Goal: Task Accomplishment & Management: Use online tool/utility

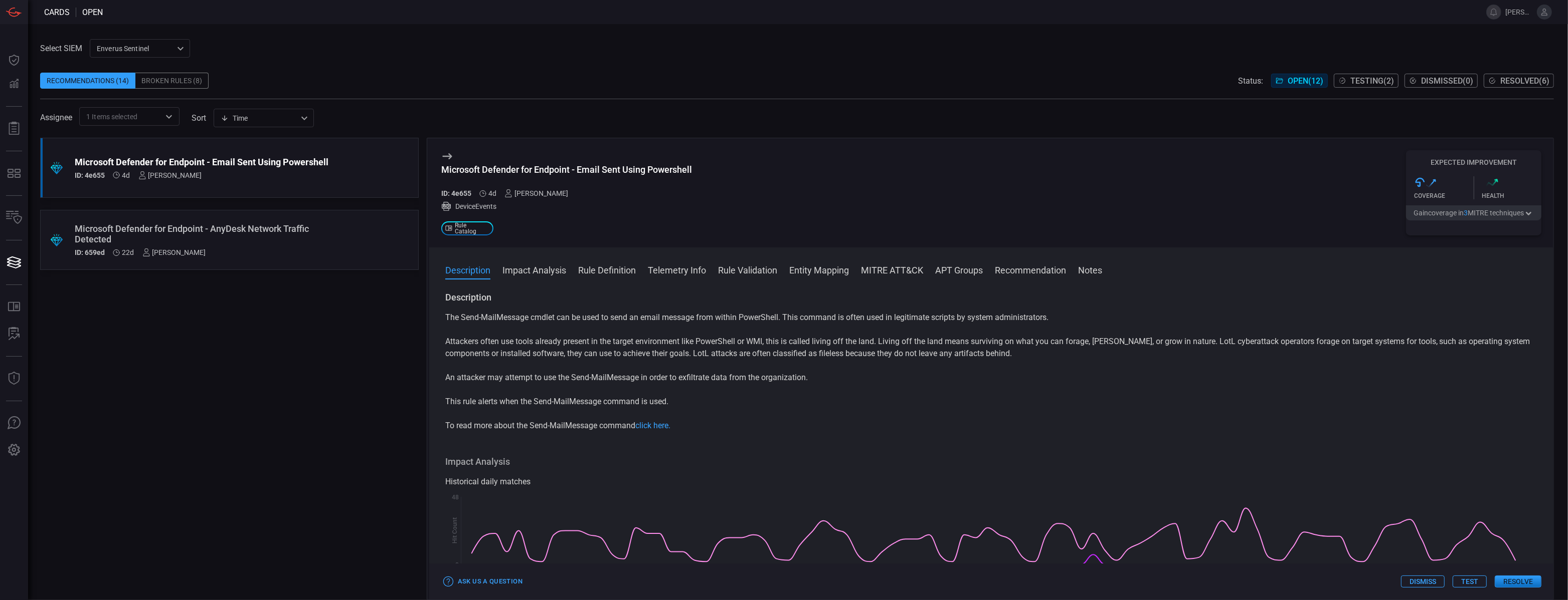
click at [202, 400] on div ".suggested_cards_icon{fill:url(#suggested_cards_icon);} Microsoft Defender for …" at bounding box center [230, 369] width 379 height 462
click at [341, 168] on div "Microsoft Defender for Endpoint - Email Sent Using Powershell ID: 4e655 4d [PER…" at bounding box center [210, 168] width 272 height 23
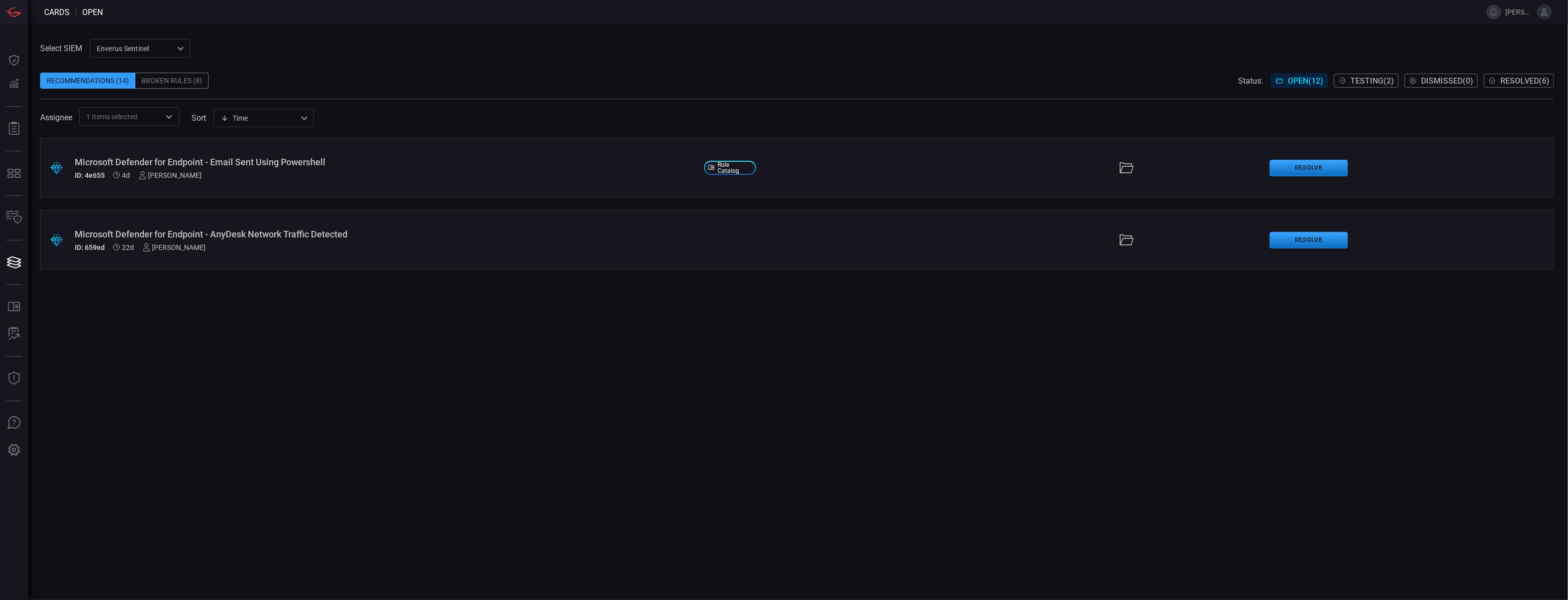
click at [583, 172] on div "ID: 4e655 4d [PERSON_NAME]" at bounding box center [385, 176] width 621 height 8
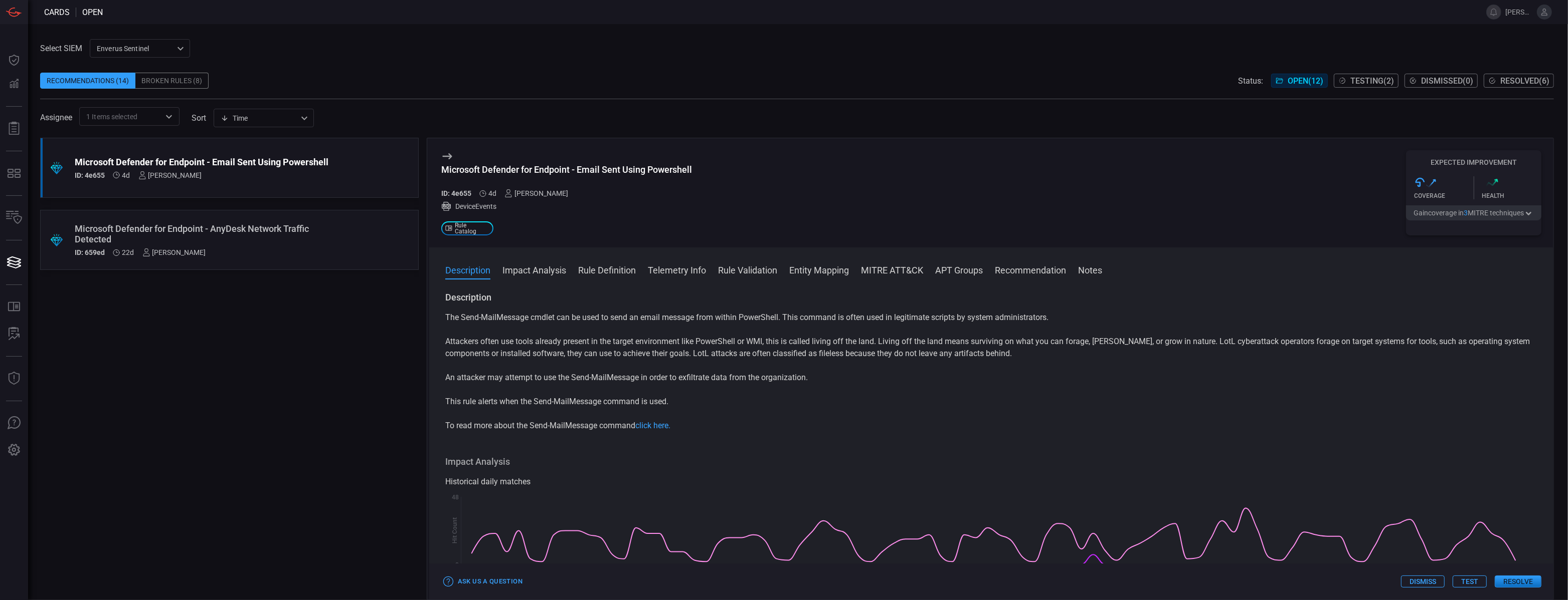
click at [1475, 585] on button "Test" at bounding box center [1470, 581] width 34 height 12
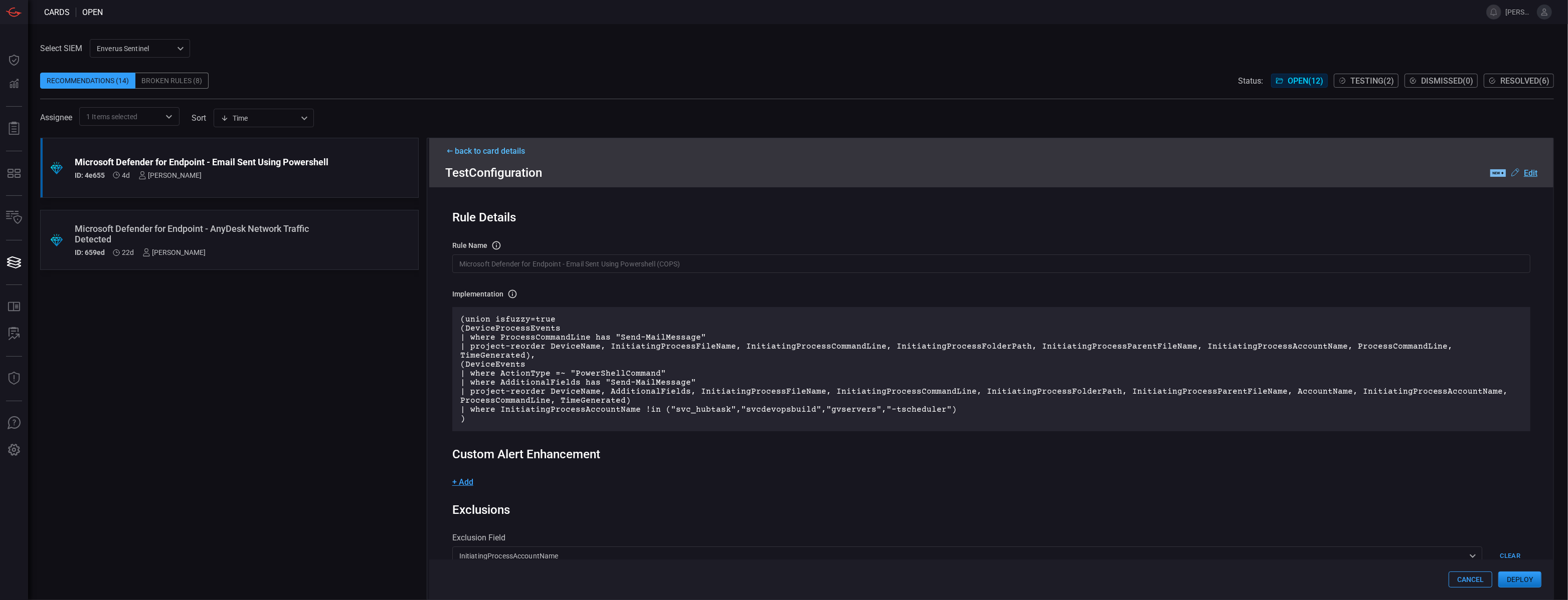
click at [678, 263] on input "Microsoft Defender for Endpoint - Email Sent Using Powershell (COPS)" at bounding box center [991, 263] width 1078 height 19
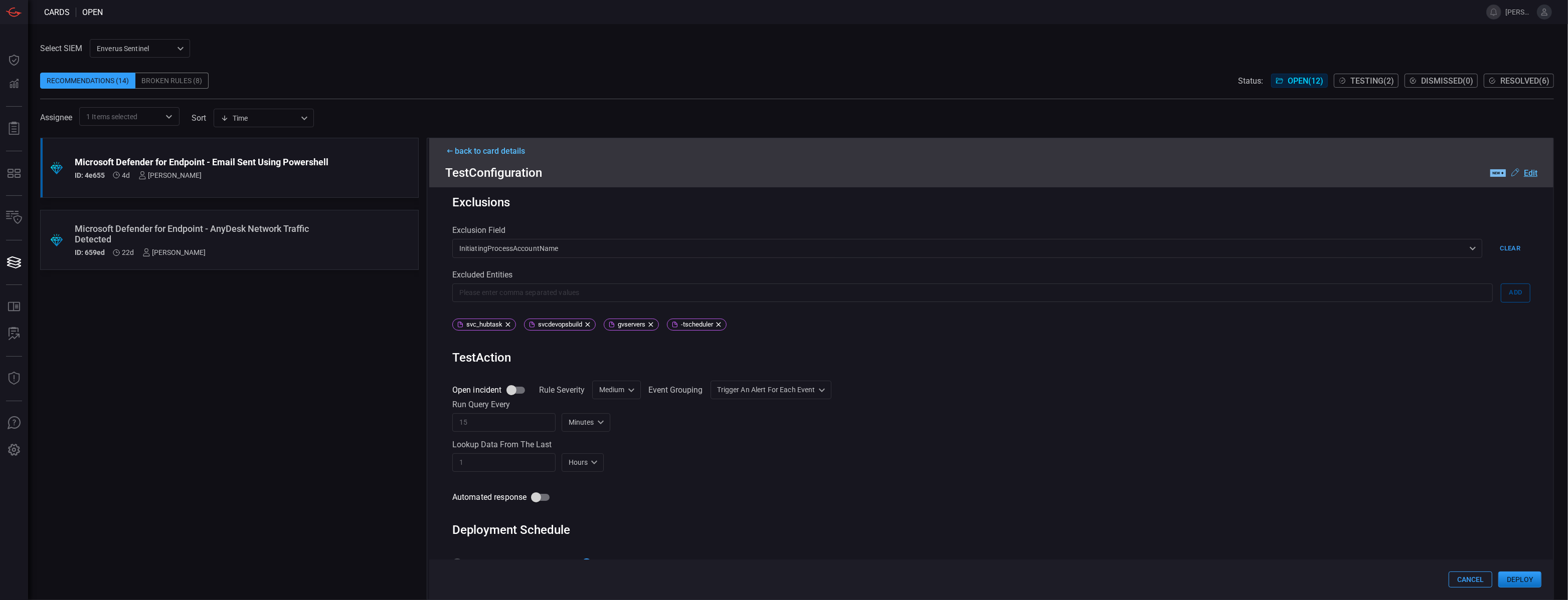
scroll to position [319, 0]
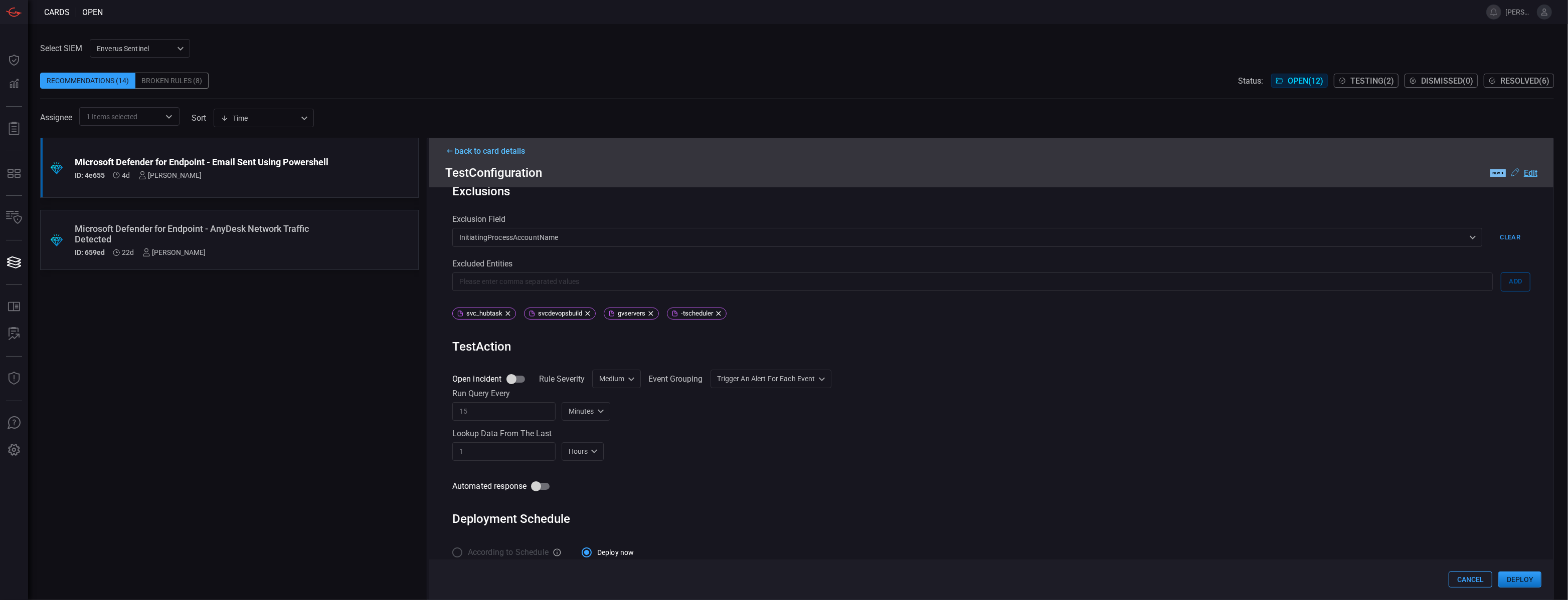
click at [1315, 455] on div "Open incident Rule Severity Medium Medium ​ Event Grouping Trigger an alert for…" at bounding box center [991, 432] width 1078 height 126
click at [1512, 585] on button "Deploy" at bounding box center [1520, 580] width 44 height 16
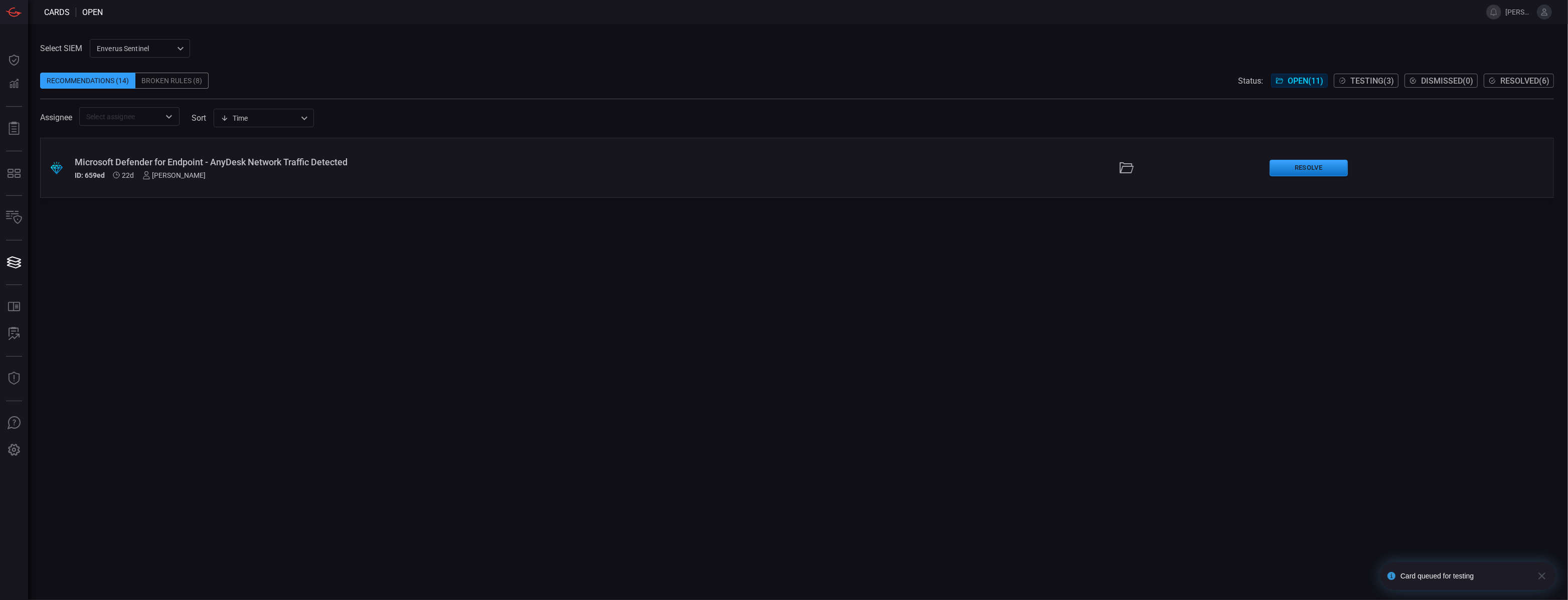
click at [1452, 578] on div "Card queued for testing" at bounding box center [1464, 577] width 128 height 8
click at [1343, 81] on button "Testing ( 3 )" at bounding box center [1366, 80] width 64 height 14
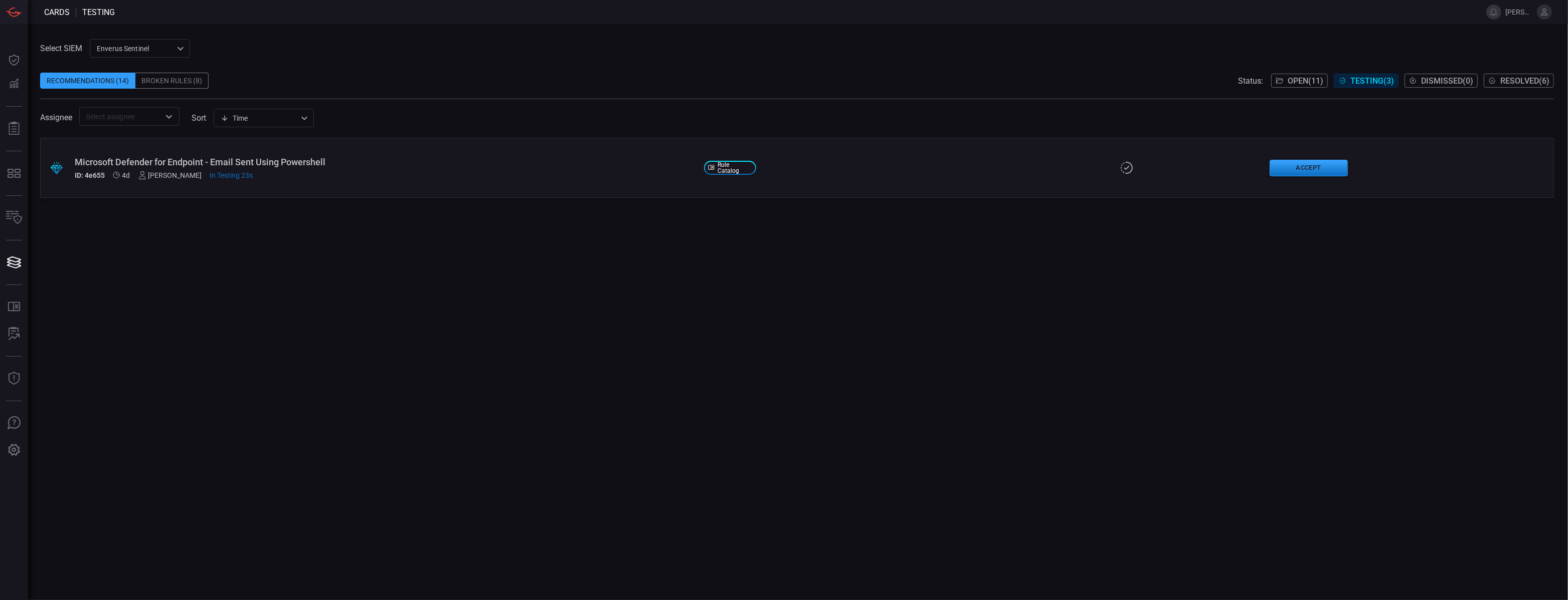
click at [352, 238] on div ".suggested_cards_icon{fill:url(#suggested_cards_icon);} Microsoft Defender for …" at bounding box center [797, 369] width 1514 height 462
click at [297, 163] on div "Microsoft Defender for Endpoint - Email Sent Using Powershell" at bounding box center [385, 162] width 621 height 10
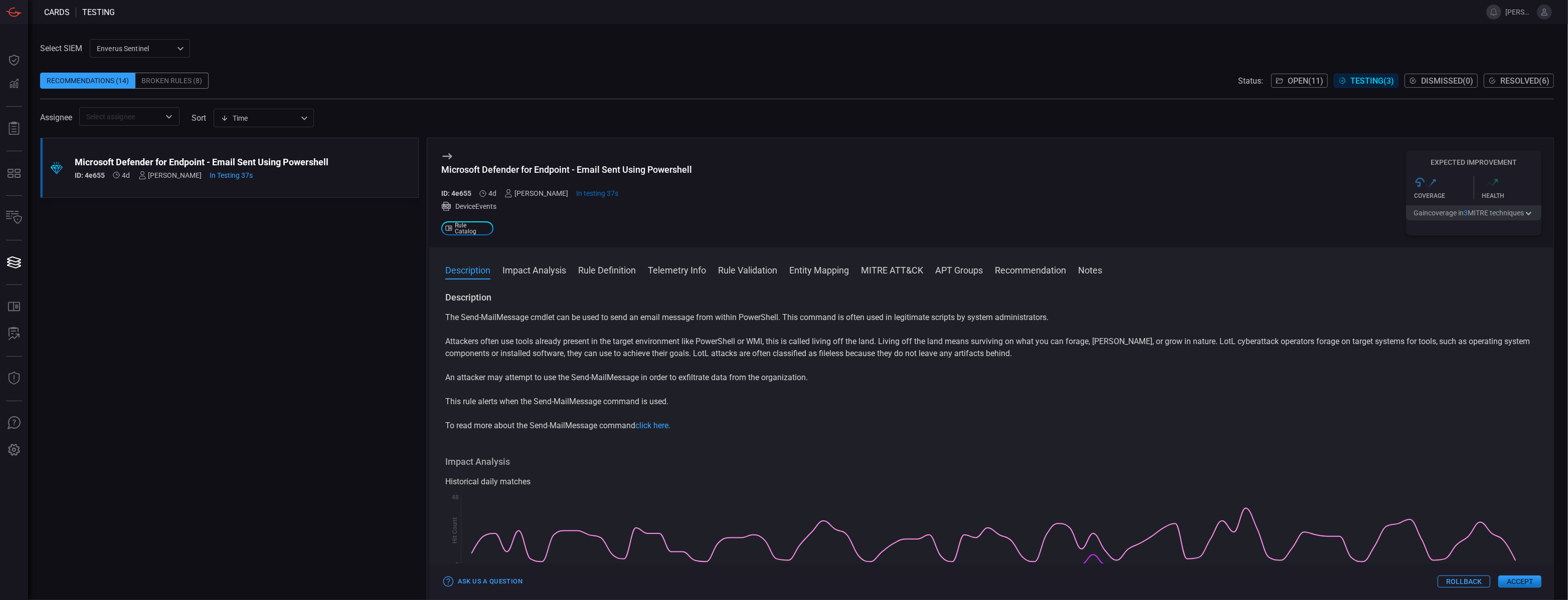
click at [176, 114] on button "Open" at bounding box center [168, 116] width 14 height 14
click at [164, 145] on icon at bounding box center [161, 144] width 9 height 12
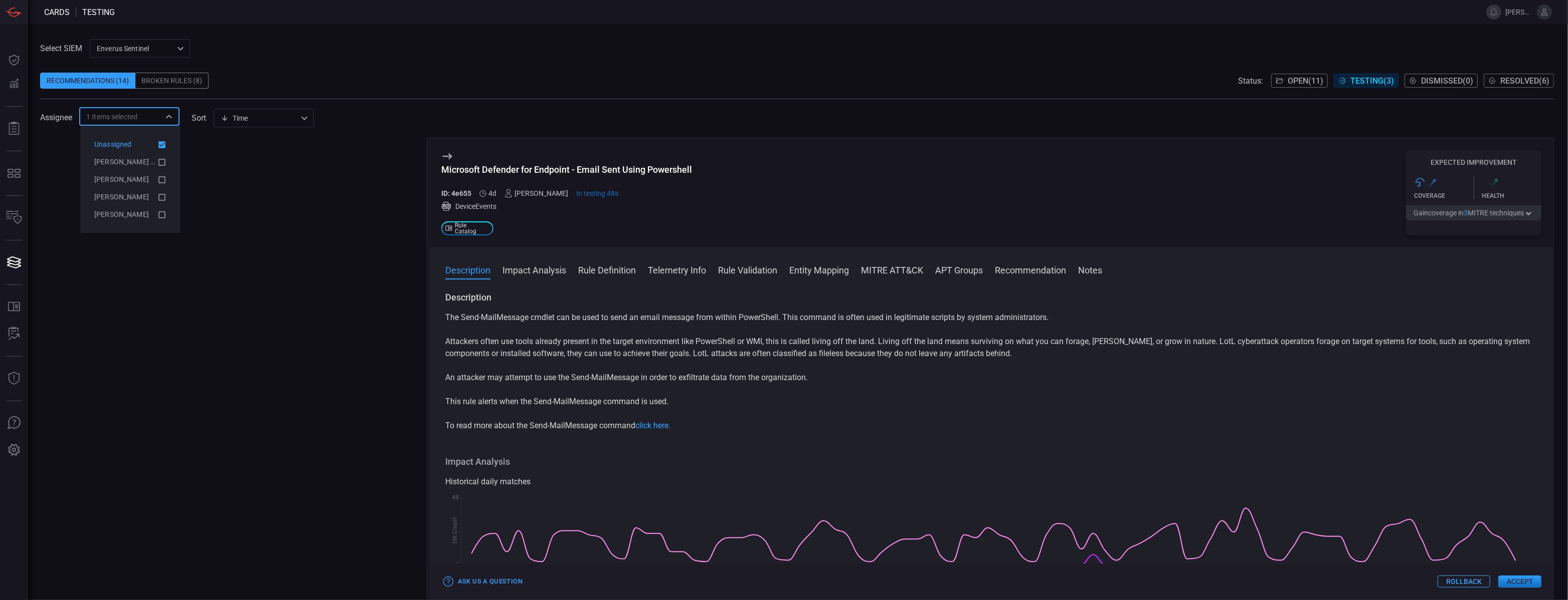
click at [164, 145] on icon at bounding box center [162, 144] width 7 height 7
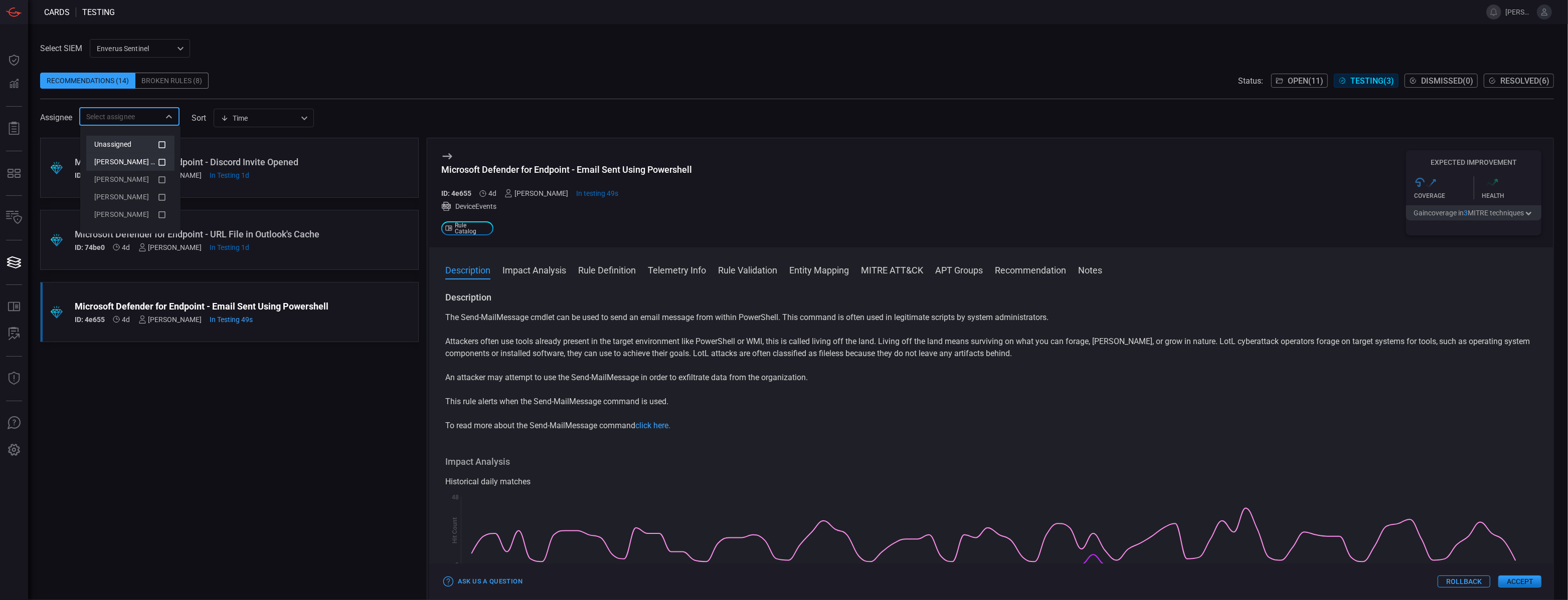
click at [163, 162] on icon at bounding box center [161, 162] width 9 height 12
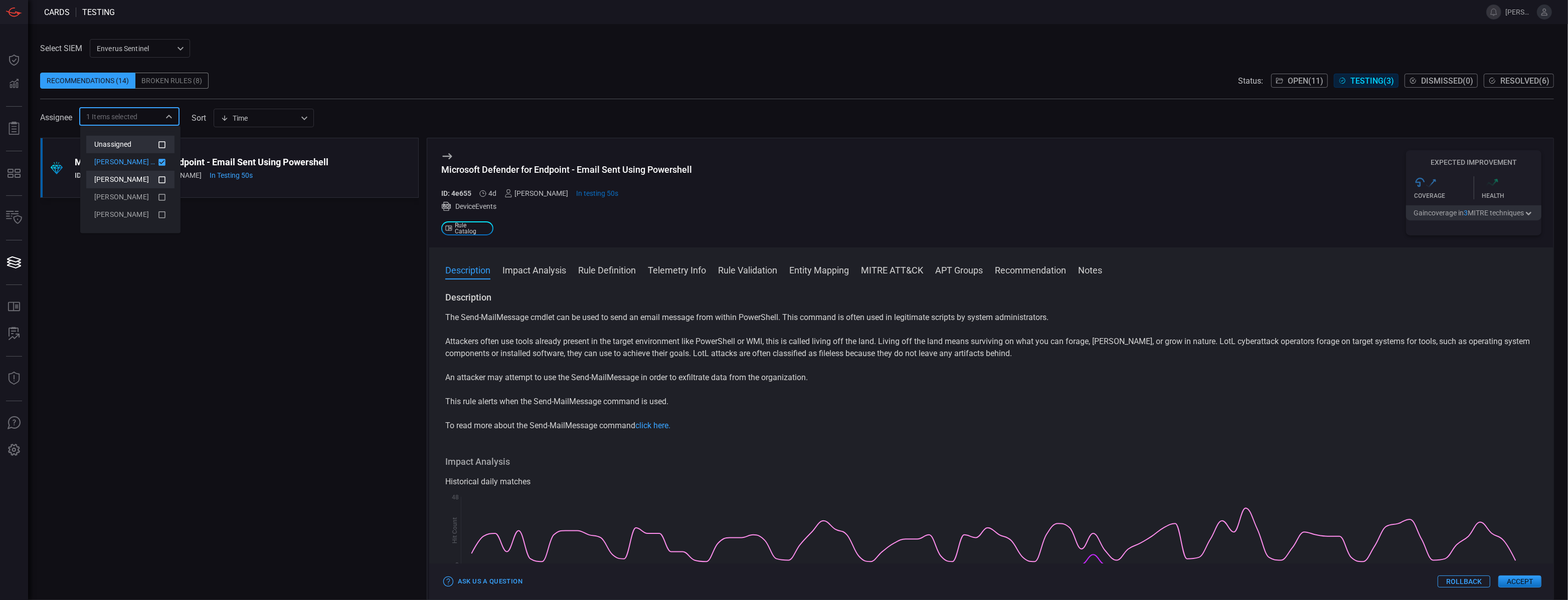
click at [164, 184] on icon at bounding box center [161, 179] width 9 height 12
click at [163, 203] on icon at bounding box center [161, 197] width 9 height 12
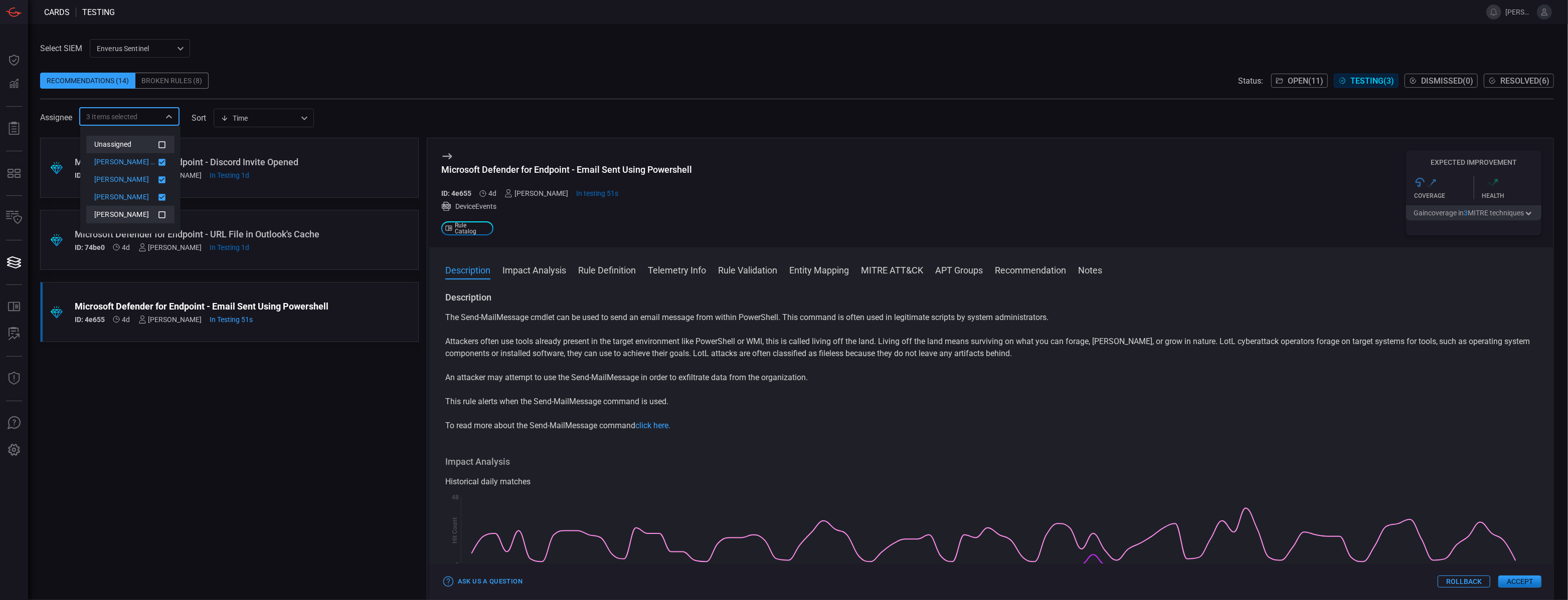
click at [163, 221] on li "[PERSON_NAME]" at bounding box center [131, 215] width 89 height 18
click at [206, 390] on div ".suggested_cards_icon{fill:url(#suggested_cards_icon);} Microsoft Defender for …" at bounding box center [230, 369] width 379 height 462
click at [276, 159] on div "Microsoft Defender for Endpoint - Discord Invite Opened" at bounding box center [210, 162] width 272 height 10
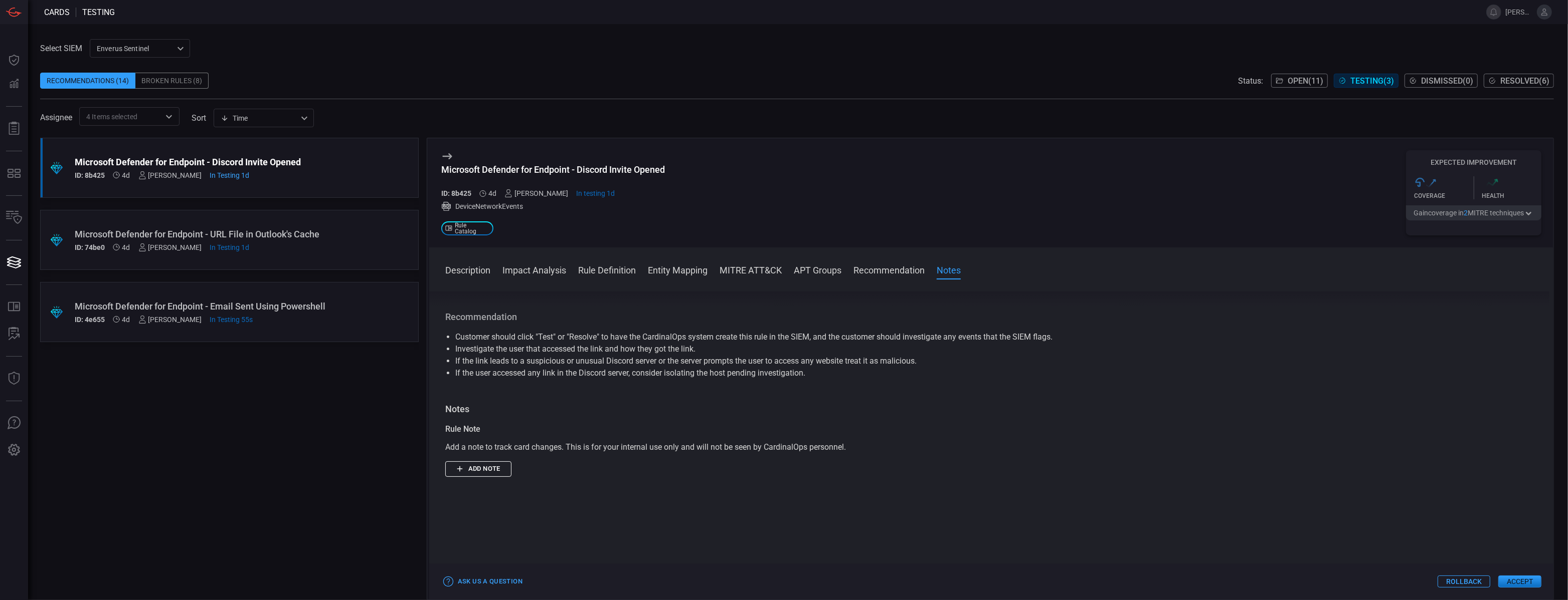
scroll to position [945, 0]
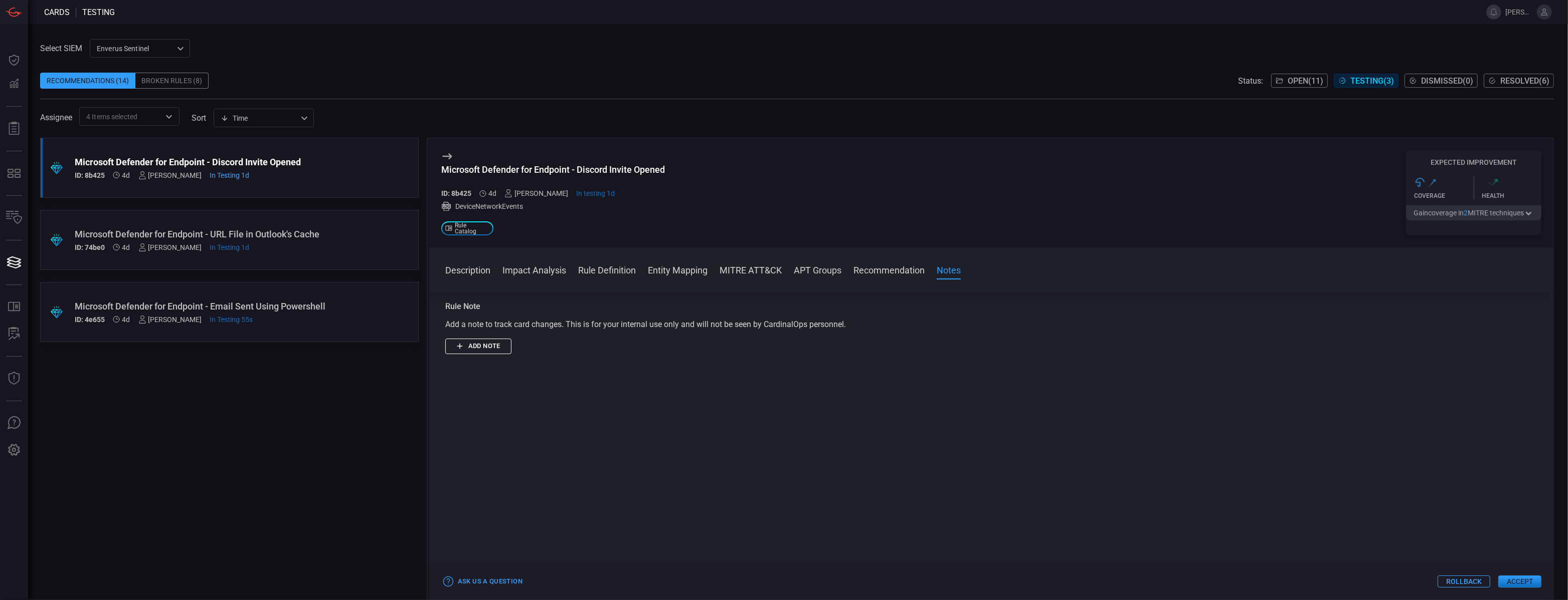
click at [543, 270] on button "Impact Analysis" at bounding box center [534, 269] width 64 height 12
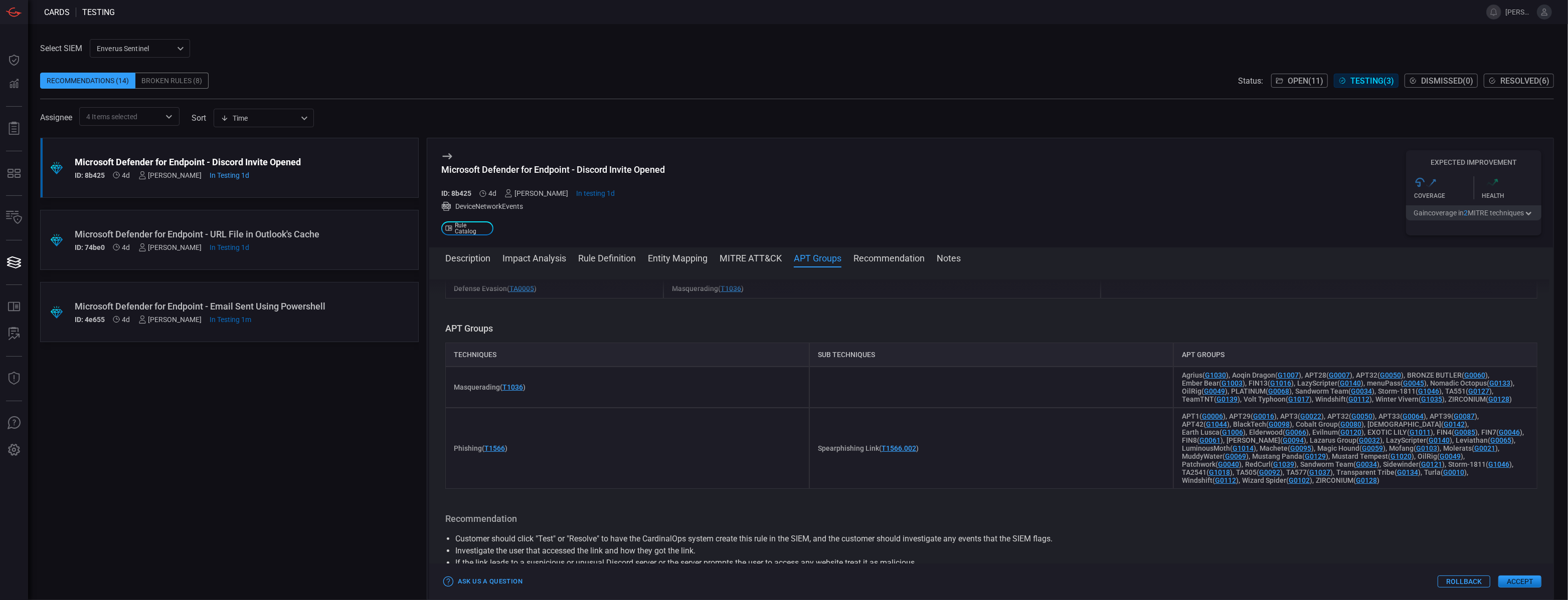
scroll to position [561, 0]
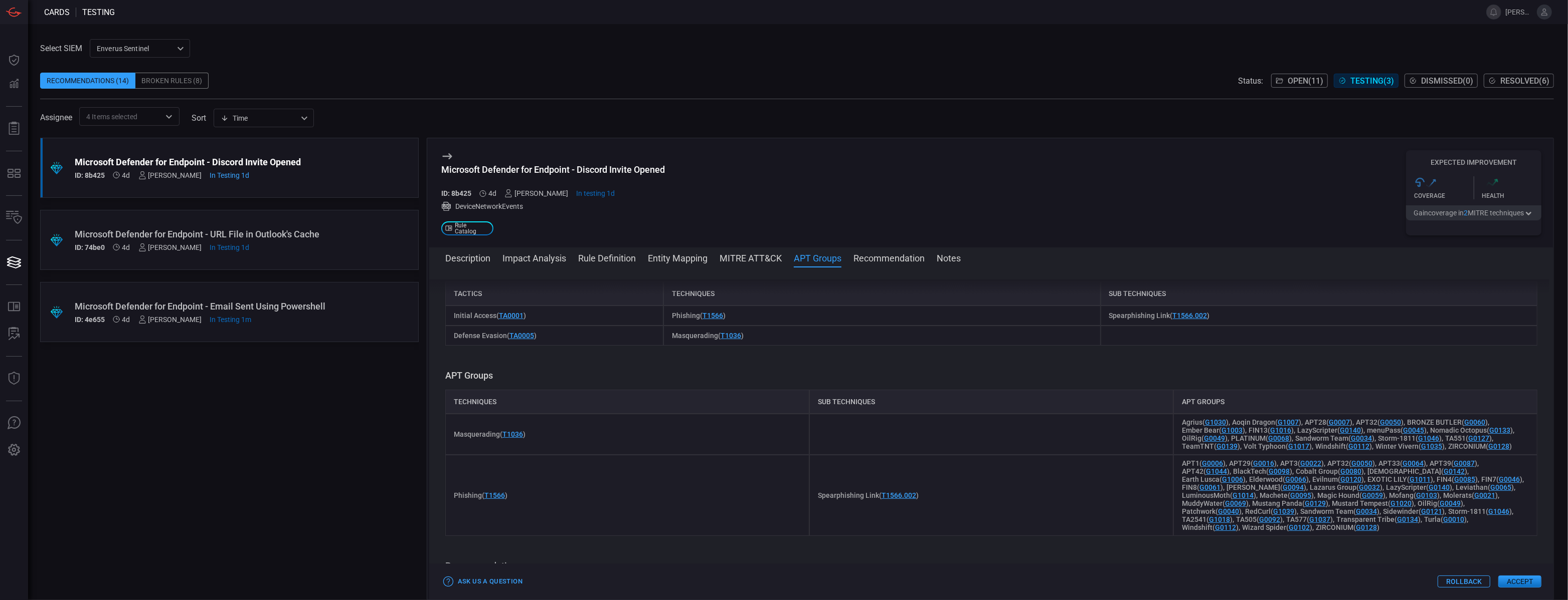
click at [602, 258] on button "Rule Definition" at bounding box center [607, 257] width 58 height 12
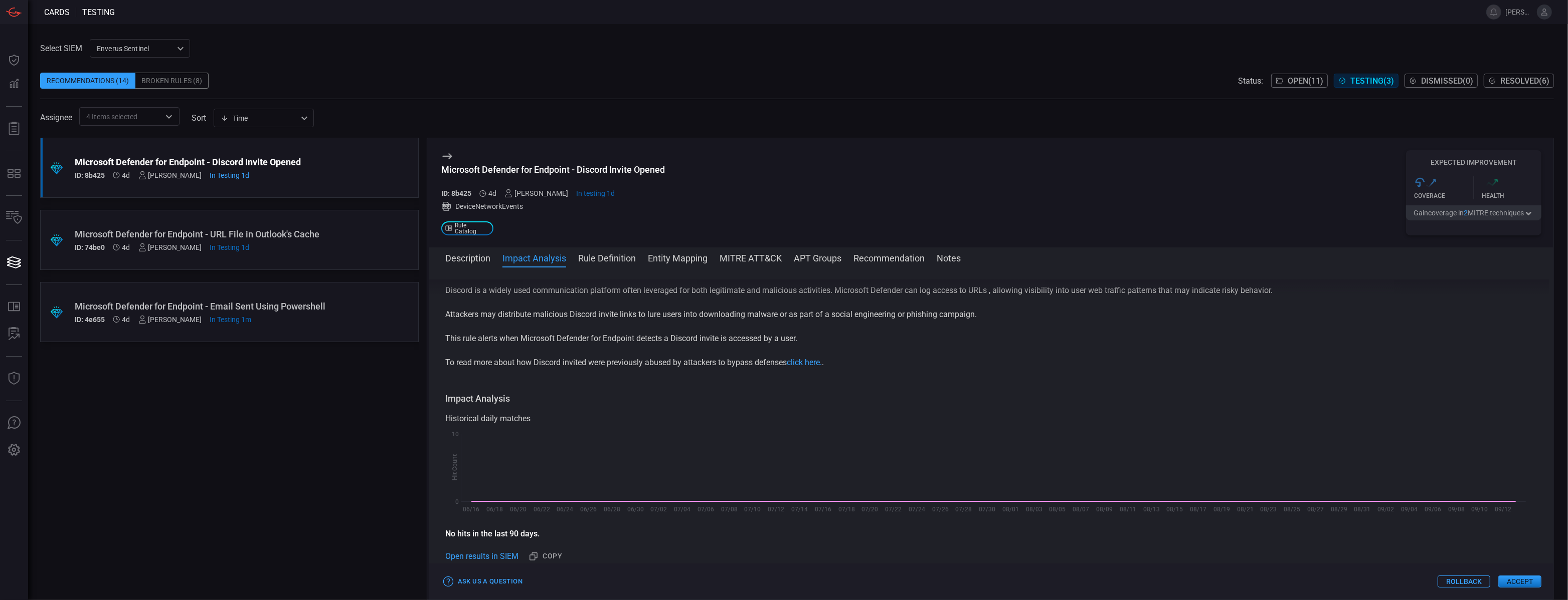
scroll to position [17, 0]
click at [479, 256] on button "Description" at bounding box center [468, 257] width 45 height 12
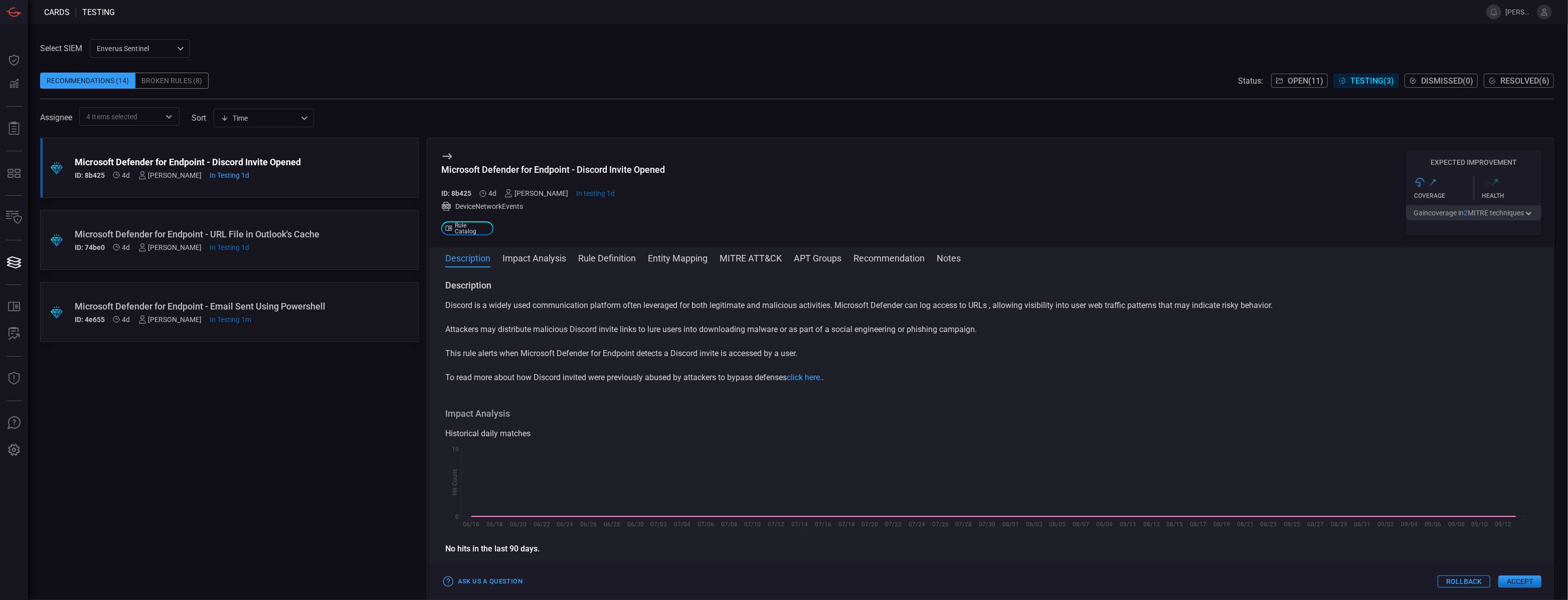
click at [309, 400] on div ".suggested_cards_icon{fill:url(#suggested_cards_icon);} Microsoft Defender for …" at bounding box center [230, 369] width 379 height 462
click at [324, 237] on div "Microsoft Defender for Endpoint - URL File in Outlook's Cache" at bounding box center [210, 234] width 272 height 10
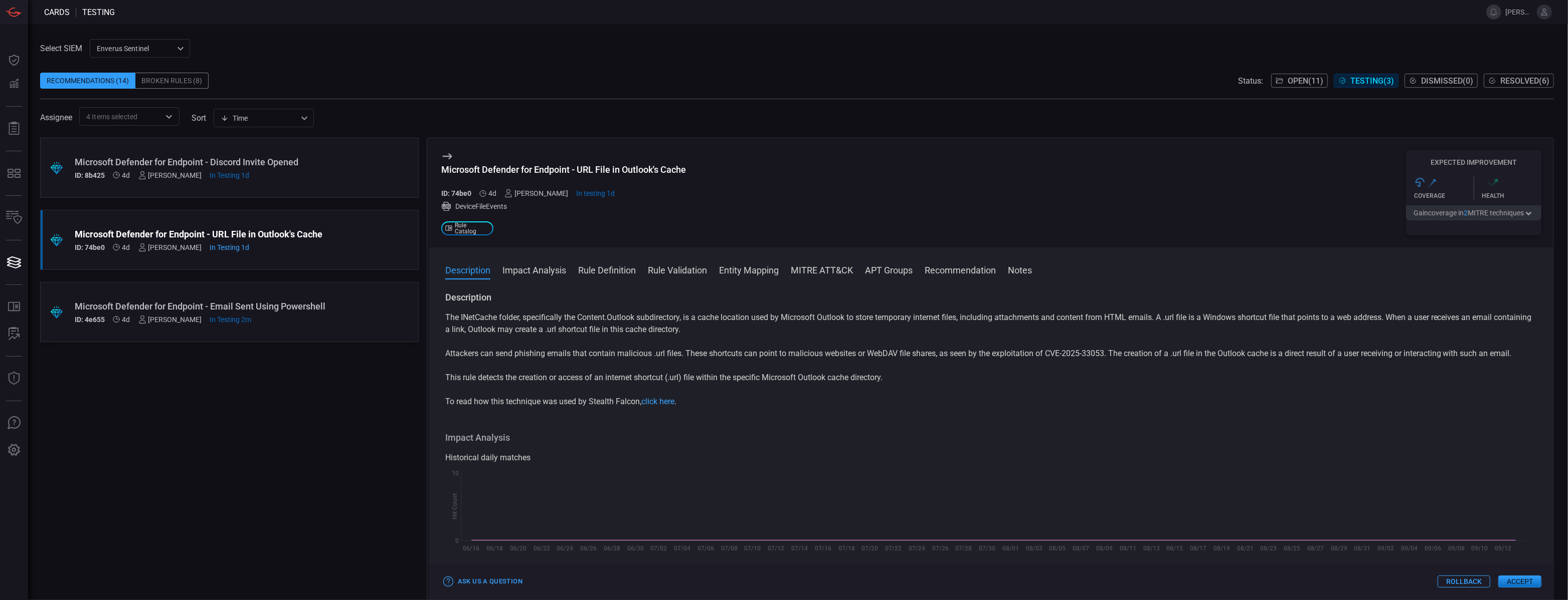
click at [356, 322] on div ".suggested_cards_icon{fill:url(#suggested_cards_icon);} Microsoft Defender for …" at bounding box center [230, 312] width 379 height 60
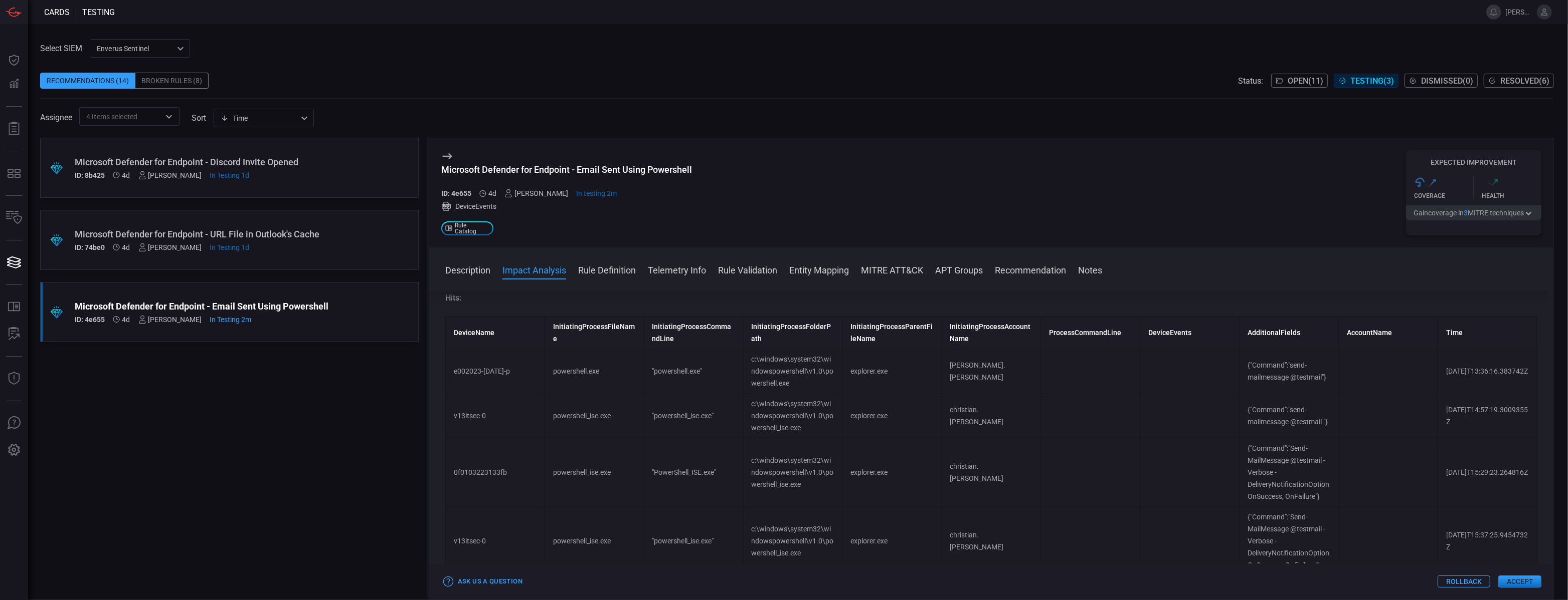
scroll to position [305, 0]
click at [608, 274] on button "Rule Definition" at bounding box center [607, 269] width 58 height 12
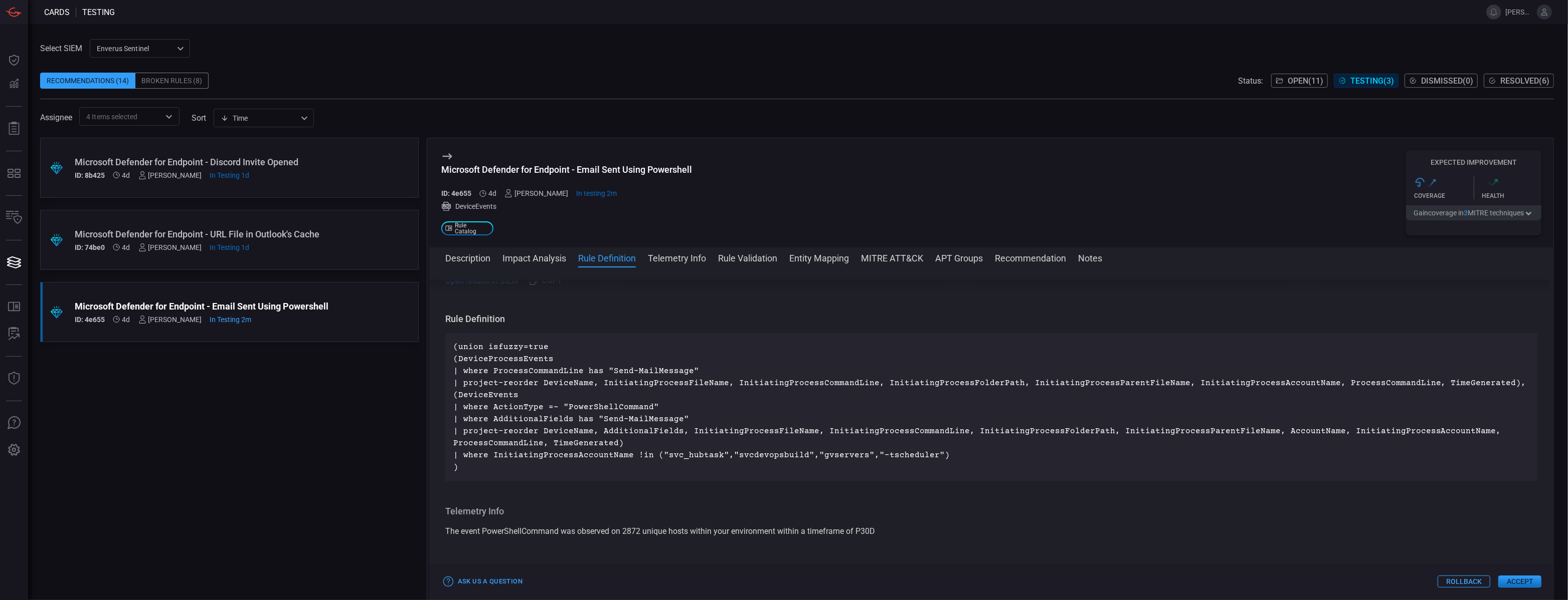
scroll to position [759, 0]
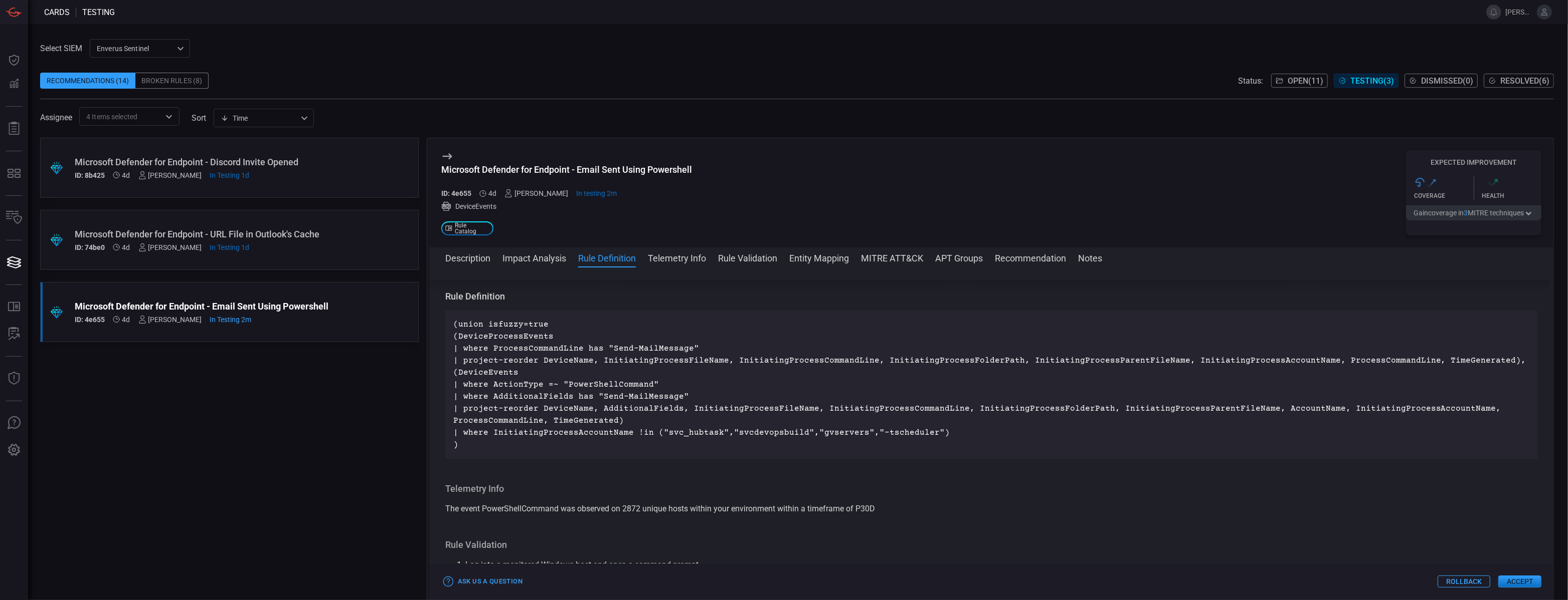
click at [634, 429] on p "(union isfuzzy=true (DeviceProcessEvents | where ProcessCommandLine has "Send-M…" at bounding box center [991, 385] width 1076 height 132
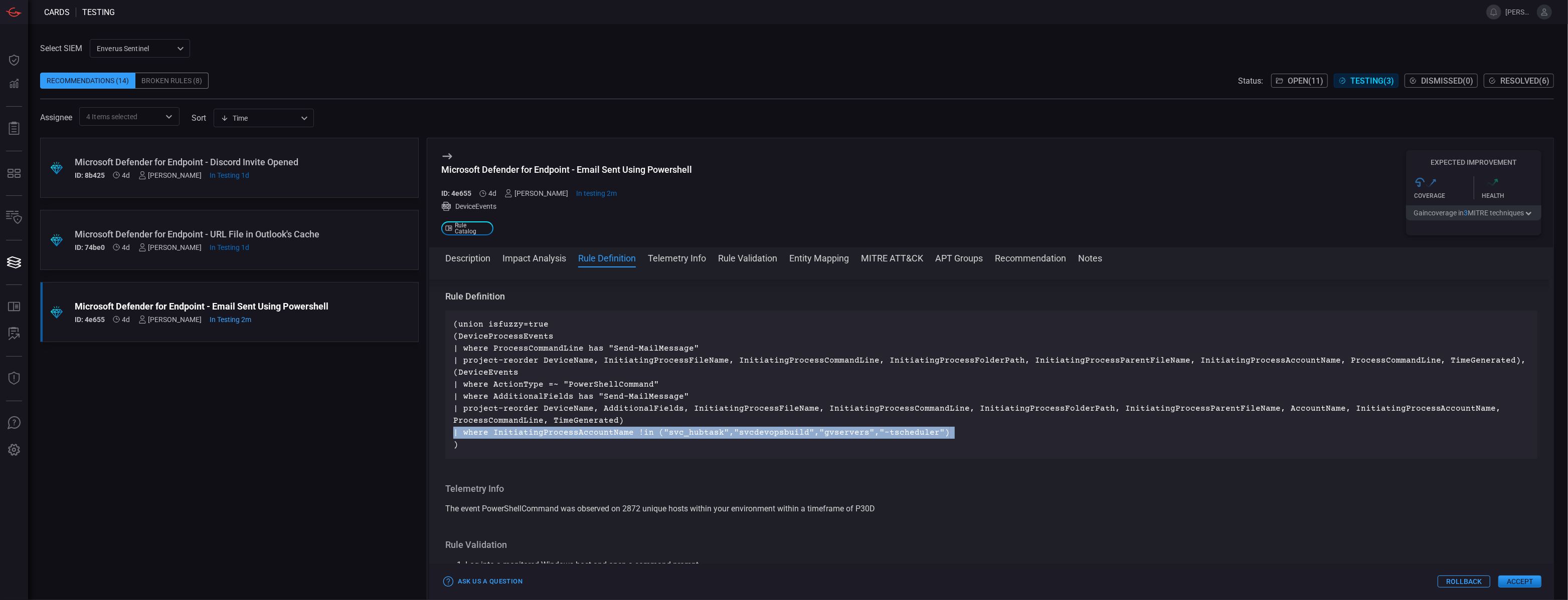
click at [634, 429] on p "(union isfuzzy=true (DeviceProcessEvents | where ProcessCommandLine has "Send-M…" at bounding box center [991, 385] width 1076 height 132
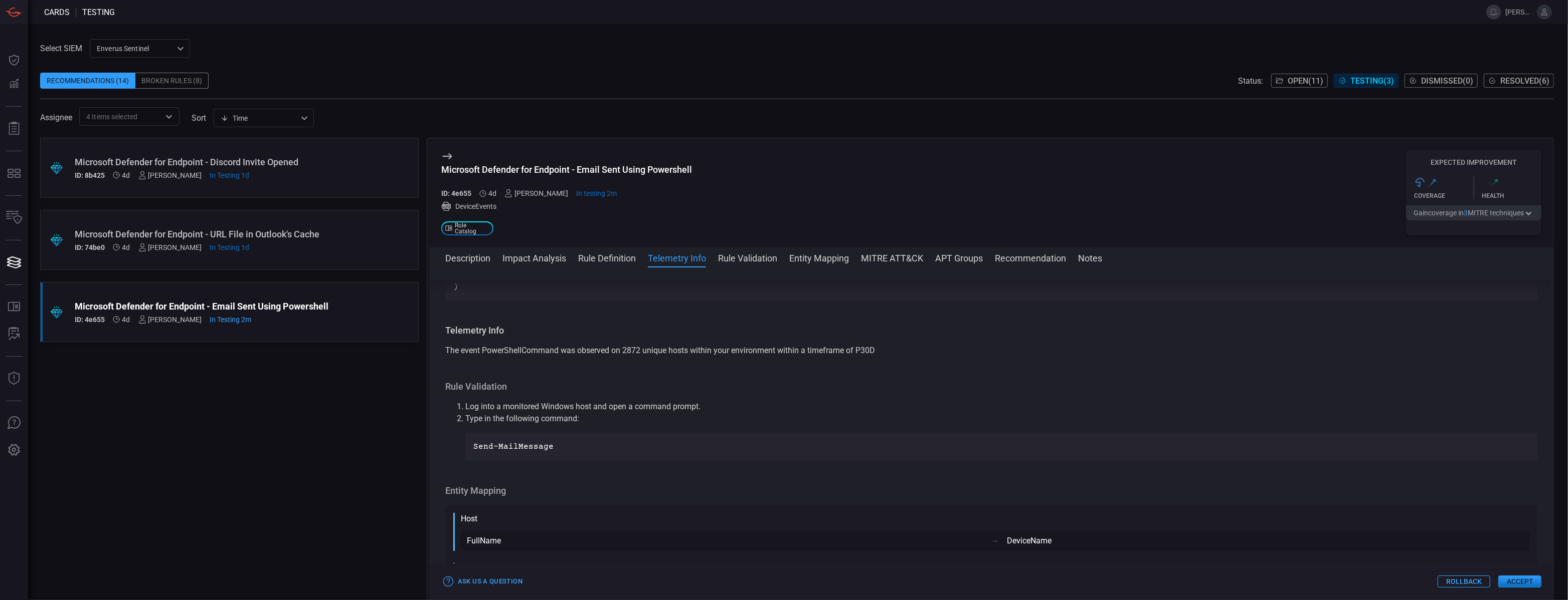
scroll to position [903, 0]
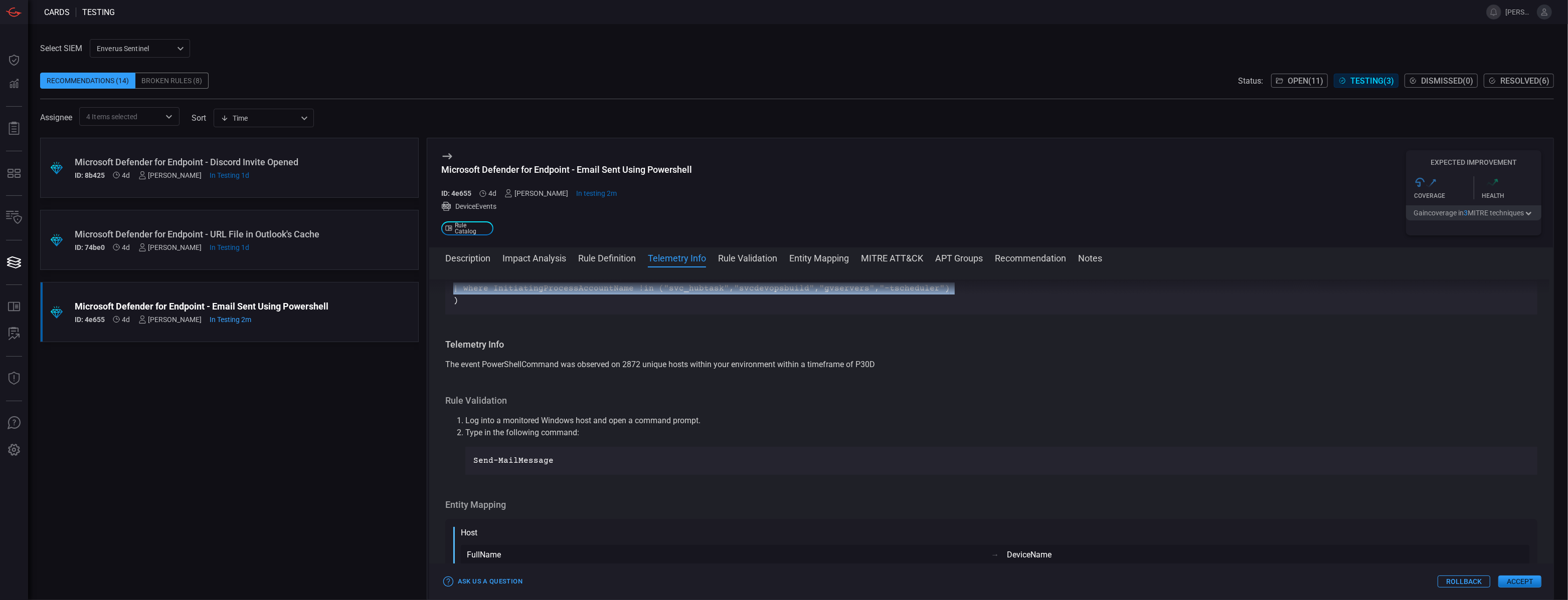
click at [544, 259] on button "Impact Analysis" at bounding box center [534, 257] width 64 height 12
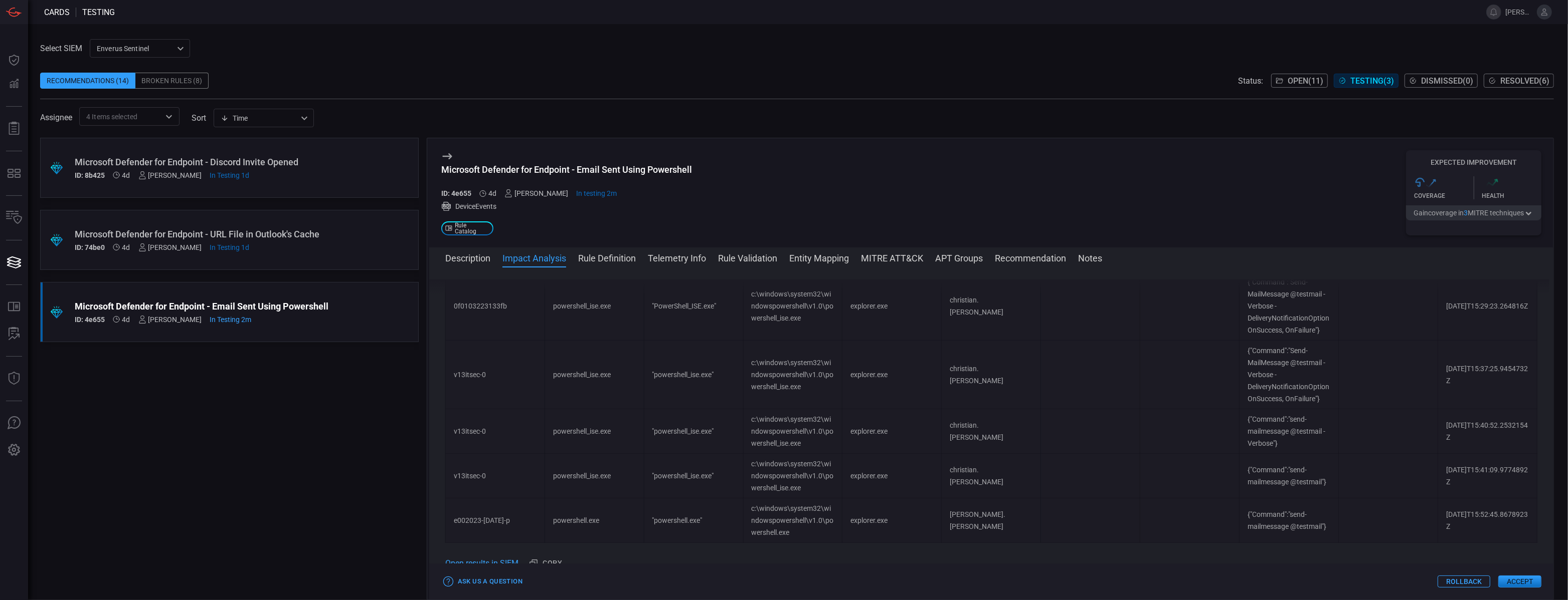
scroll to position [454, 0]
click at [508, 169] on div "Microsoft Defender for Endpoint - Email Sent Using Powershell" at bounding box center [566, 169] width 251 height 10
copy div "Microsoft Defender for Endpoint - Email Sent Using Powershell"
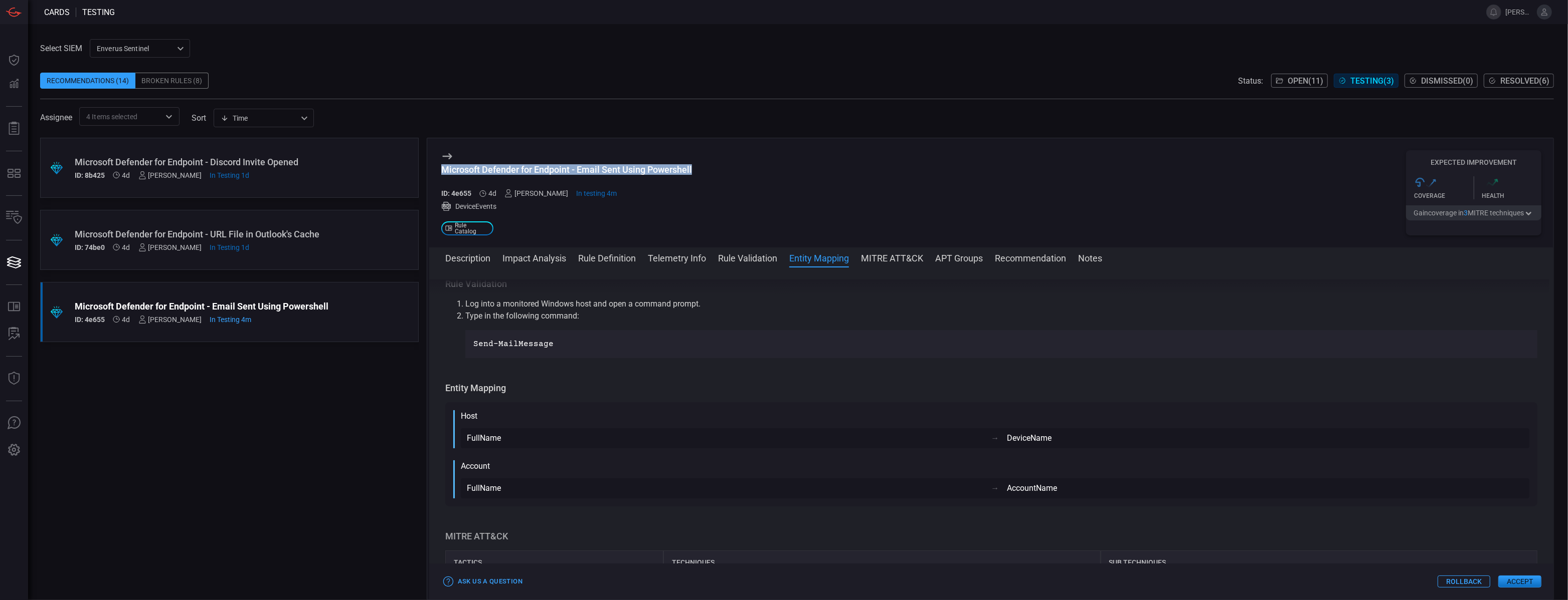
scroll to position [1015, 0]
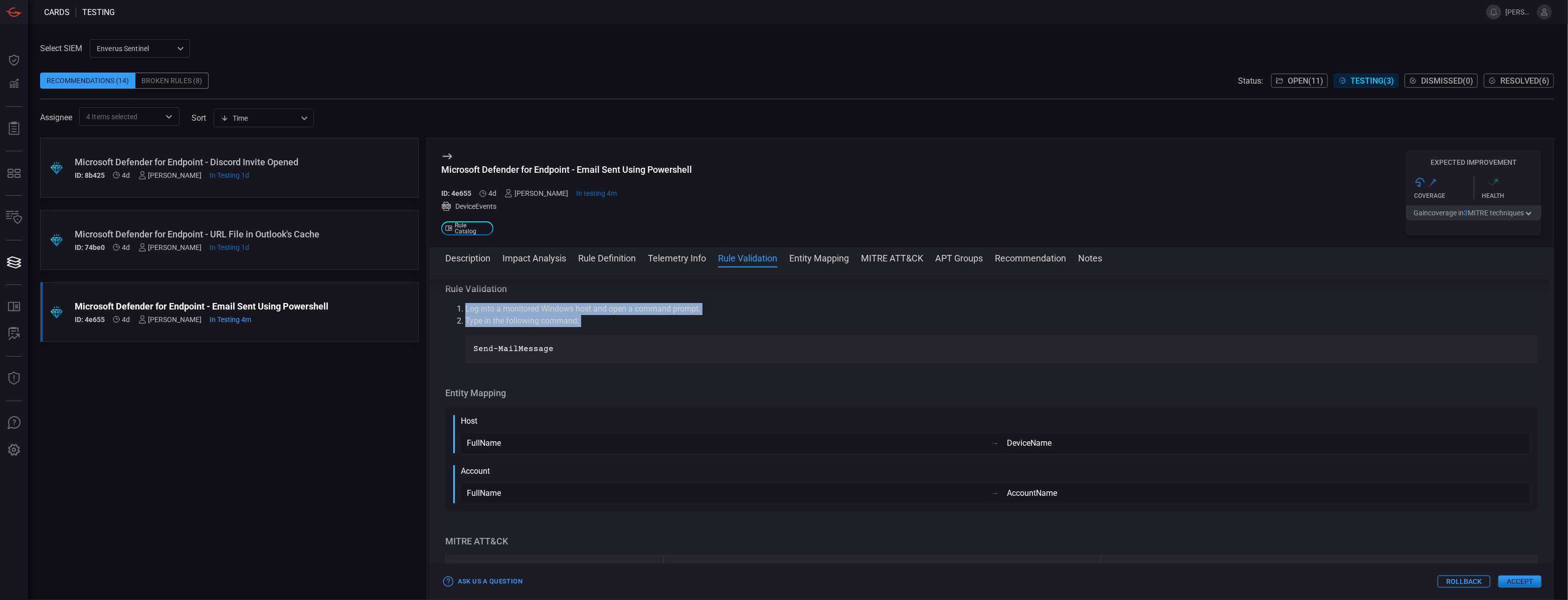
drag, startPoint x: 463, startPoint y: 298, endPoint x: 579, endPoint y: 330, distance: 120.3
click at [579, 330] on div "Rule Validation Log into a monitored Windows host and open a command prompt. Ty…" at bounding box center [991, 324] width 1092 height 81
click at [608, 327] on li "Type in the following command: Send-MailMessage" at bounding box center [1001, 339] width 1072 height 48
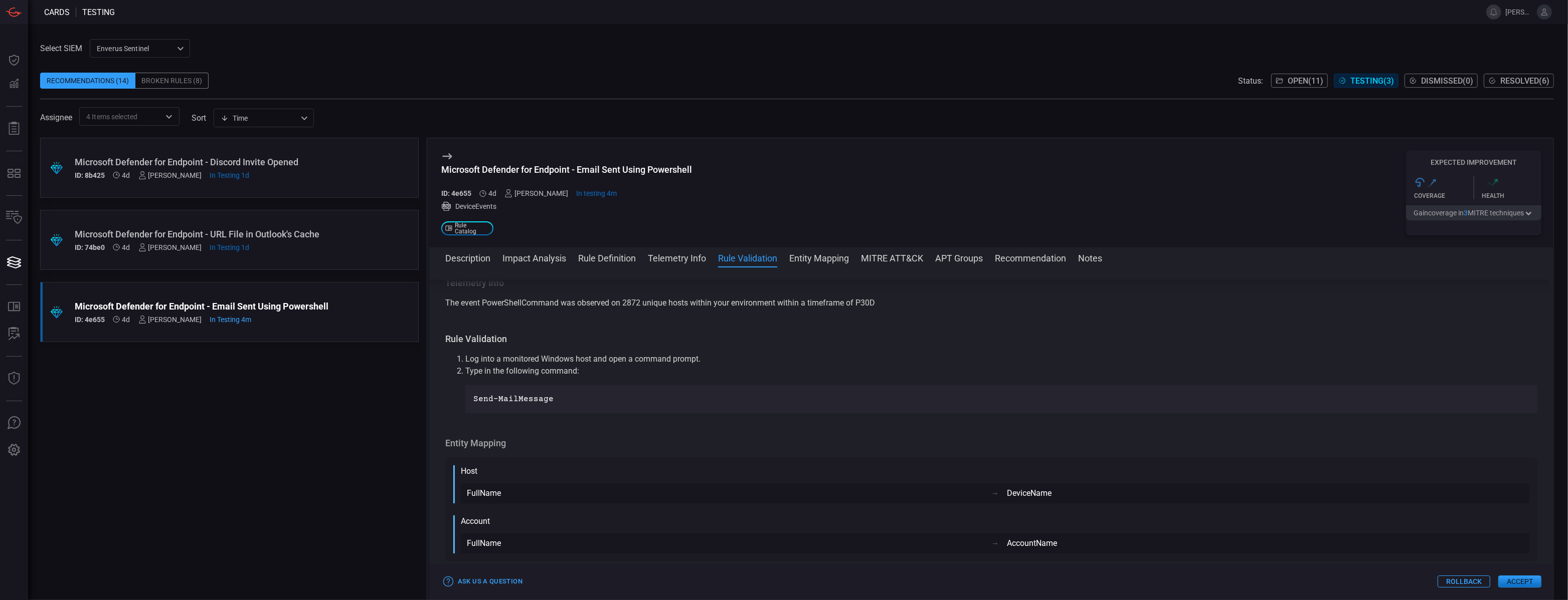
scroll to position [962, 0]
click at [219, 403] on div ".suggested_cards_icon{fill:url(#suggested_cards_icon);} Microsoft Defender for …" at bounding box center [230, 369] width 379 height 462
click at [103, 86] on div "Recommendations (14)" at bounding box center [88, 81] width 95 height 16
click at [102, 81] on div "Recommendations (14)" at bounding box center [88, 81] width 95 height 16
click at [1309, 83] on span "Open ( 11 )" at bounding box center [1305, 81] width 35 height 10
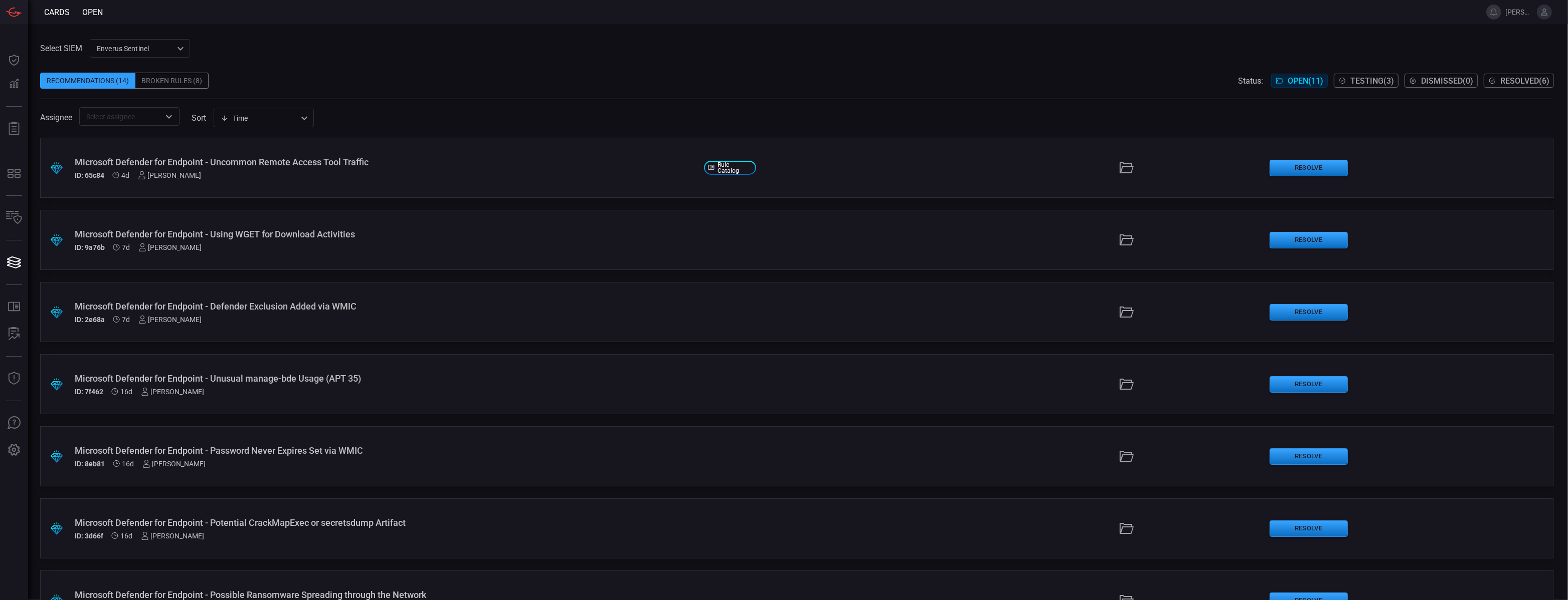
click at [164, 116] on icon "Open" at bounding box center [168, 117] width 12 height 12
click at [159, 165] on icon at bounding box center [161, 162] width 9 height 12
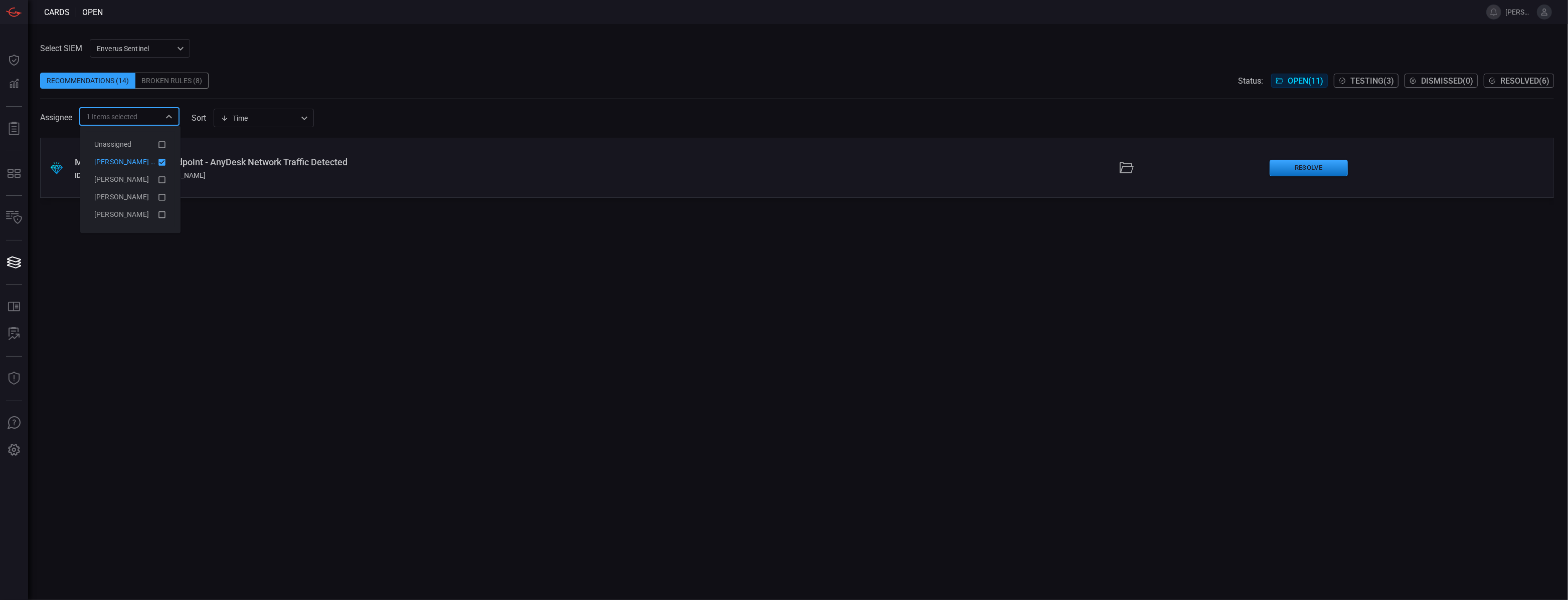
click at [230, 329] on div ".suggested_cards_icon{fill:url(#suggested_cards_icon);} Microsoft Defender for …" at bounding box center [797, 369] width 1514 height 462
click at [243, 164] on div "Microsoft Defender for Endpoint - AnyDesk Network Traffic Detected" at bounding box center [385, 162] width 621 height 10
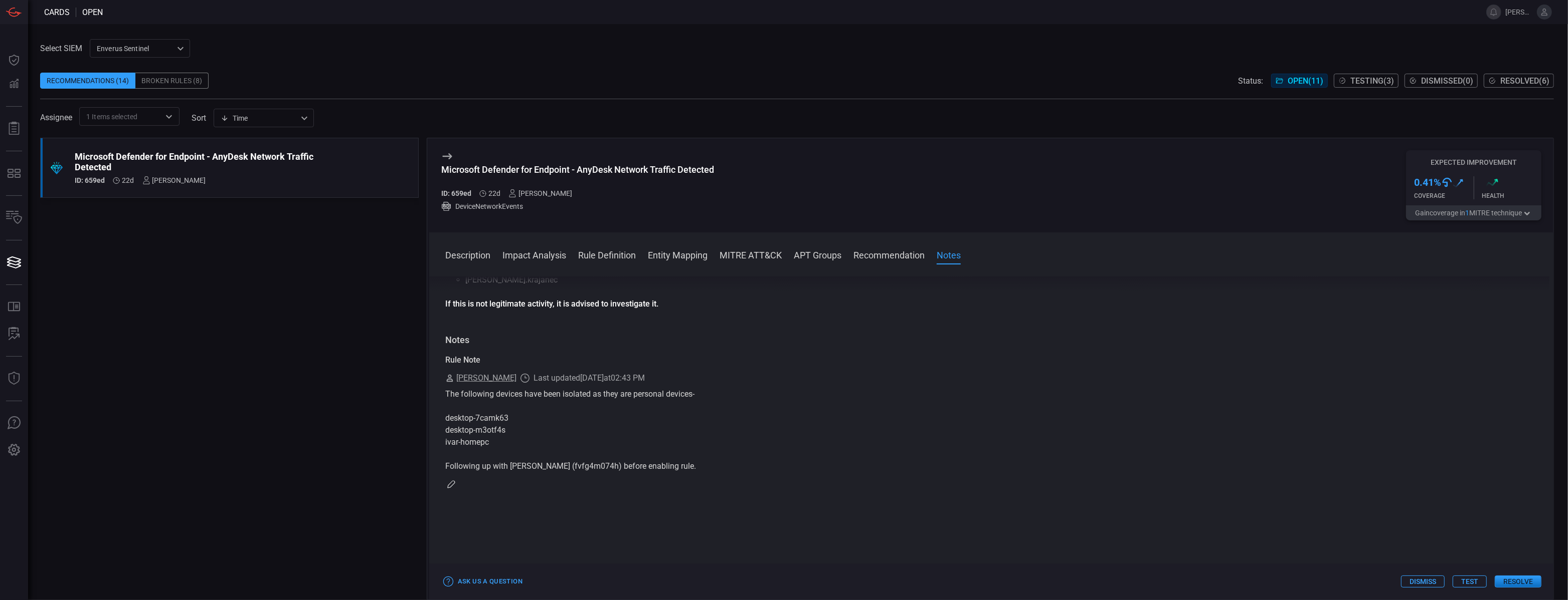
scroll to position [1079, 0]
click at [161, 118] on div "1 Items selected ​" at bounding box center [129, 116] width 100 height 19
click at [163, 139] on icon at bounding box center [161, 144] width 9 height 12
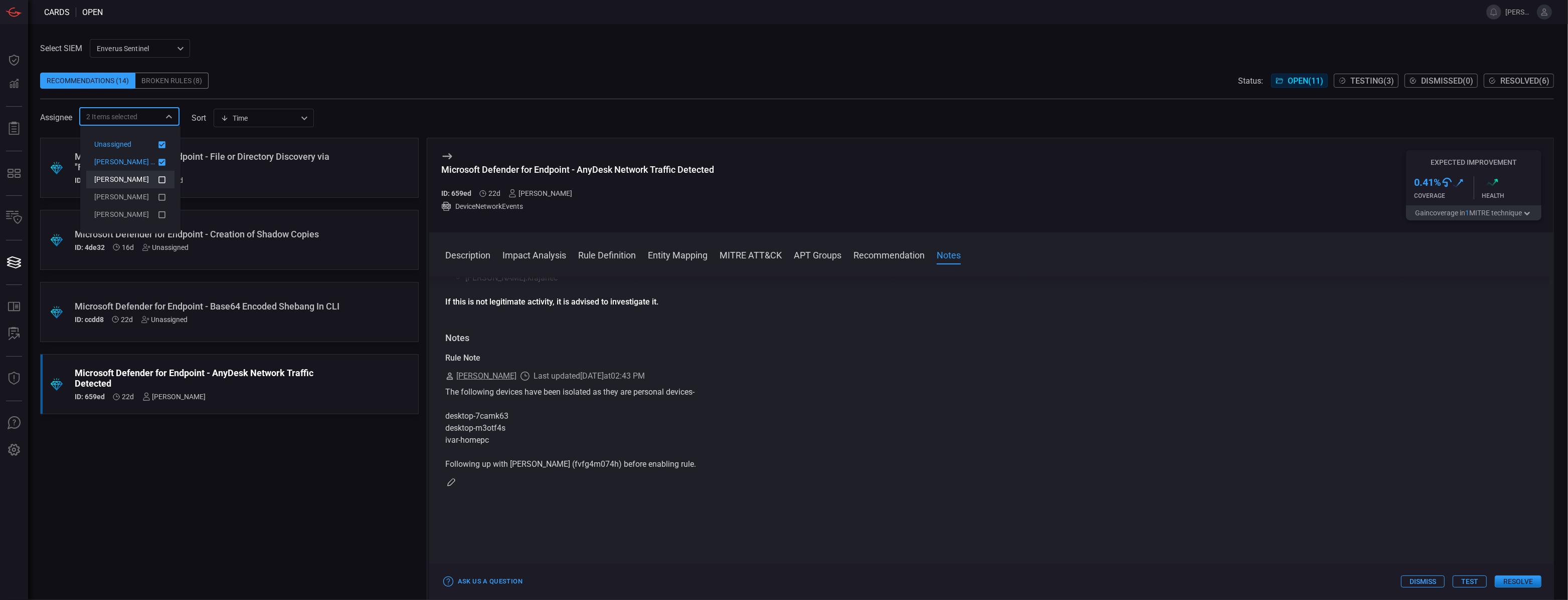
click at [164, 179] on icon at bounding box center [161, 179] width 9 height 12
click at [164, 200] on icon at bounding box center [162, 197] width 7 height 7
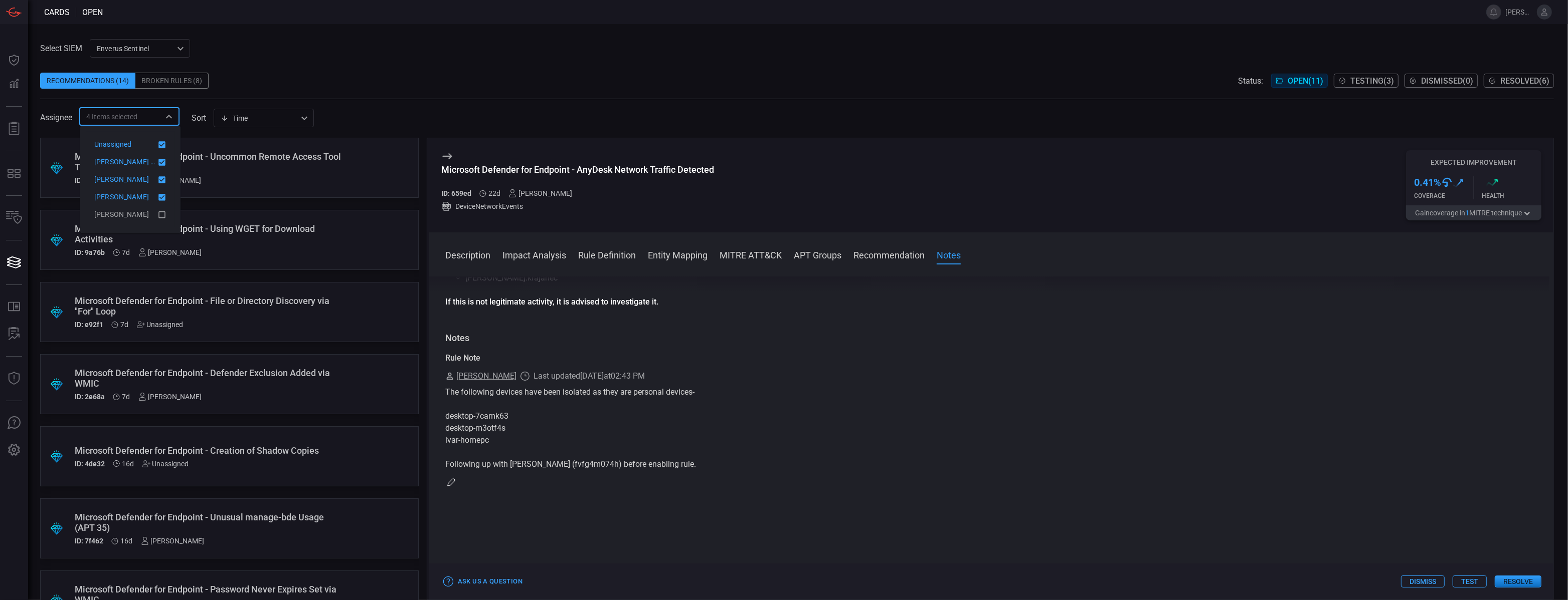
click at [164, 225] on ul "Unassigned [PERSON_NAME] (Myself) [PERSON_NAME] [PERSON_NAME] [PERSON_NAME]" at bounding box center [131, 180] width 89 height 96
click at [163, 213] on icon at bounding box center [161, 214] width 9 height 12
click at [429, 56] on div "Select SIEM Enverus Sentinel c91b43ff-c123-4683-be2e-f803907a5556 ​ Recommendat…" at bounding box center [797, 83] width 1514 height 87
click at [304, 179] on div "ID: 65c84 4d [PERSON_NAME]" at bounding box center [210, 180] width 272 height 8
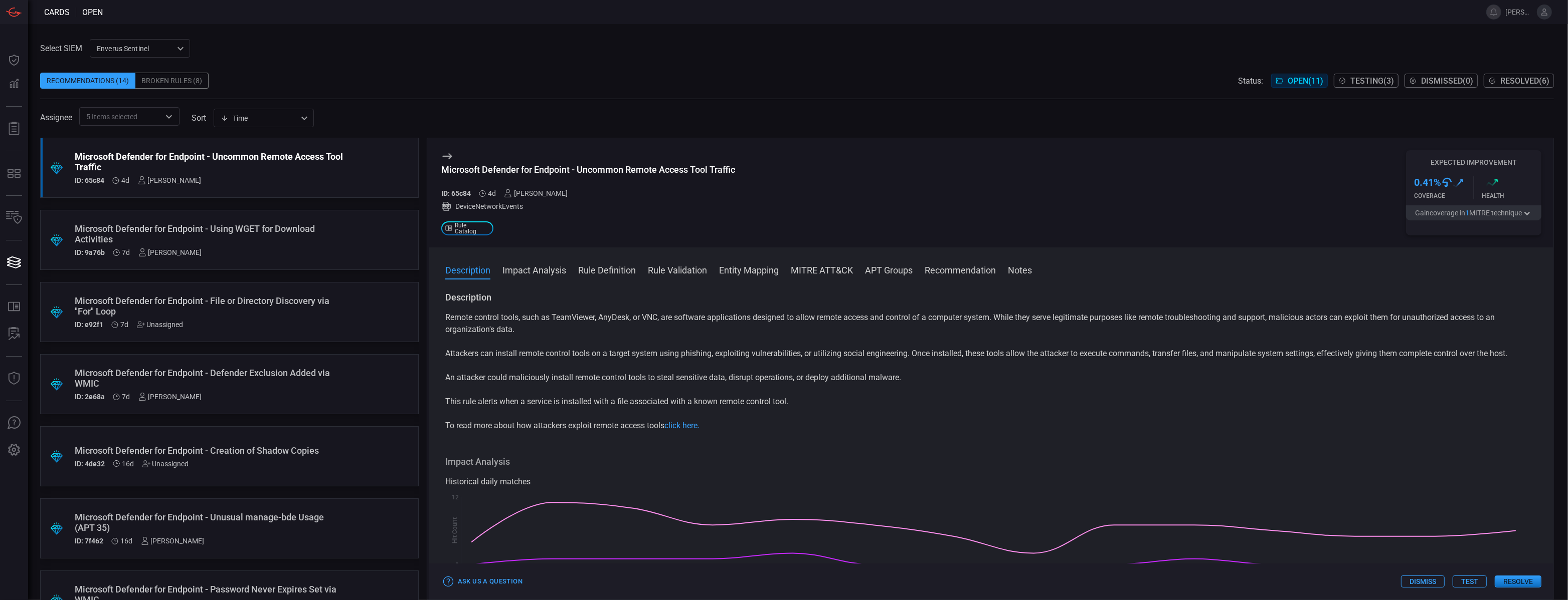
click at [591, 257] on div "Description Impact Analysis Rule Definition Rule Validation Entity Mapping MITR…" at bounding box center [991, 423] width 1124 height 352
click at [597, 270] on button "Rule Definition" at bounding box center [607, 269] width 58 height 12
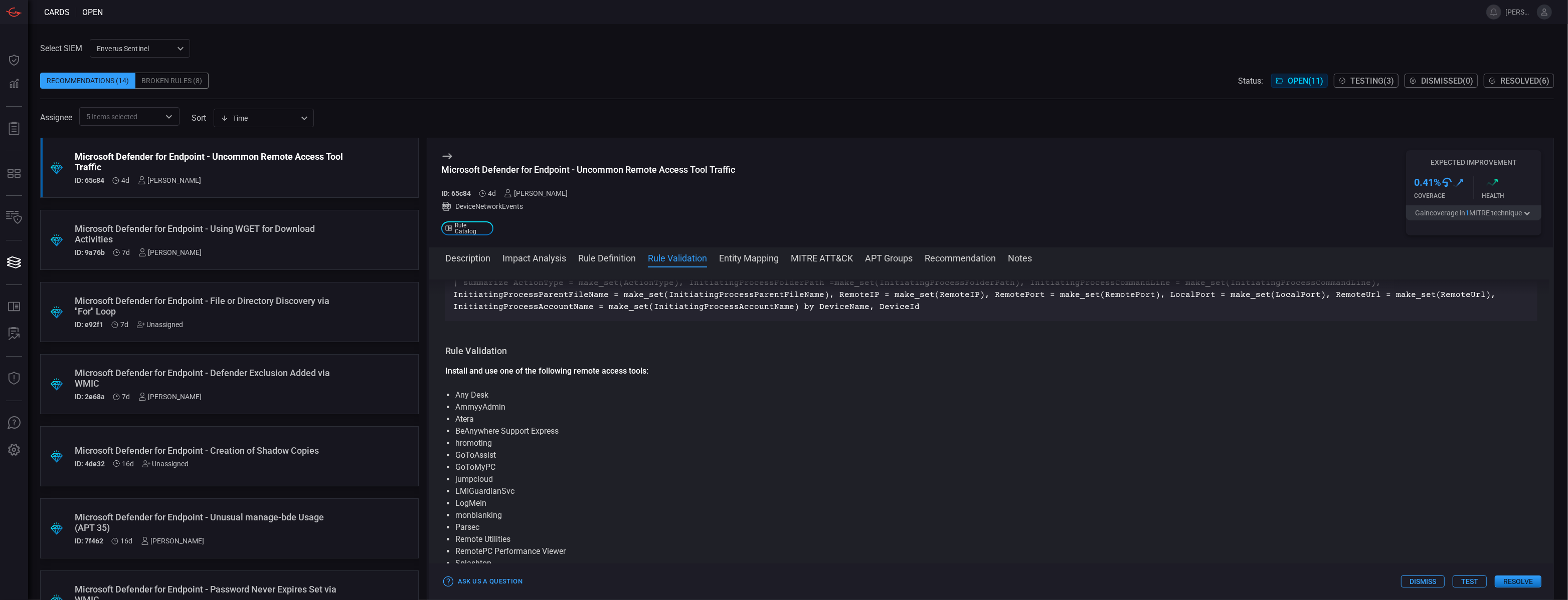
scroll to position [1067, 0]
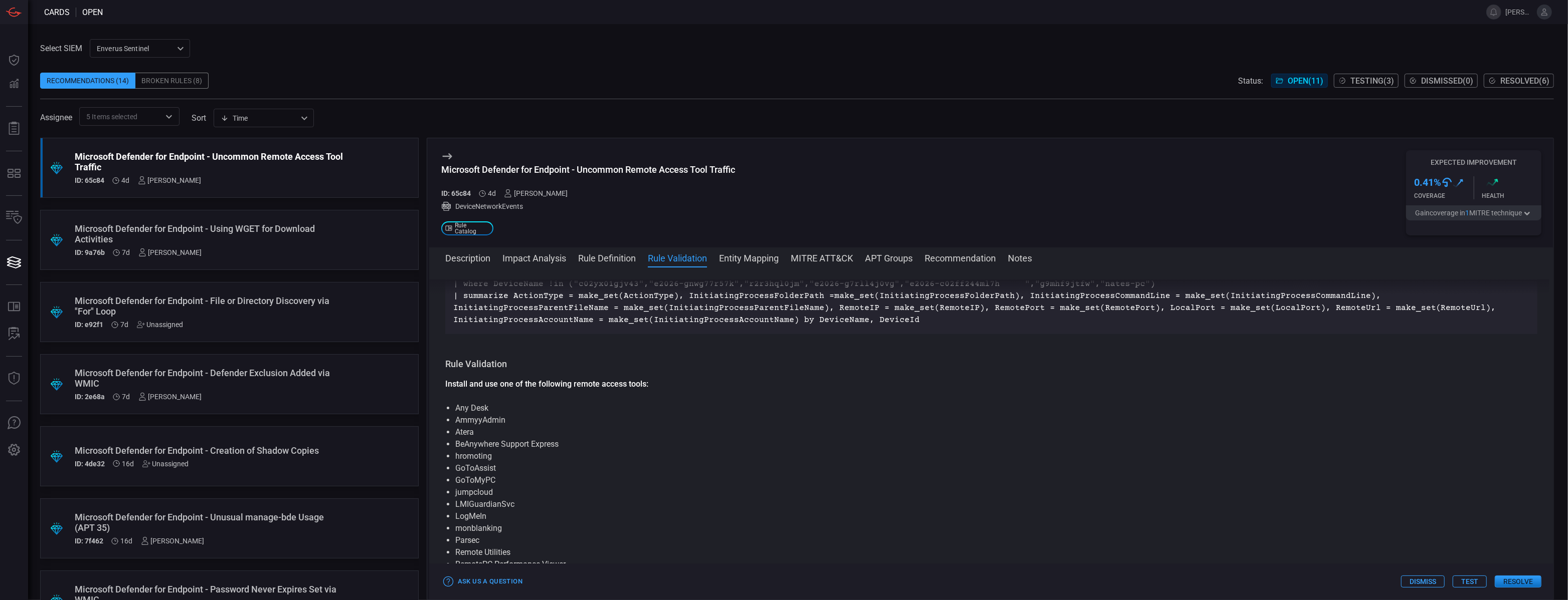
click at [477, 403] on li "Any Desk" at bounding box center [991, 408] width 1072 height 12
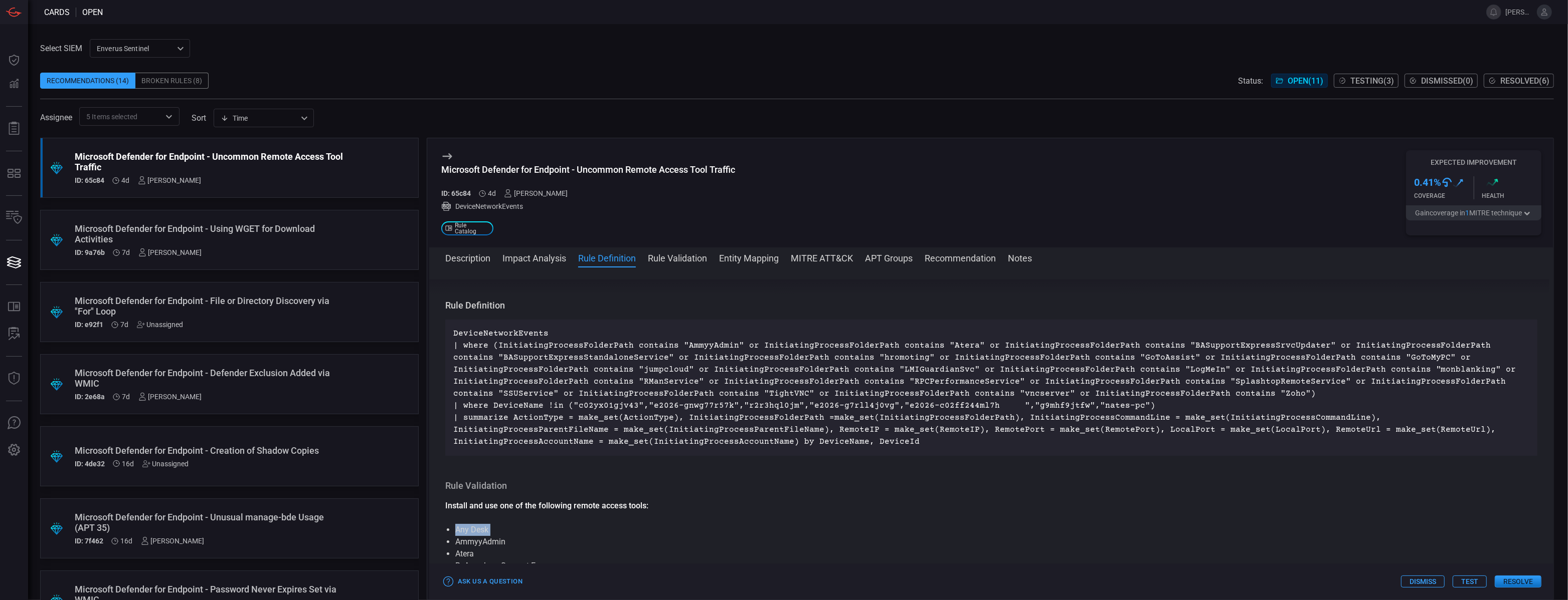
scroll to position [945, 0]
drag, startPoint x: 677, startPoint y: 329, endPoint x: 750, endPoint y: 333, distance: 73.1
click at [750, 333] on p "DeviceNetworkEvents | where DeviceName !in ("c02yx01gjv43","e2026-gnwg77r57k","…" at bounding box center [991, 388] width 1076 height 120
click at [778, 344] on p "DeviceNetworkEvents | where DeviceName !in ("c02yx01gjv43","e2026-gnwg77r57k","…" at bounding box center [991, 388] width 1076 height 120
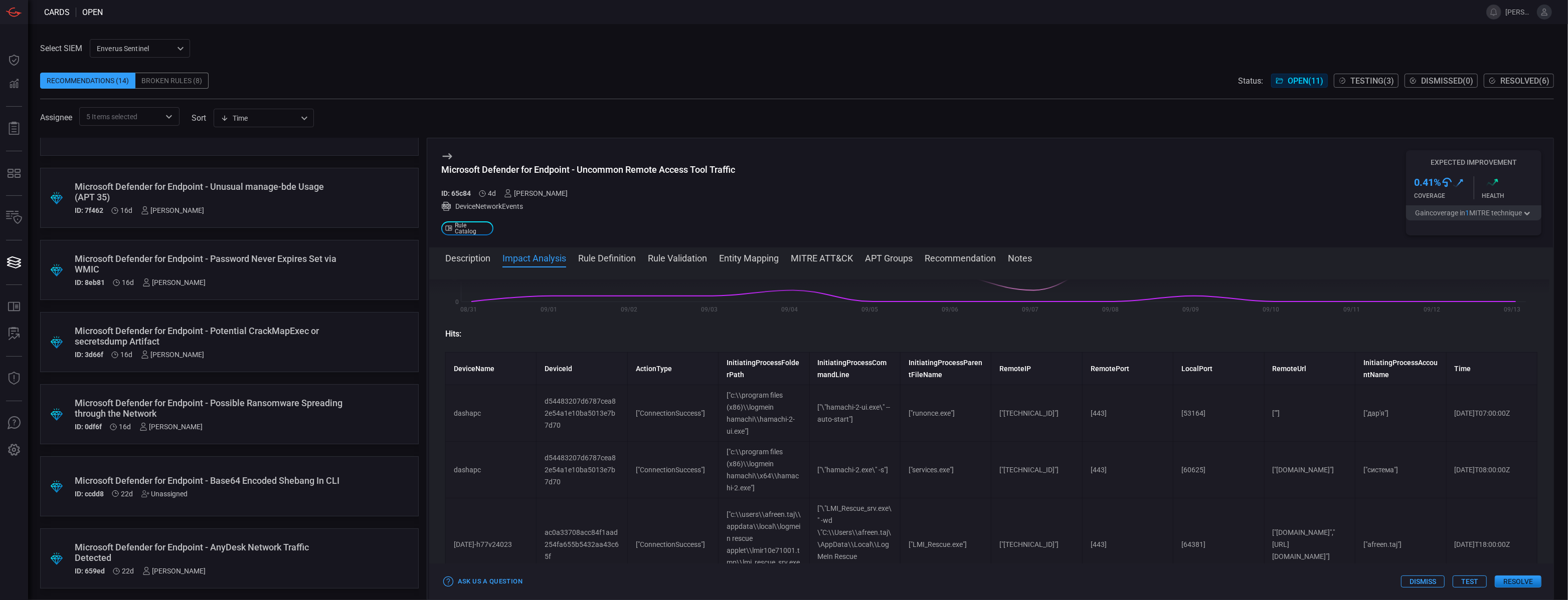
scroll to position [0, 0]
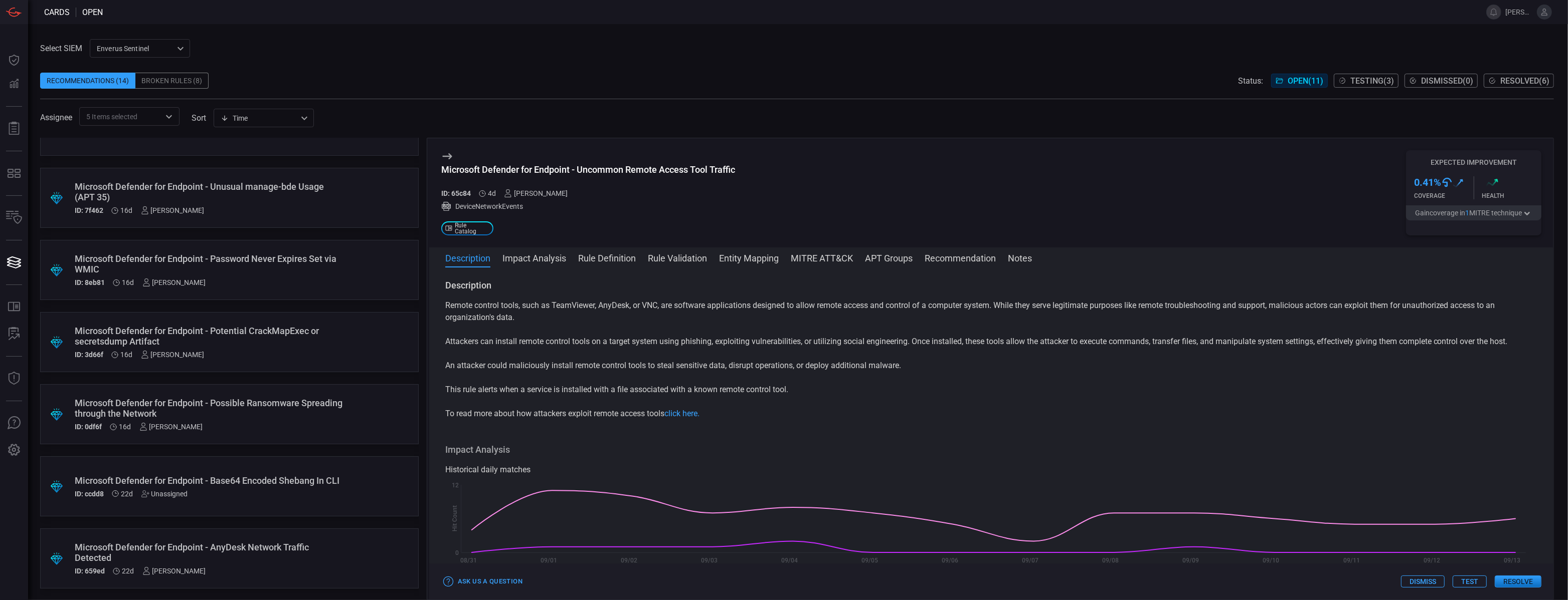
click at [616, 257] on button "Rule Definition" at bounding box center [607, 257] width 58 height 12
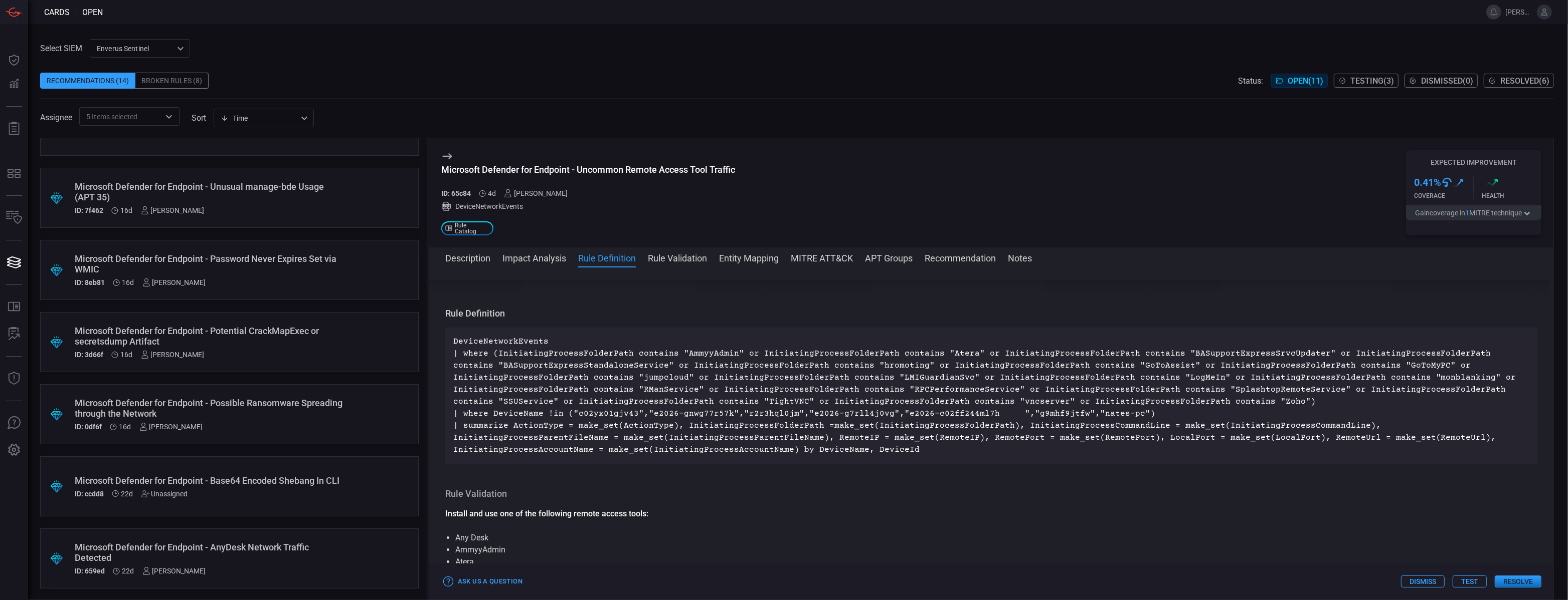
scroll to position [943, 0]
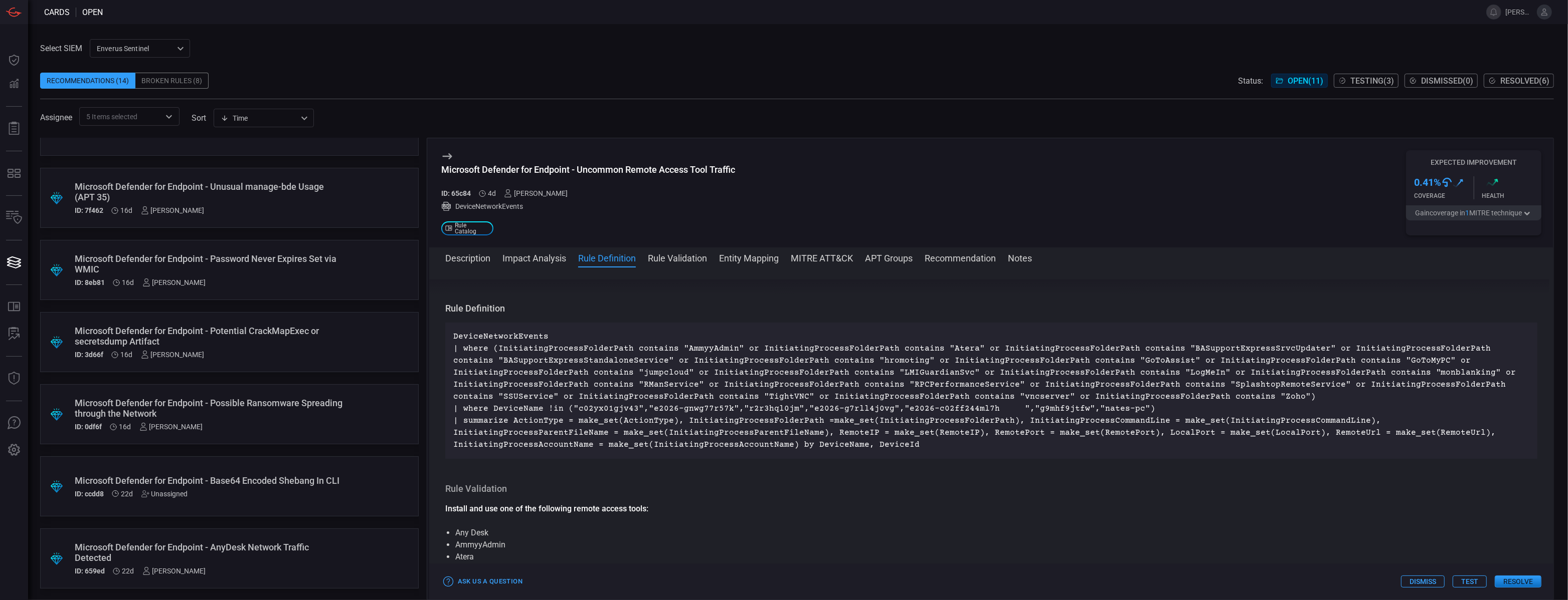
click at [321, 559] on div "Microsoft Defender for Endpoint - AnyDesk Network Traffic Detected" at bounding box center [210, 552] width 272 height 21
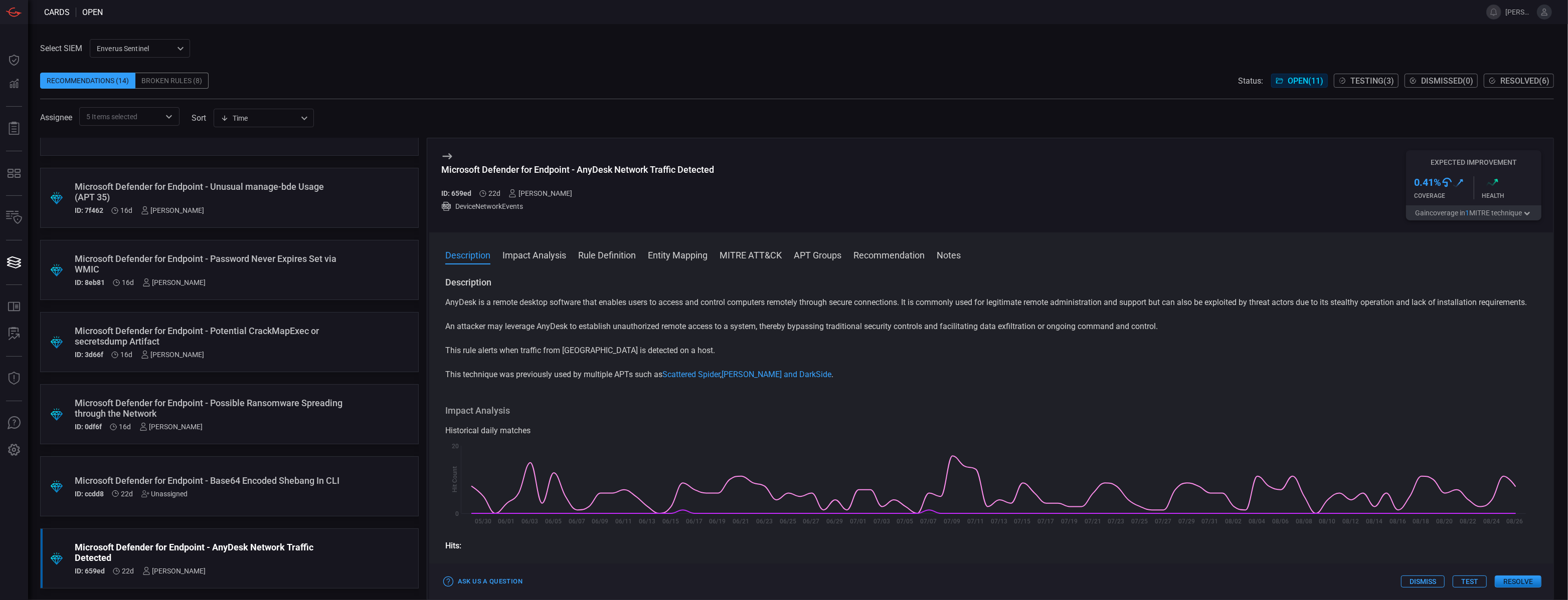
click at [623, 251] on button "Rule Definition" at bounding box center [607, 254] width 58 height 12
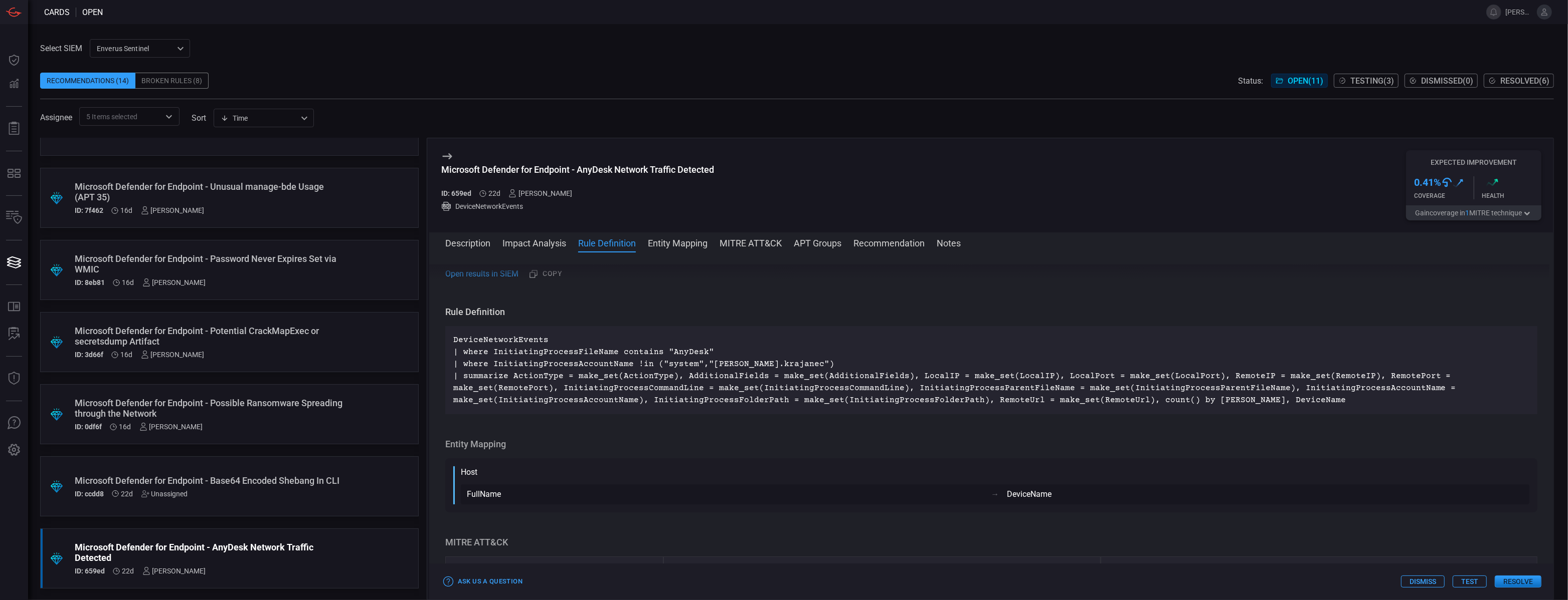
scroll to position [536, 0]
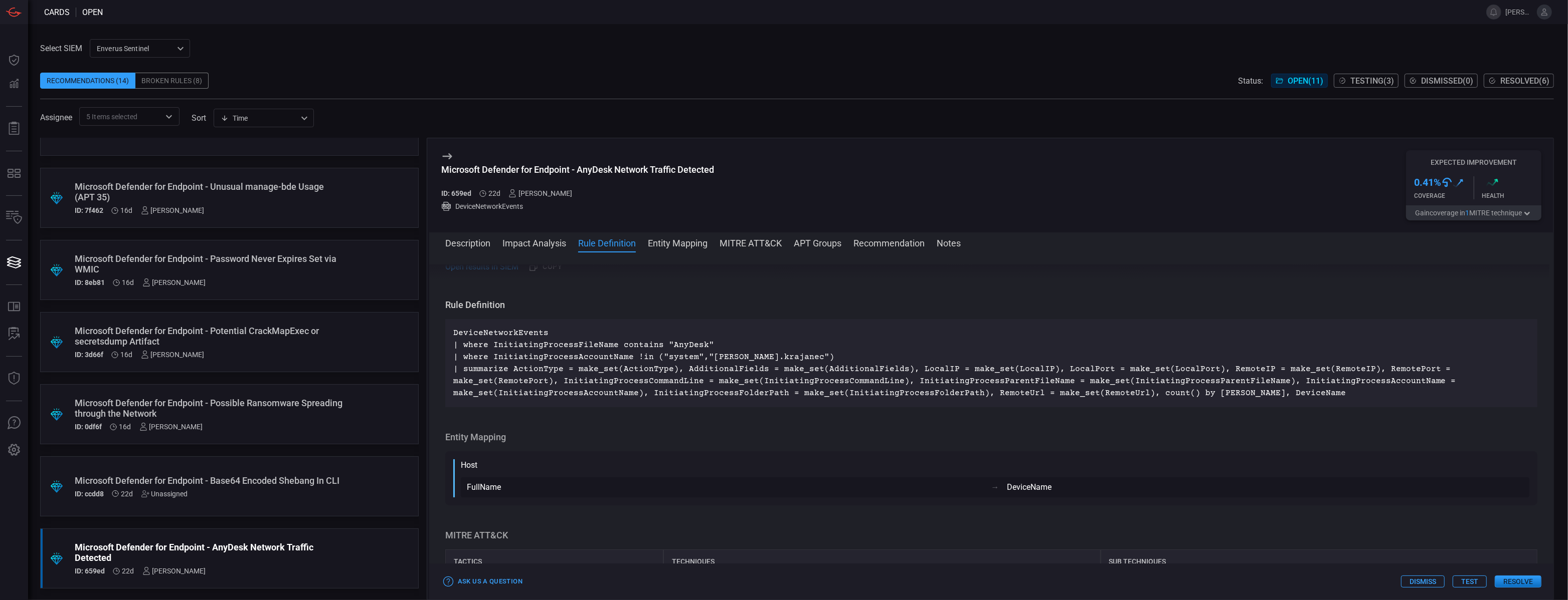
click at [669, 345] on p "DeviceNetworkEvents | where InitiatingProcessFileName contains "AnyDesk" | wher…" at bounding box center [991, 363] width 1076 height 72
drag, startPoint x: 711, startPoint y: 317, endPoint x: 663, endPoint y: 321, distance: 48.2
click at [663, 327] on p "DeviceNetworkEvents | where InitiatingProcessFileName contains "AnyDesk" | wher…" at bounding box center [991, 363] width 1076 height 72
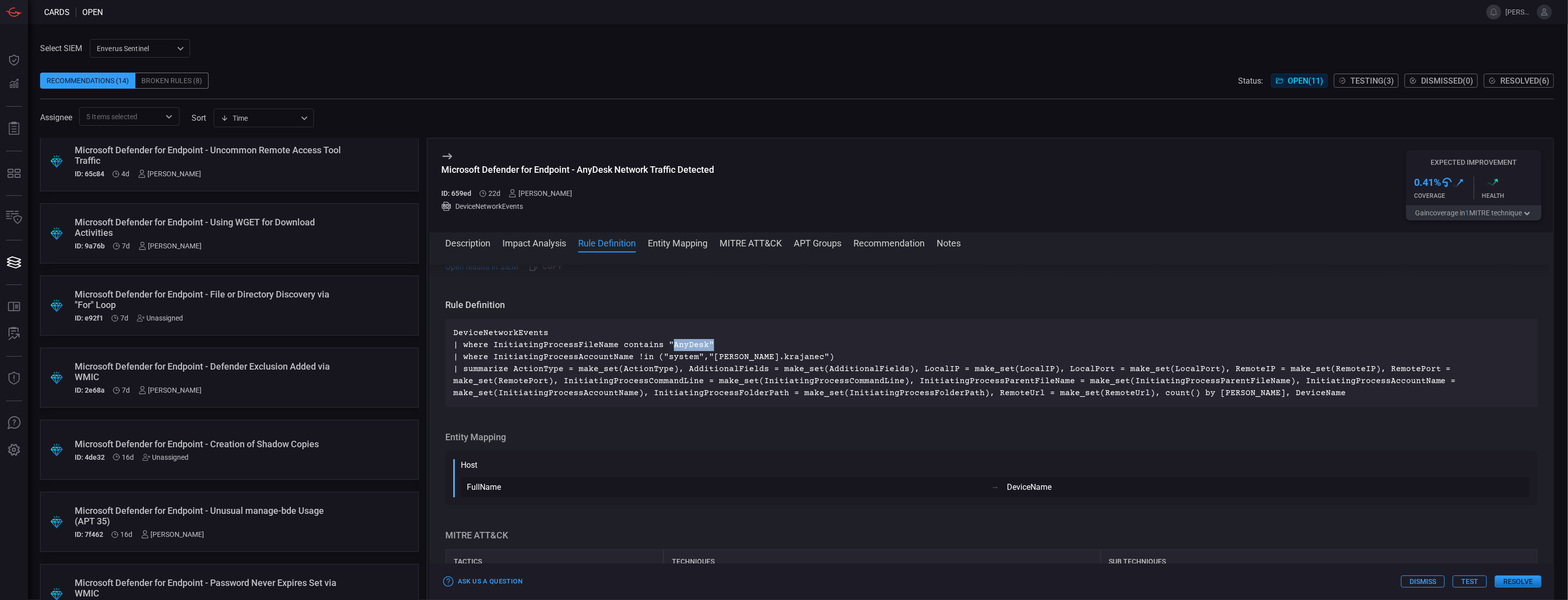
scroll to position [0, 0]
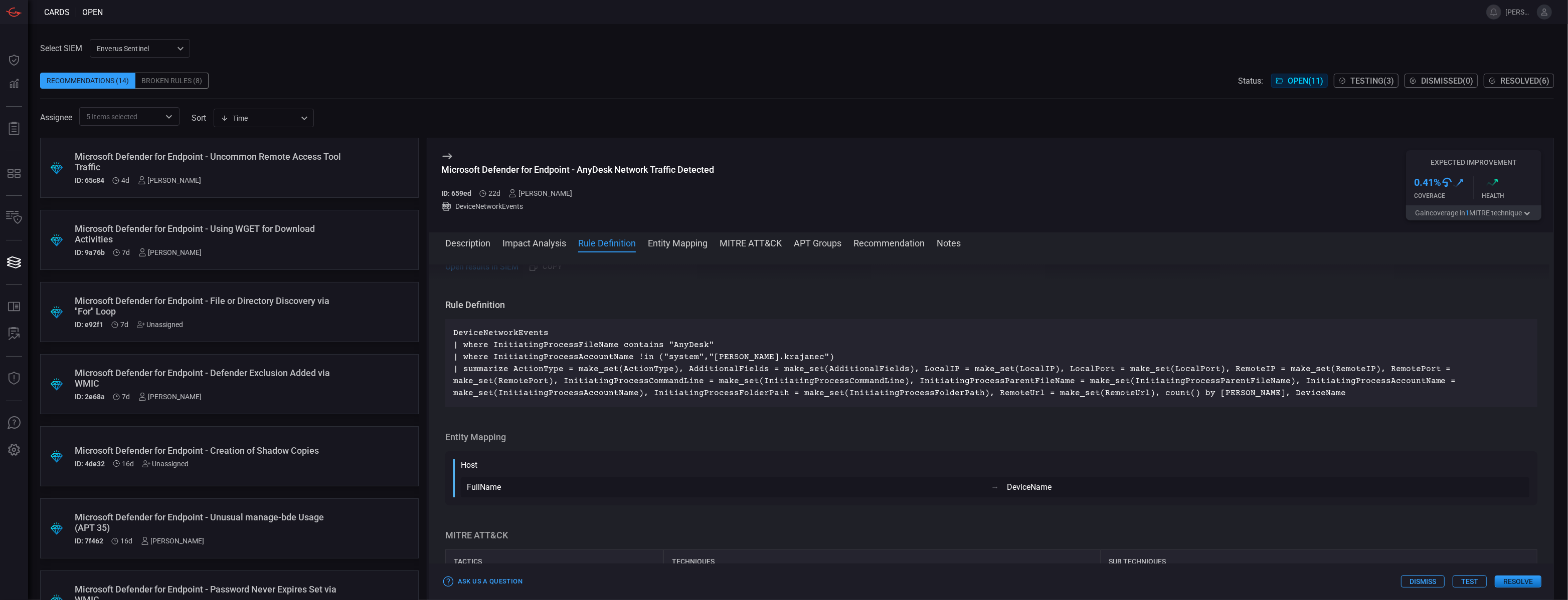
click at [328, 176] on div "Microsoft Defender for Endpoint - Uncommon Remote Access Tool Traffic ID: 65c84…" at bounding box center [210, 168] width 272 height 33
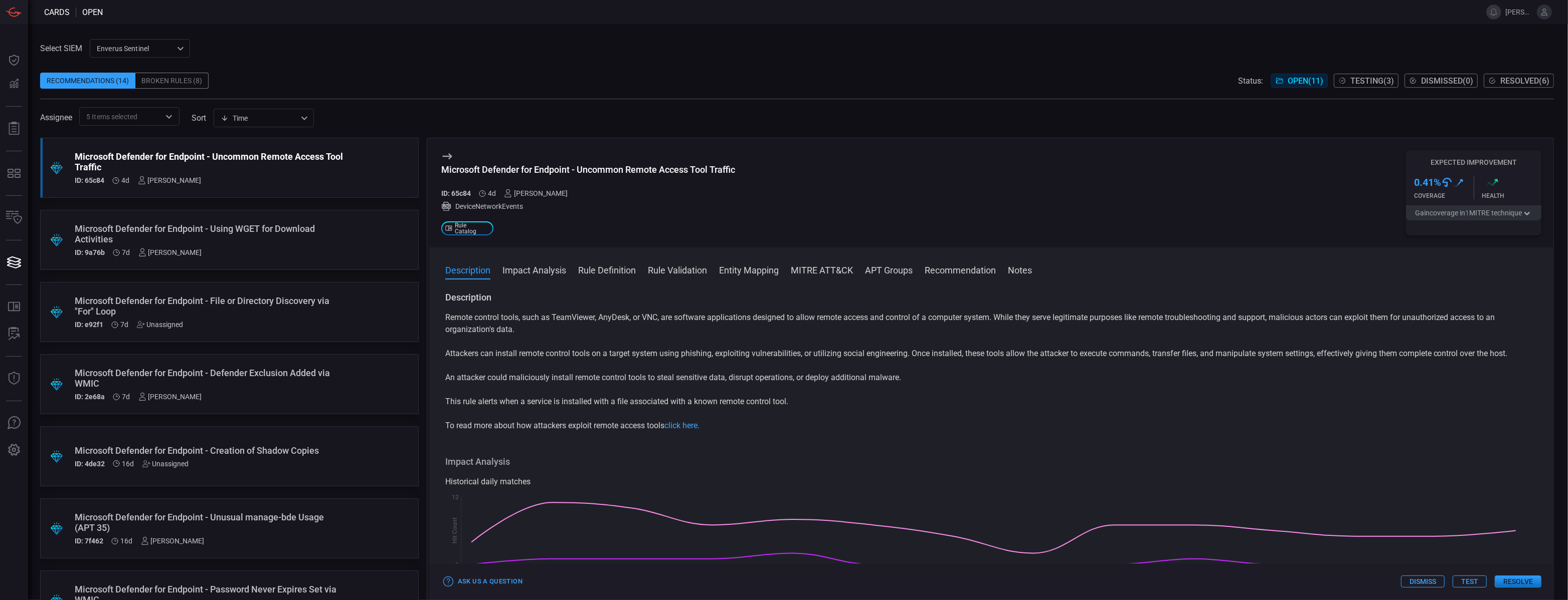
click at [607, 280] on span at bounding box center [991, 283] width 1124 height 16
click at [606, 269] on button "Rule Definition" at bounding box center [607, 269] width 58 height 12
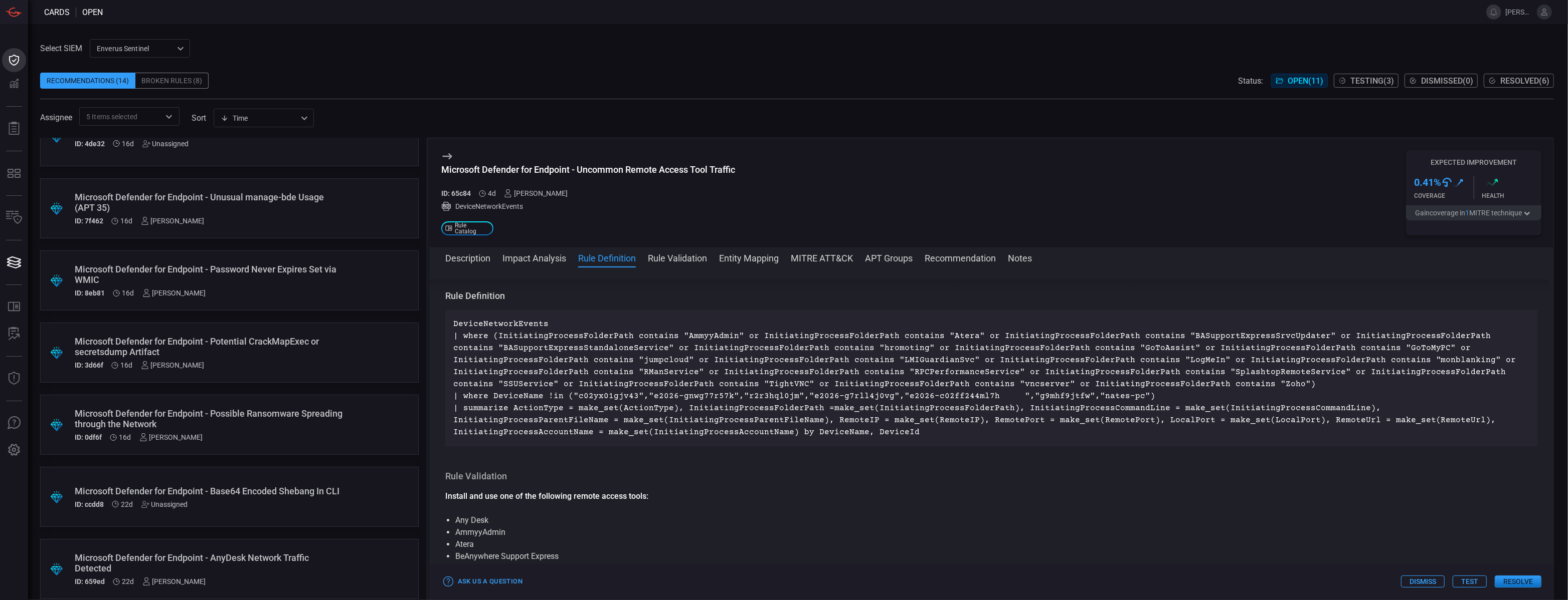
scroll to position [331, 0]
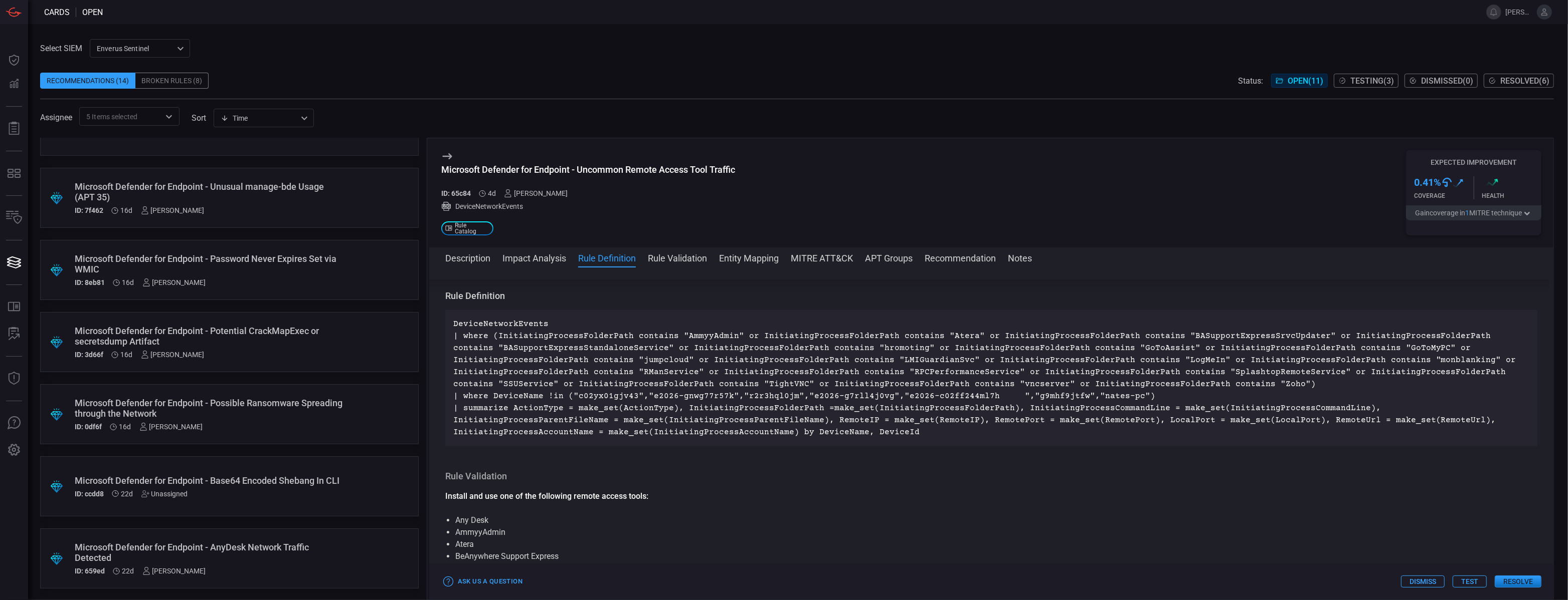
click at [256, 550] on div "Microsoft Defender for Endpoint - AnyDesk Network Traffic Detected" at bounding box center [210, 552] width 272 height 21
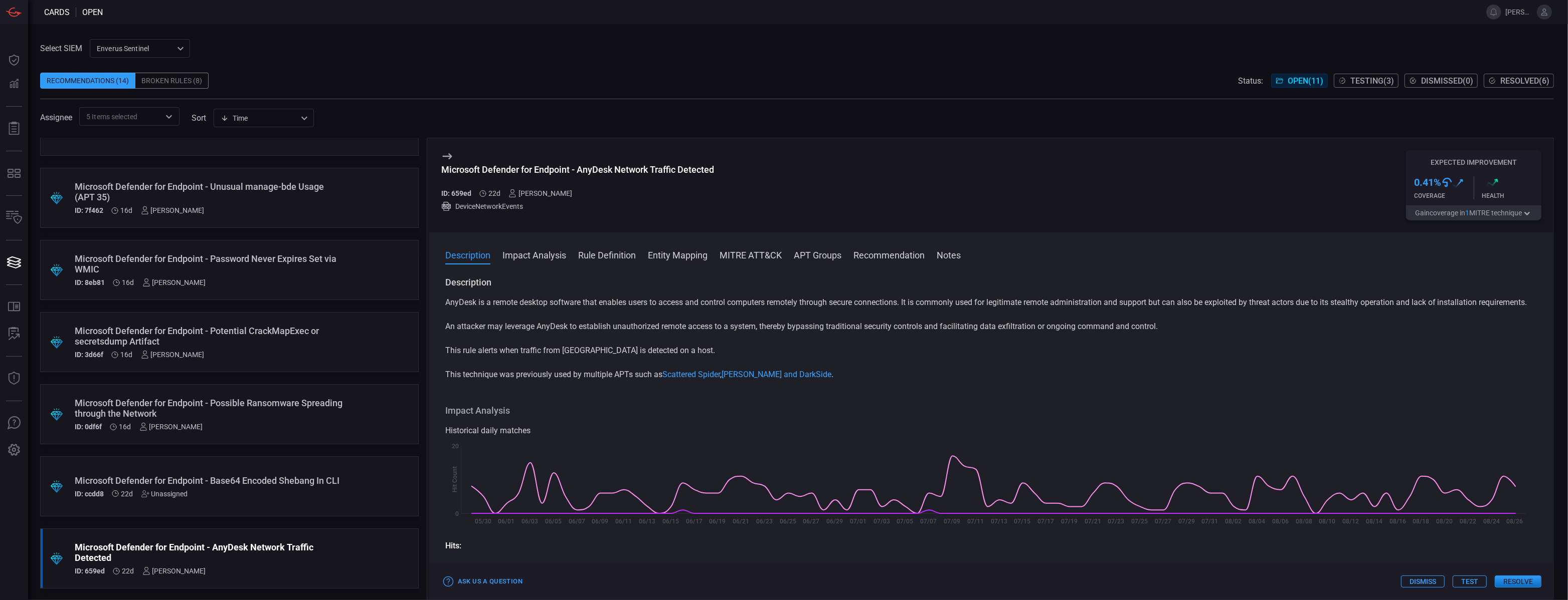
click at [555, 251] on button "Impact Analysis" at bounding box center [534, 254] width 64 height 12
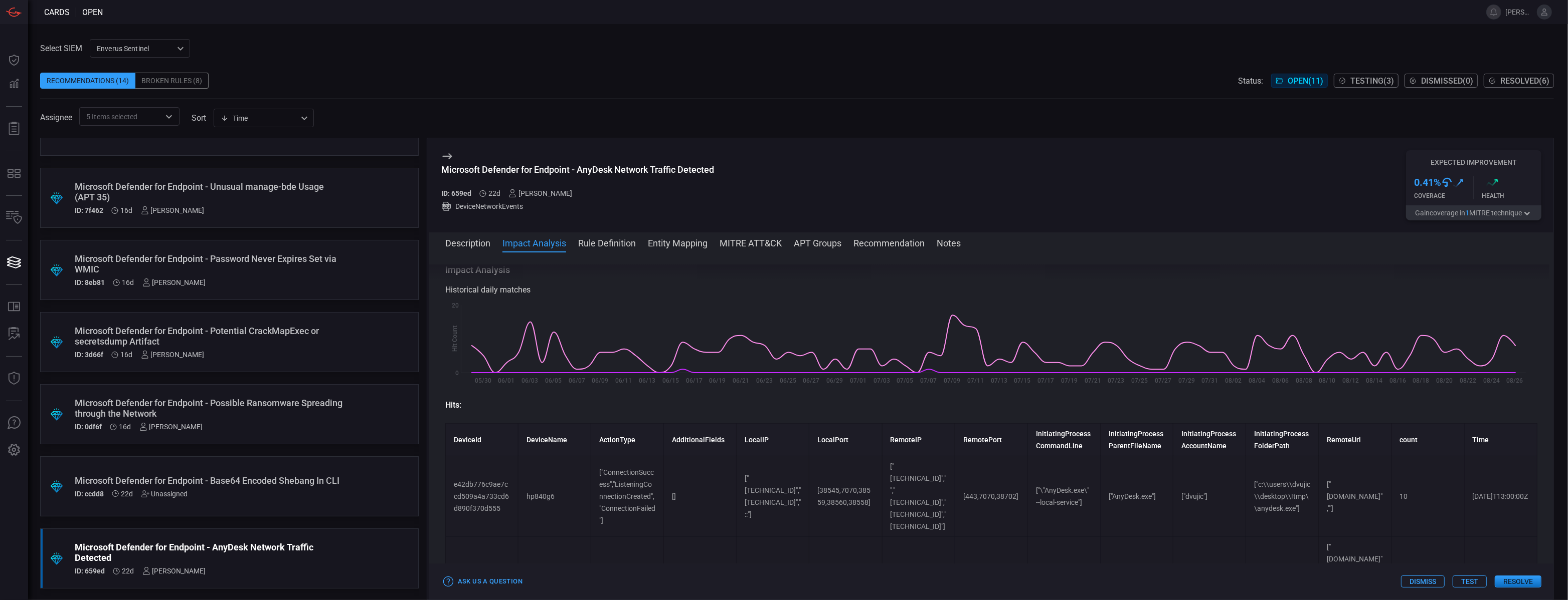
scroll to position [130, 0]
click at [467, 238] on button "Description" at bounding box center [468, 242] width 45 height 12
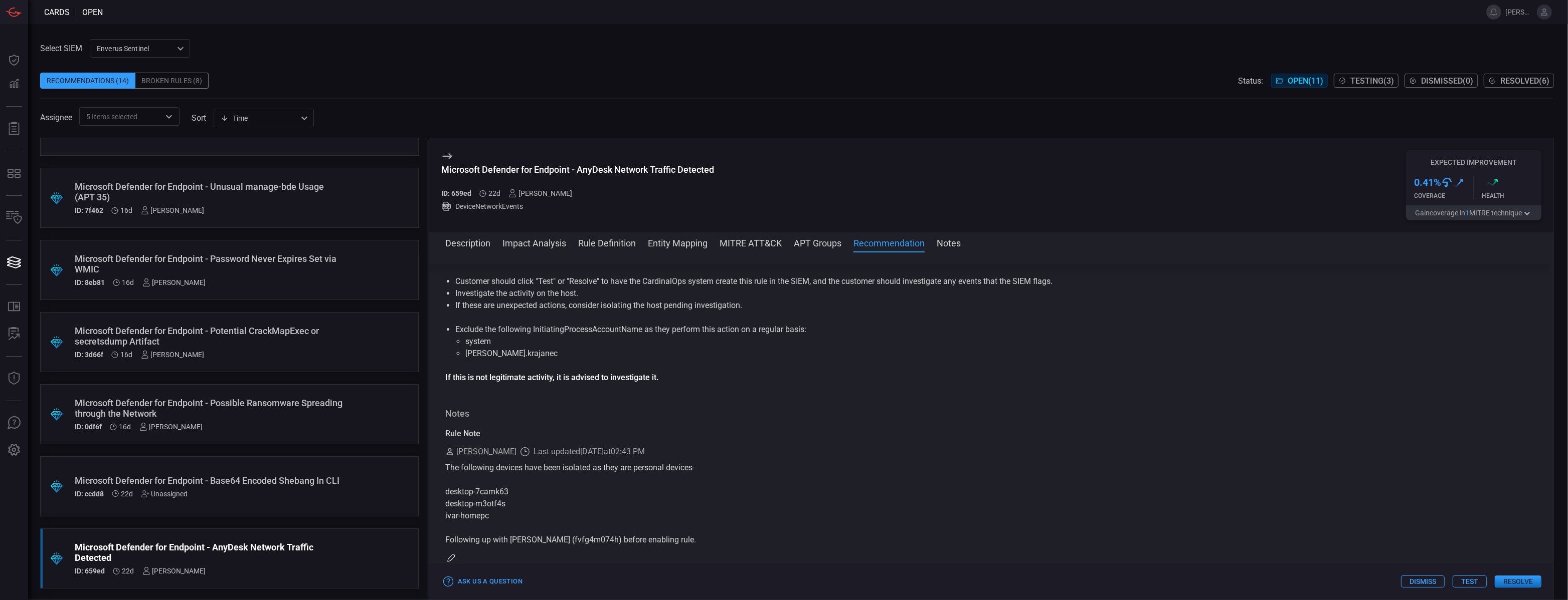
scroll to position [997, 0]
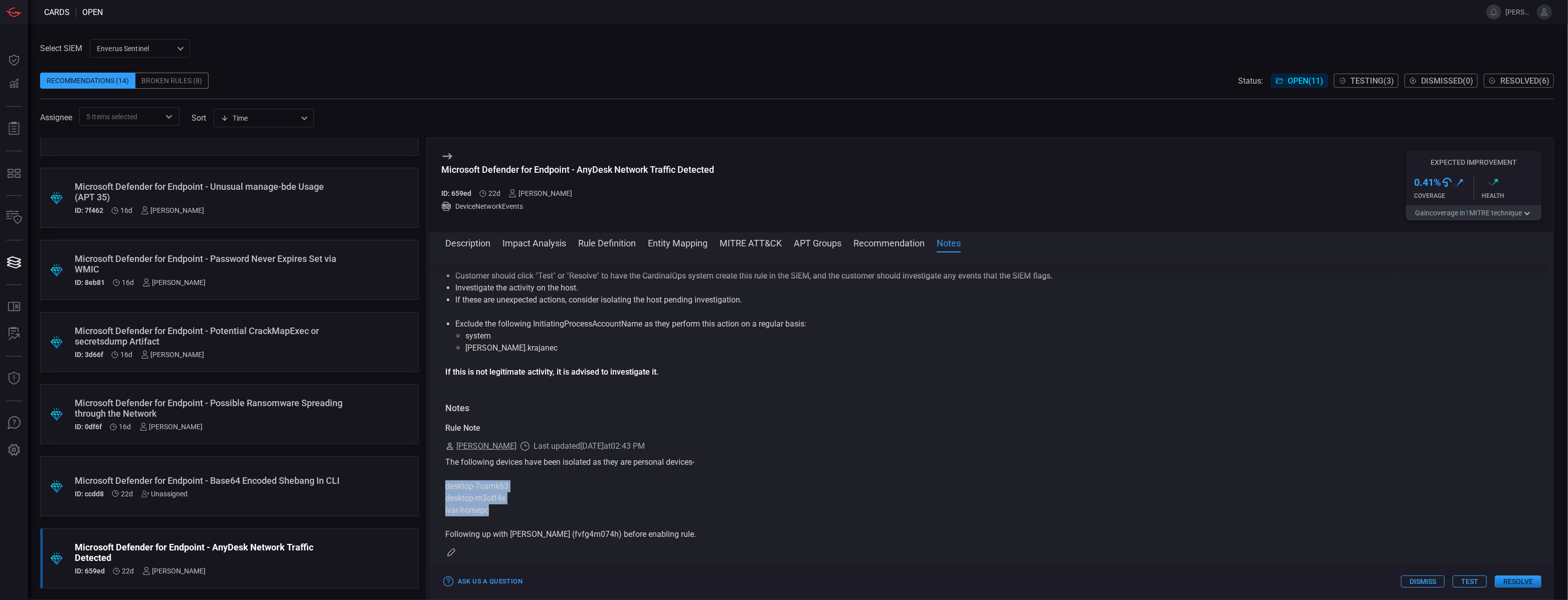
drag, startPoint x: 507, startPoint y: 491, endPoint x: 442, endPoint y: 459, distance: 72.4
click at [442, 459] on div "Description AnyDesk is a remote desktop software that enables users to access a…" at bounding box center [991, 424] width 1124 height 320
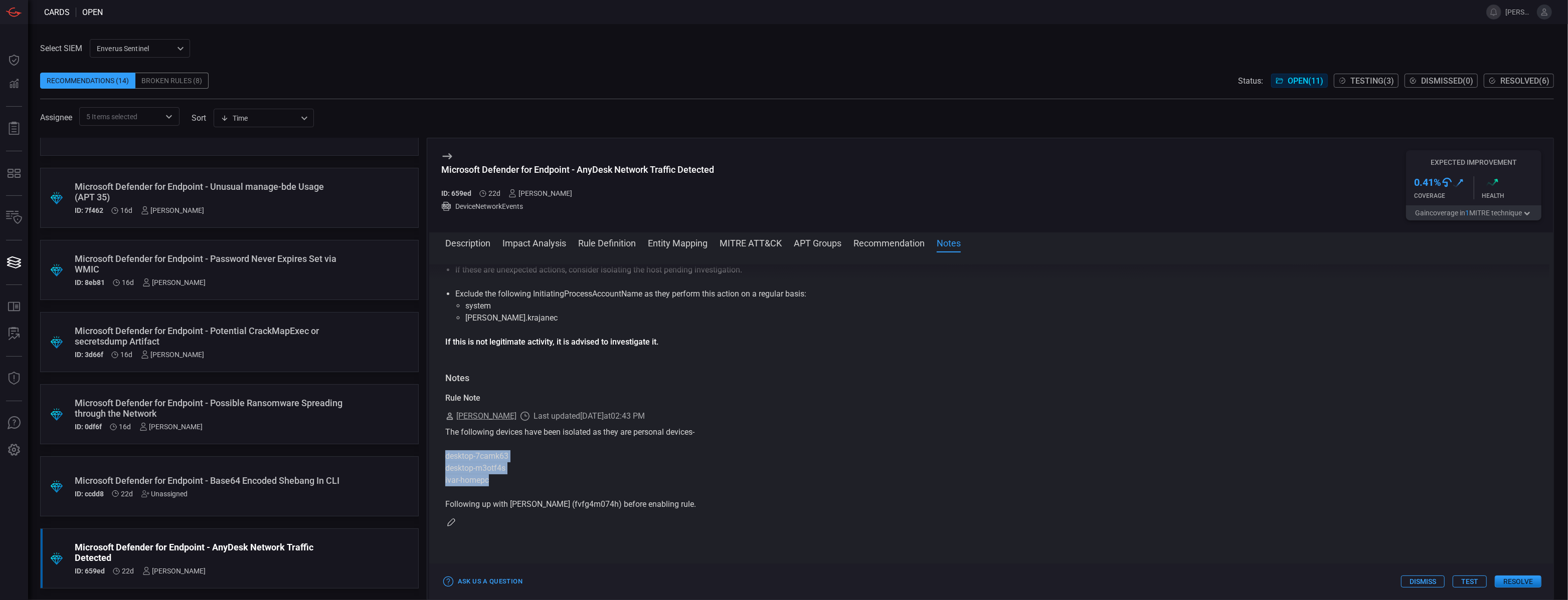
scroll to position [1029, 0]
drag, startPoint x: 508, startPoint y: 478, endPoint x: 583, endPoint y: 478, distance: 75.0
click at [583, 478] on div "The following devices have been isolated as they are personal devices- desktop-…" at bounding box center [991, 467] width 1092 height 85
click at [612, 425] on div "The following devices have been isolated as they are personal devices- desktop-…" at bounding box center [991, 467] width 1092 height 85
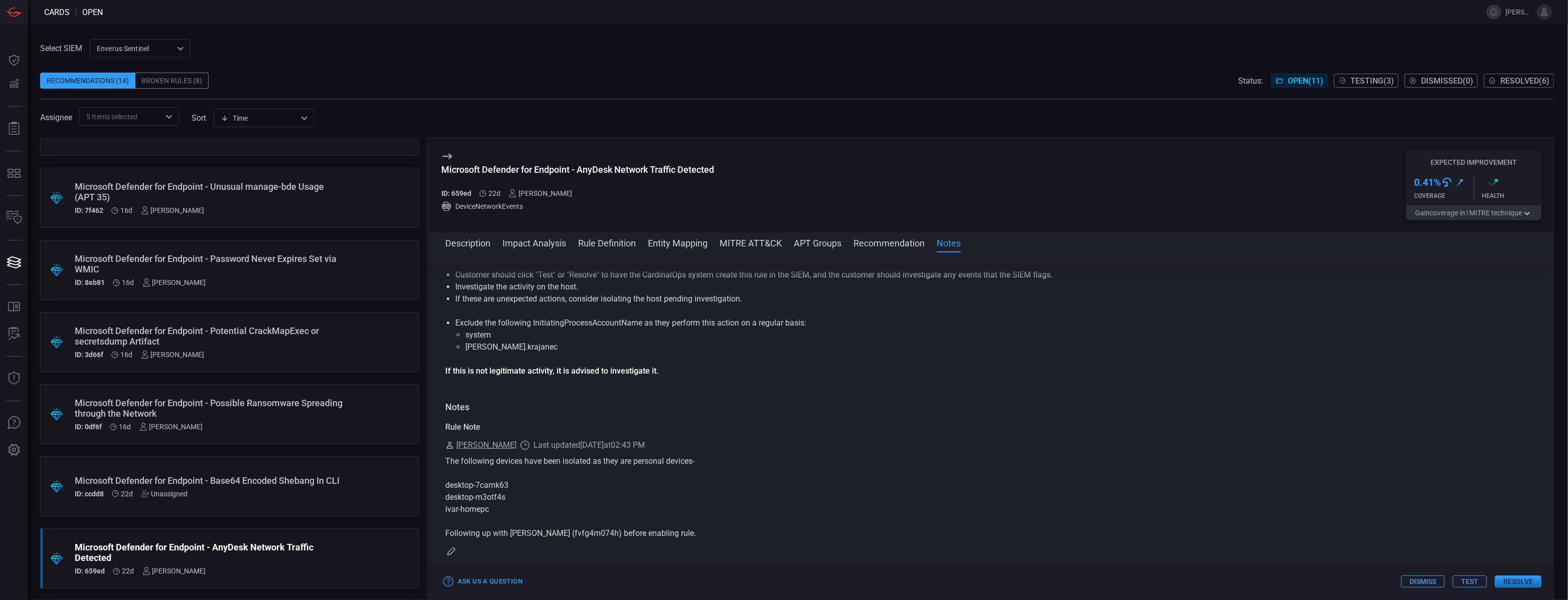
scroll to position [1004, 0]
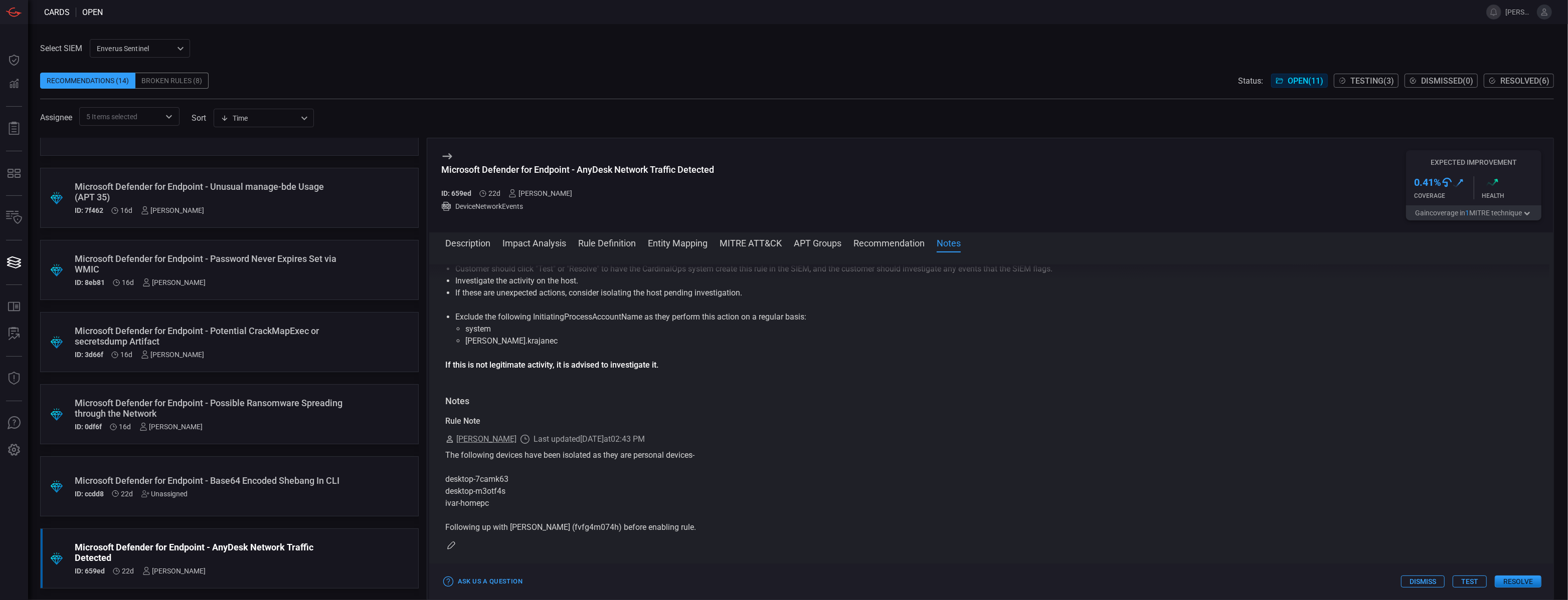
click at [451, 542] on icon "button" at bounding box center [451, 546] width 8 height 8
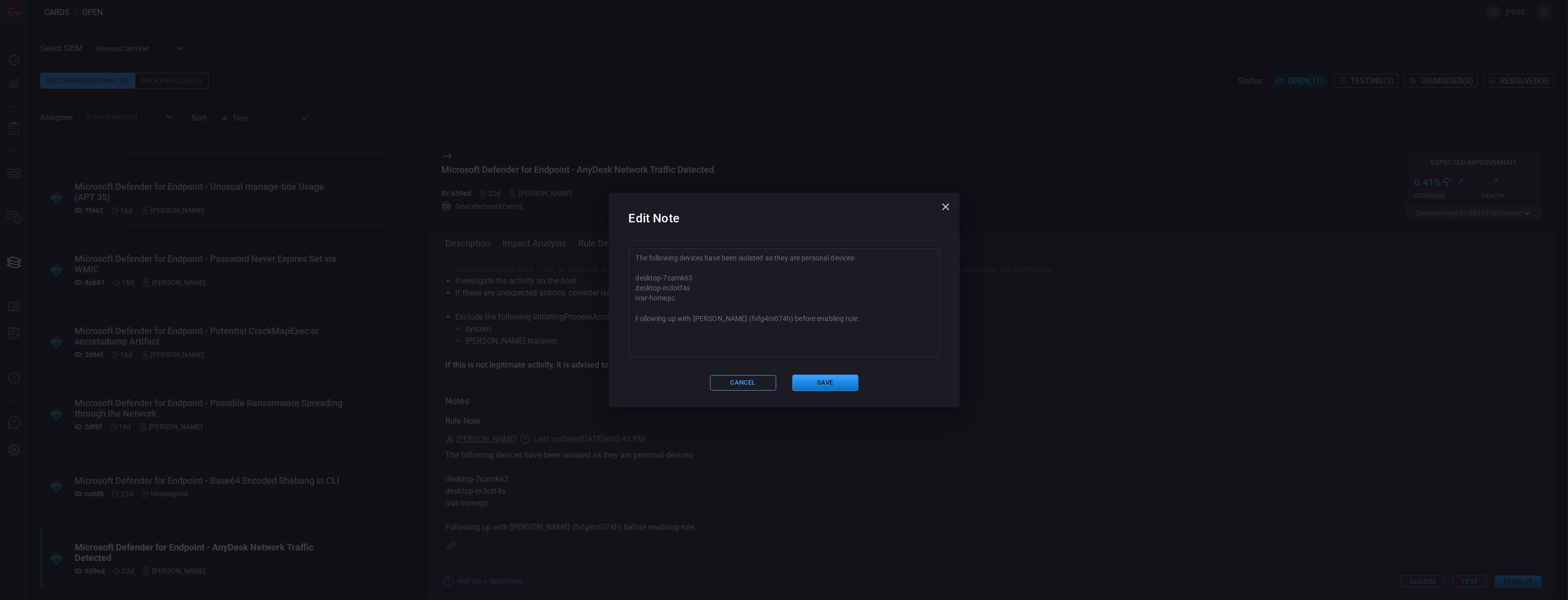
click at [845, 291] on textarea "The following devices have been isolated as they are personal devices- desktop-…" at bounding box center [784, 303] width 297 height 100
drag, startPoint x: 837, startPoint y: 317, endPoint x: 761, endPoint y: 317, distance: 76.0
click at [761, 317] on textarea "The following devices have been isolated as they are personal devices- desktop-…" at bounding box center [784, 303] width 297 height 100
type textarea "The following devices have been isolated as they are personal devices- desktop-…"
click at [846, 379] on button "Save" at bounding box center [825, 383] width 66 height 17
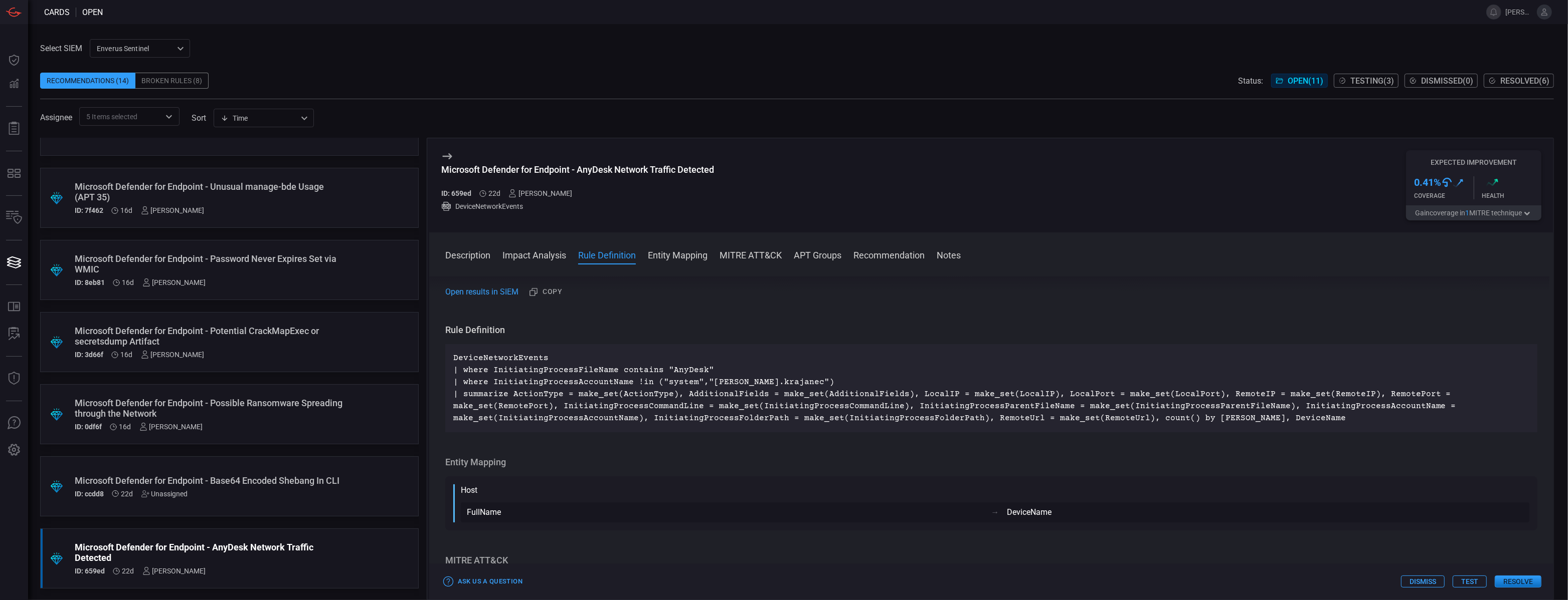
scroll to position [525, 0]
click at [579, 171] on div "Microsoft Defender for Endpoint - AnyDesk Network Traffic Detected" at bounding box center [578, 169] width 273 height 10
copy div "Microsoft Defender for Endpoint - AnyDesk Network Traffic Detected"
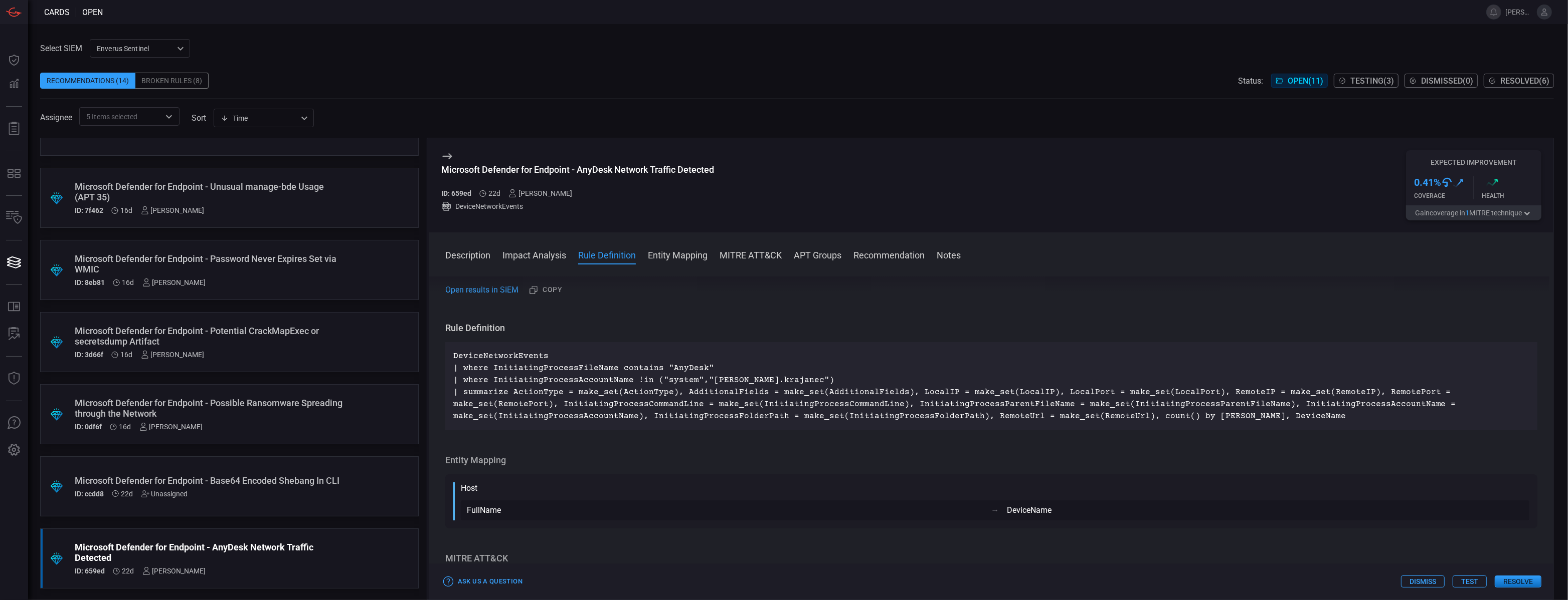
click at [169, 136] on span at bounding box center [797, 131] width 1514 height 12
click at [164, 116] on icon "Open" at bounding box center [168, 117] width 12 height 12
click at [161, 143] on icon at bounding box center [162, 144] width 7 height 7
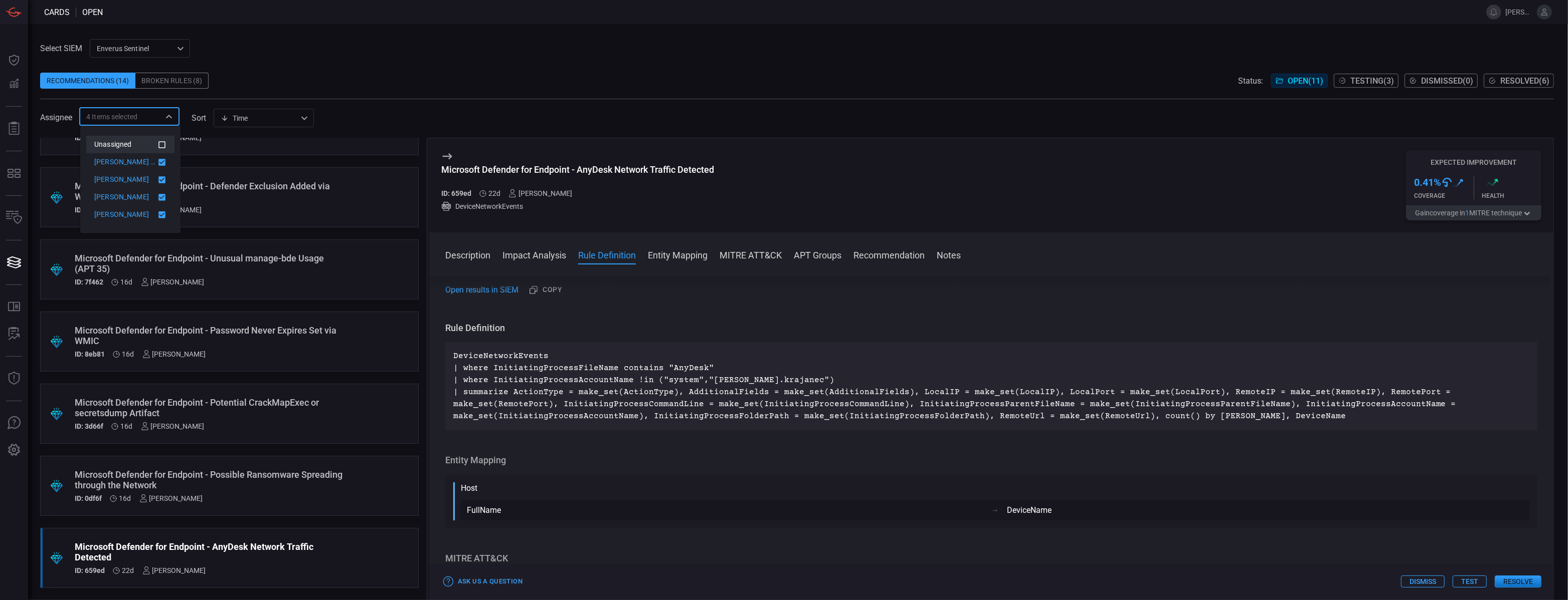
click at [161, 167] on icon at bounding box center [161, 162] width 9 height 12
click at [161, 180] on icon at bounding box center [161, 179] width 9 height 12
click at [161, 194] on icon at bounding box center [162, 197] width 7 height 7
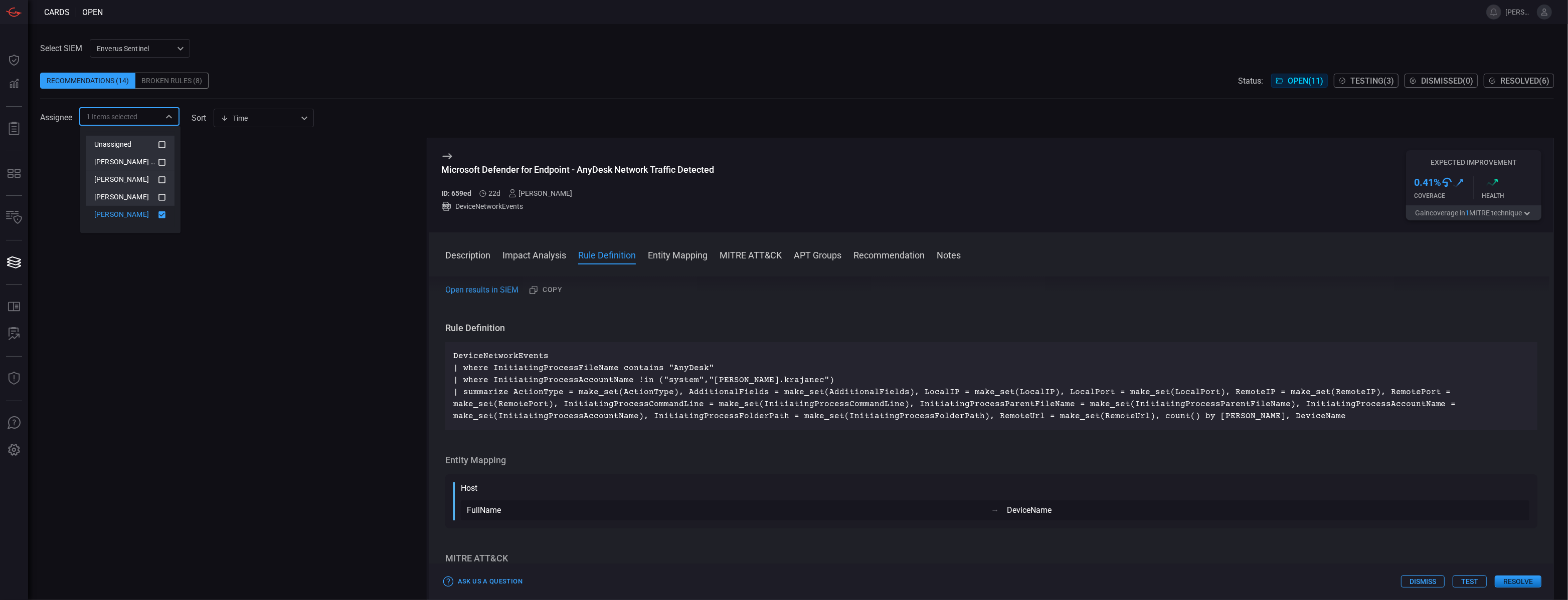
click at [160, 218] on icon at bounding box center [162, 215] width 7 height 7
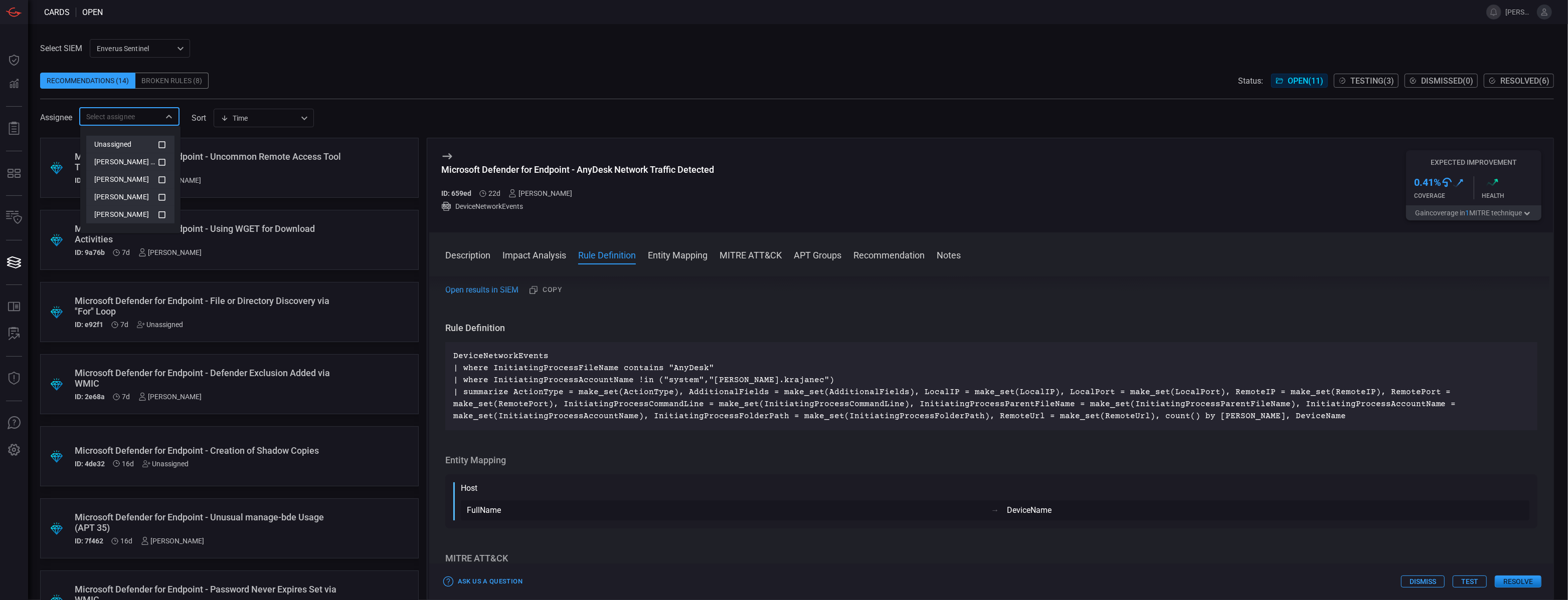
click at [164, 141] on icon at bounding box center [161, 144] width 9 height 12
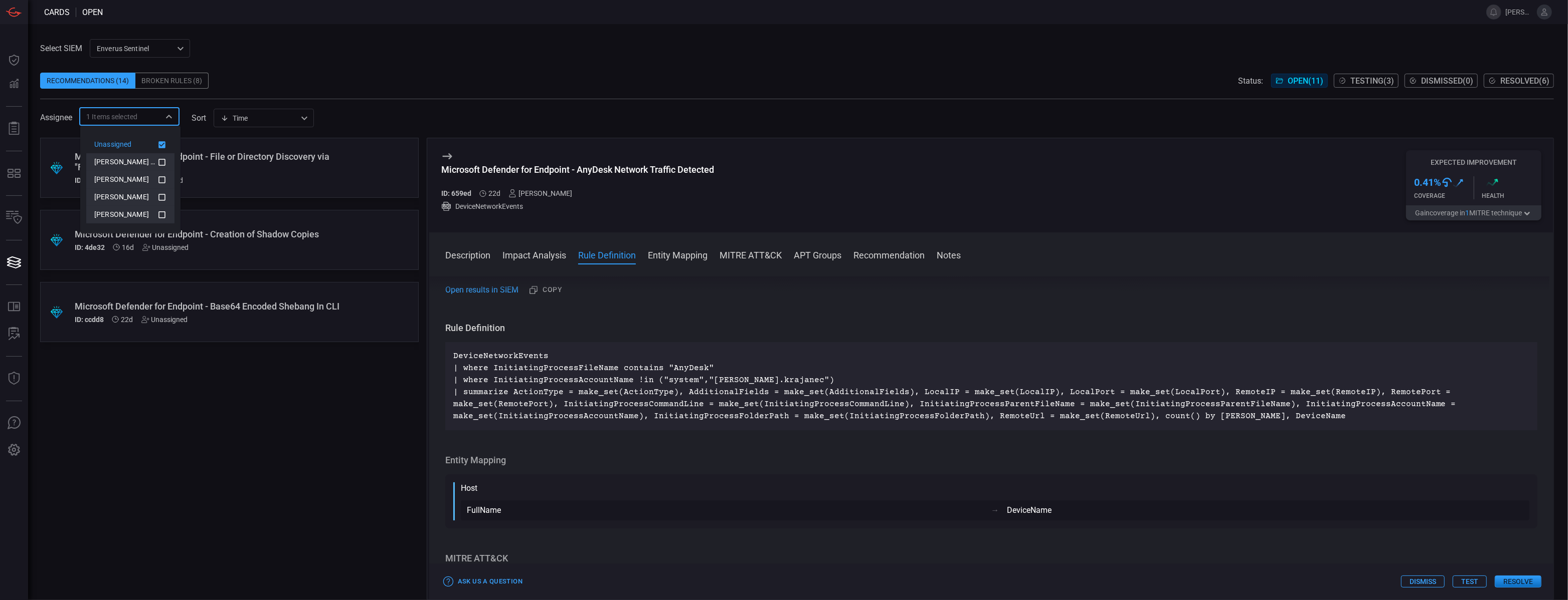
click at [201, 415] on div ".suggested_cards_icon{fill:url(#suggested_cards_icon);} Microsoft Defender for …" at bounding box center [230, 369] width 379 height 462
click at [243, 177] on div "ID: e92f1 7d Unassigned" at bounding box center [210, 180] width 272 height 8
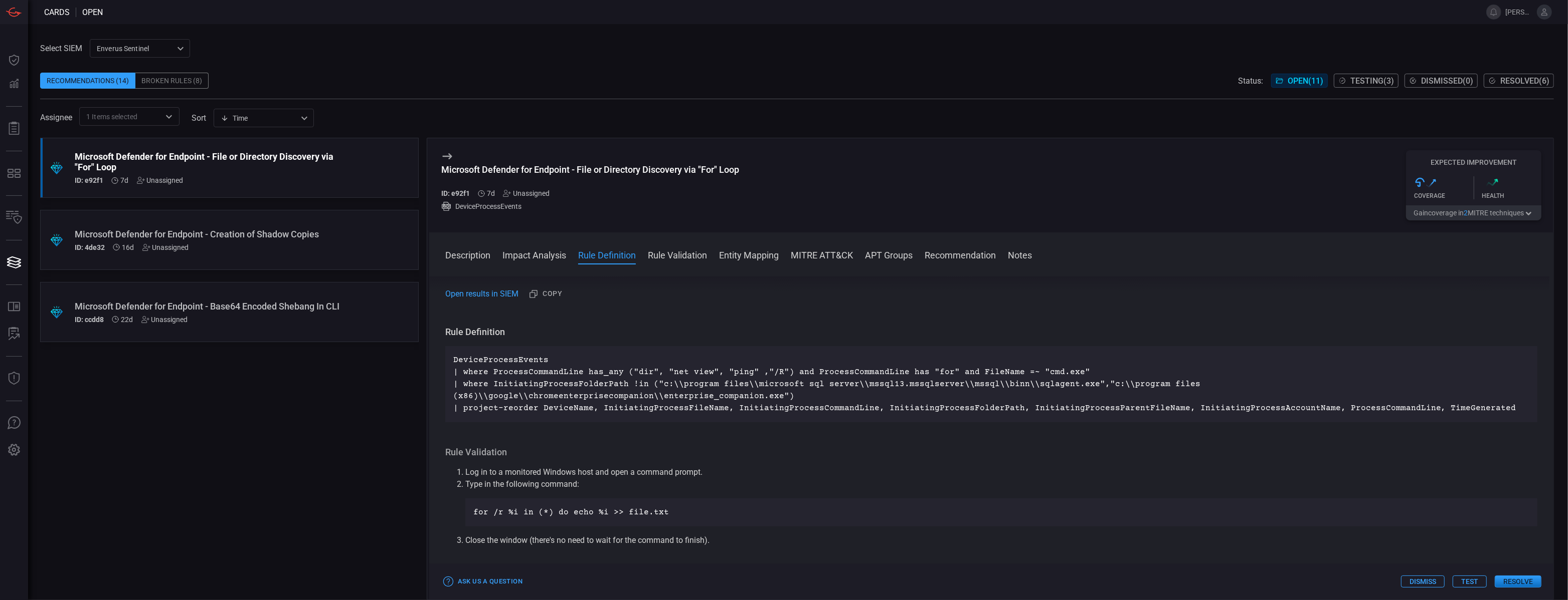
scroll to position [428, 0]
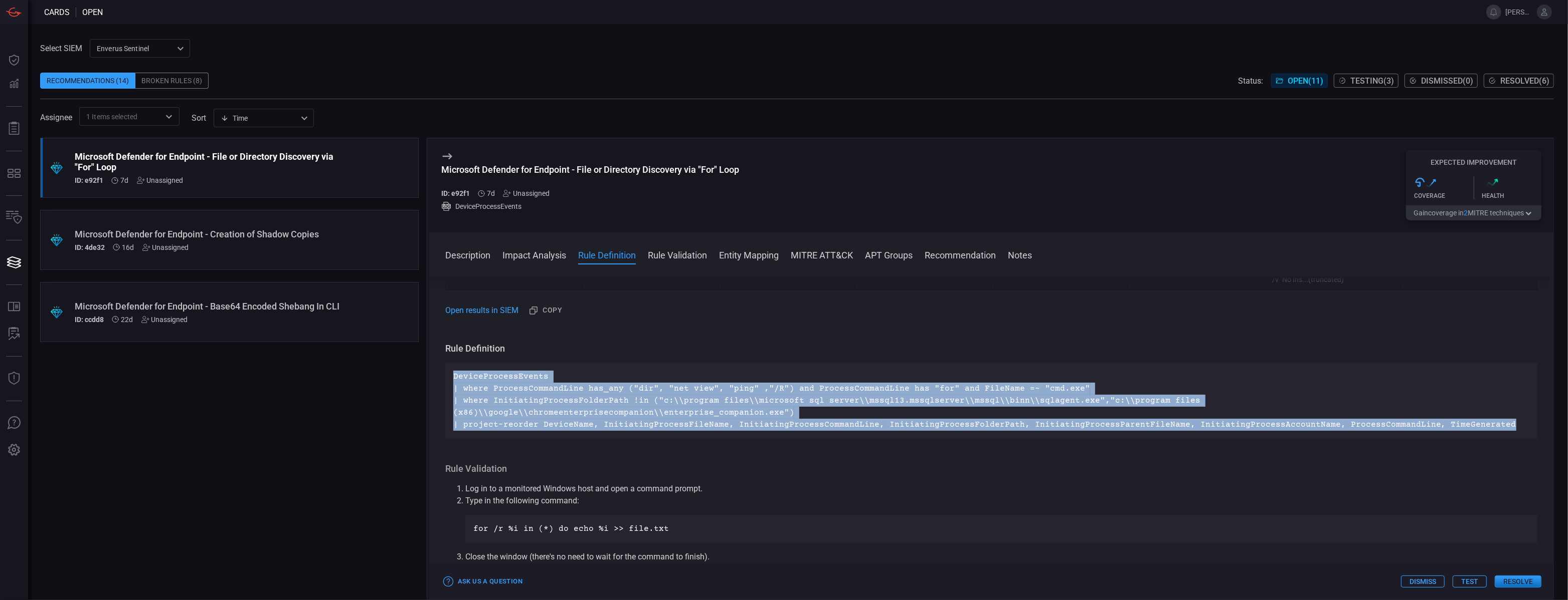
drag, startPoint x: 454, startPoint y: 374, endPoint x: 1491, endPoint y: 410, distance: 1037.6
click at [1491, 410] on p "DeviceProcessEvents | where ProcessCommandLine has_any ("dir", "net view", "pin…" at bounding box center [991, 400] width 1076 height 60
copy p "DeviceProcessEvents | where ProcessCommandLine has_any ("dir", "net view", "pin…"
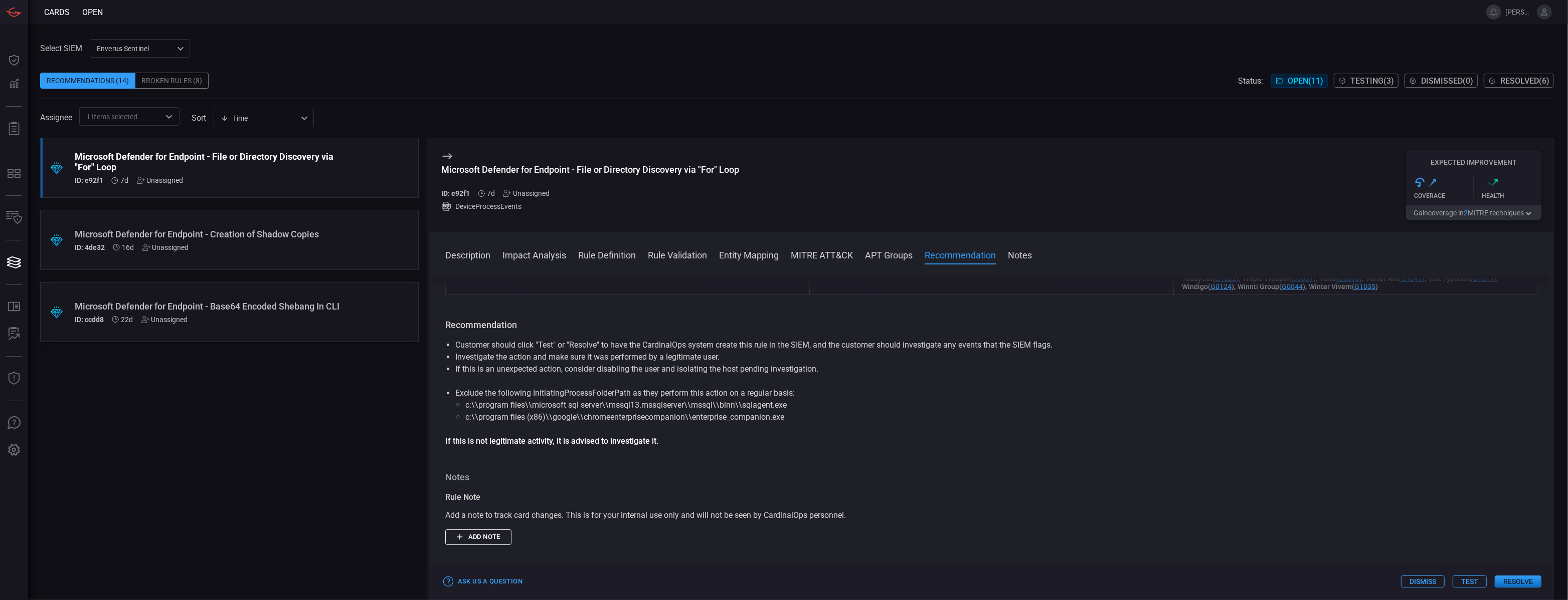
scroll to position [1265, 0]
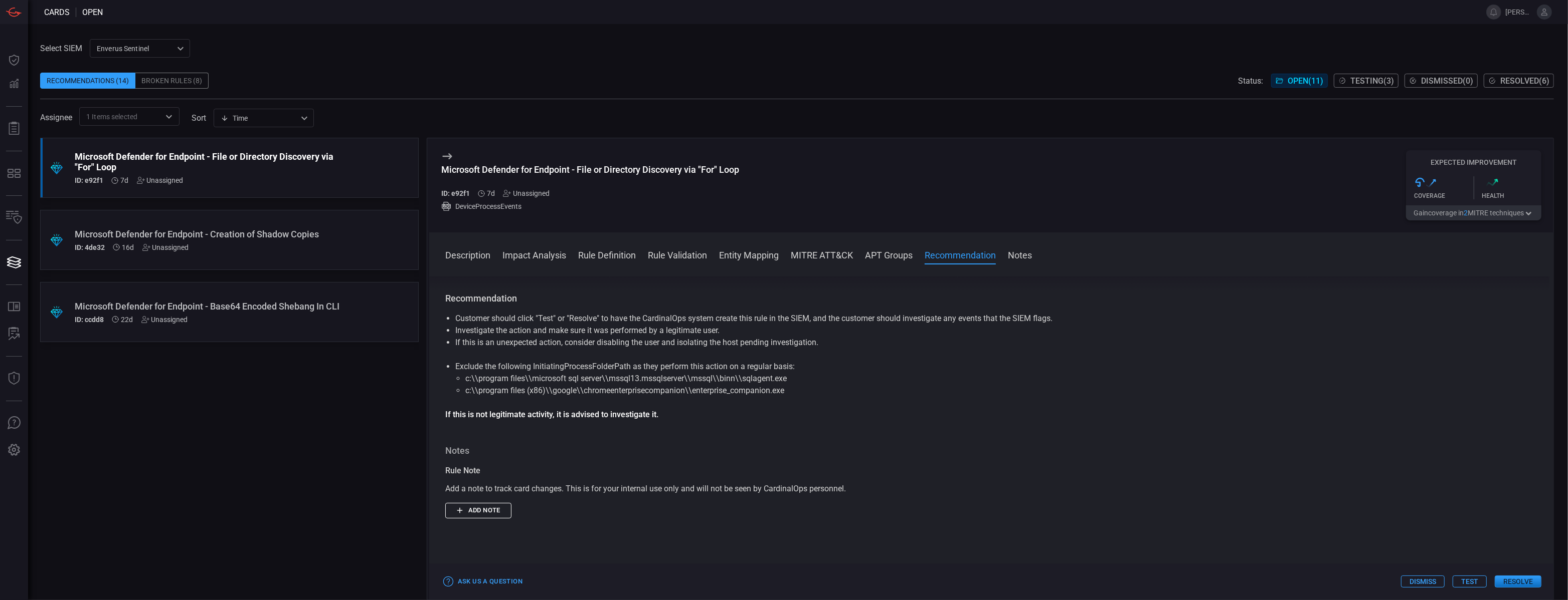
click at [301, 225] on div ".suggested_cards_icon{fill:url(#suggested_cards_icon);} Microsoft Defender for …" at bounding box center [230, 240] width 379 height 60
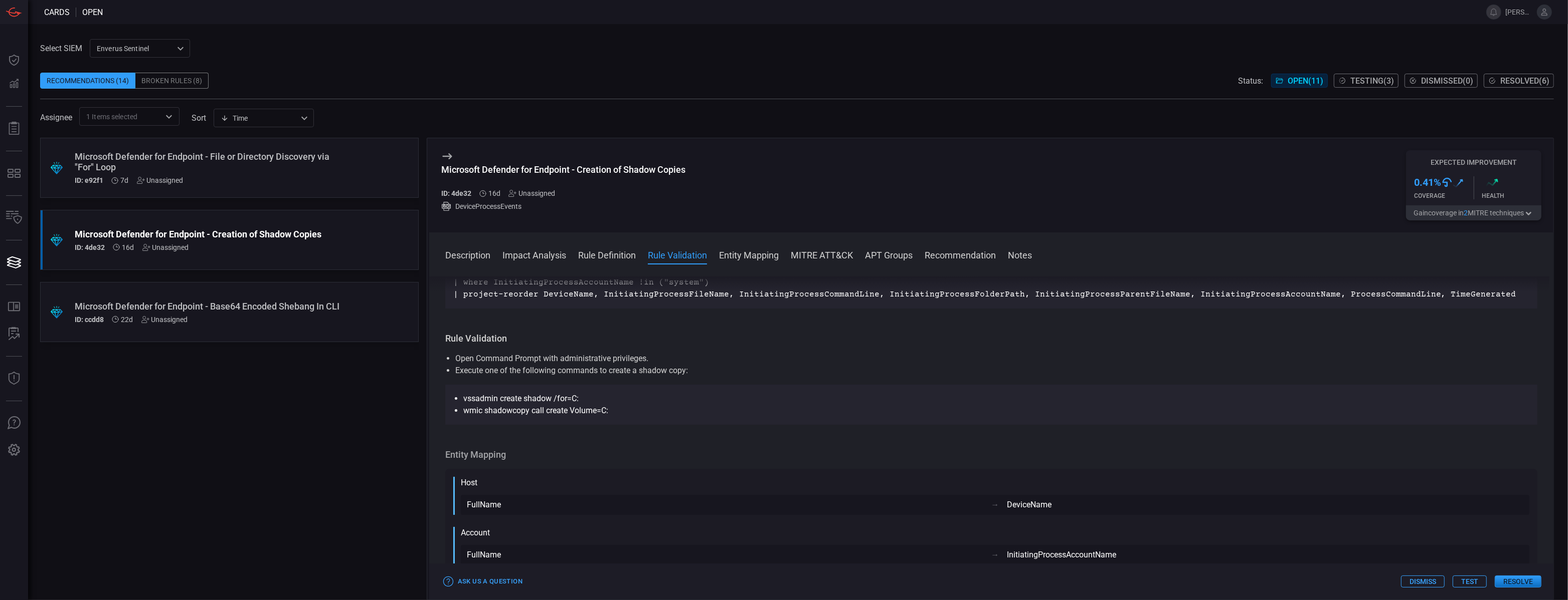
scroll to position [376, 0]
click at [309, 152] on div "Microsoft Defender for Endpoint - File or Directory Discovery via "For" Loop" at bounding box center [210, 162] width 272 height 21
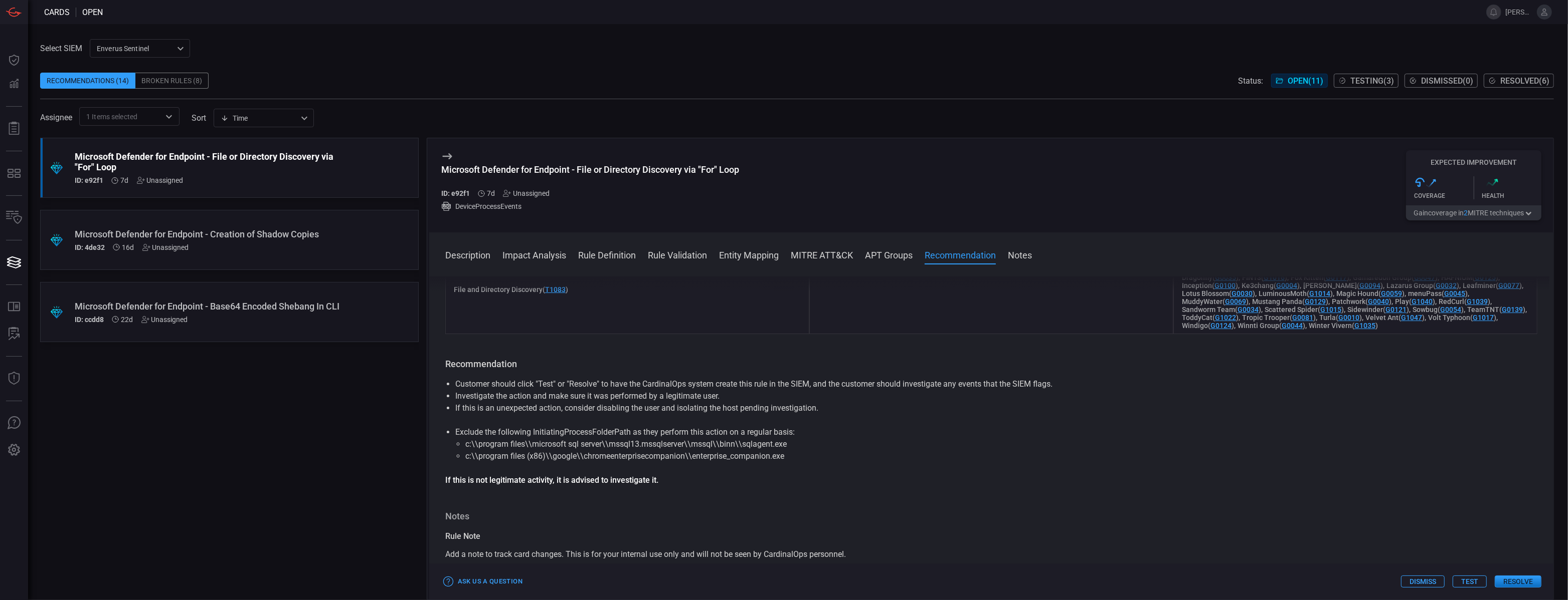
scroll to position [1201, 0]
click at [276, 254] on div ".suggested_cards_icon{fill:url(#suggested_cards_icon);} Microsoft Defender for …" at bounding box center [230, 240] width 379 height 60
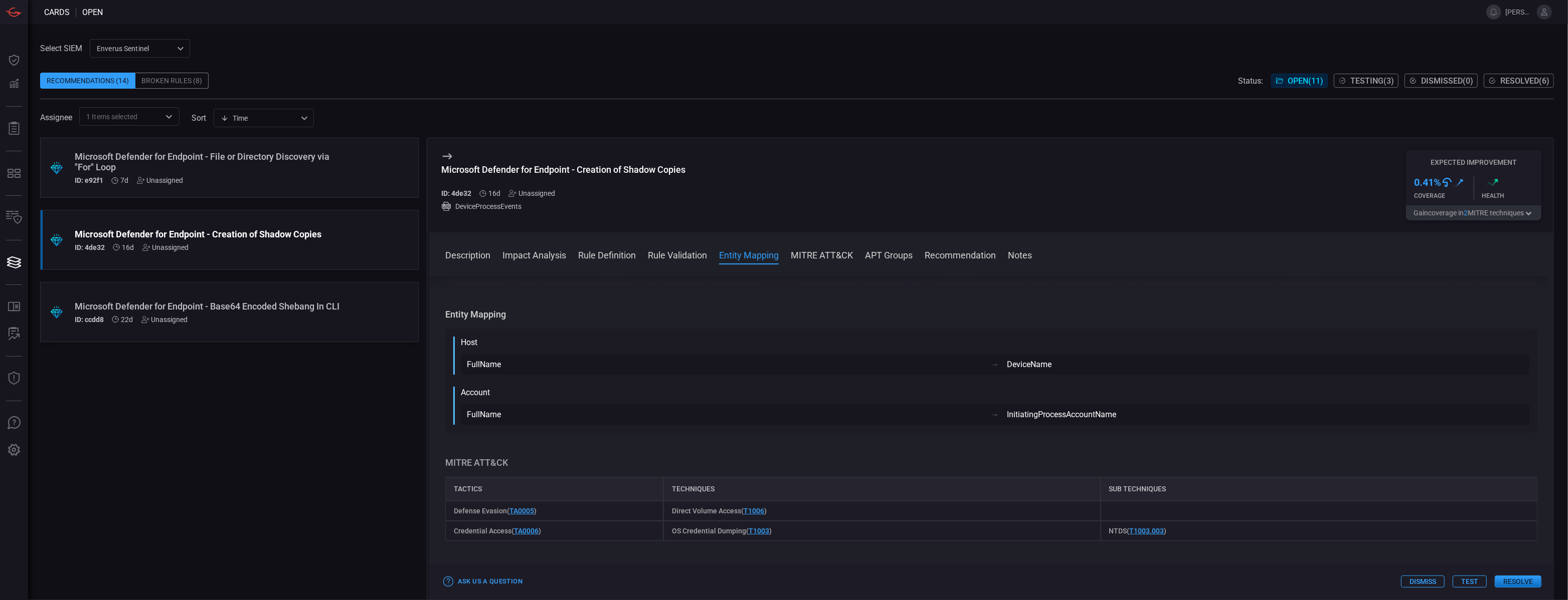
scroll to position [491, 0]
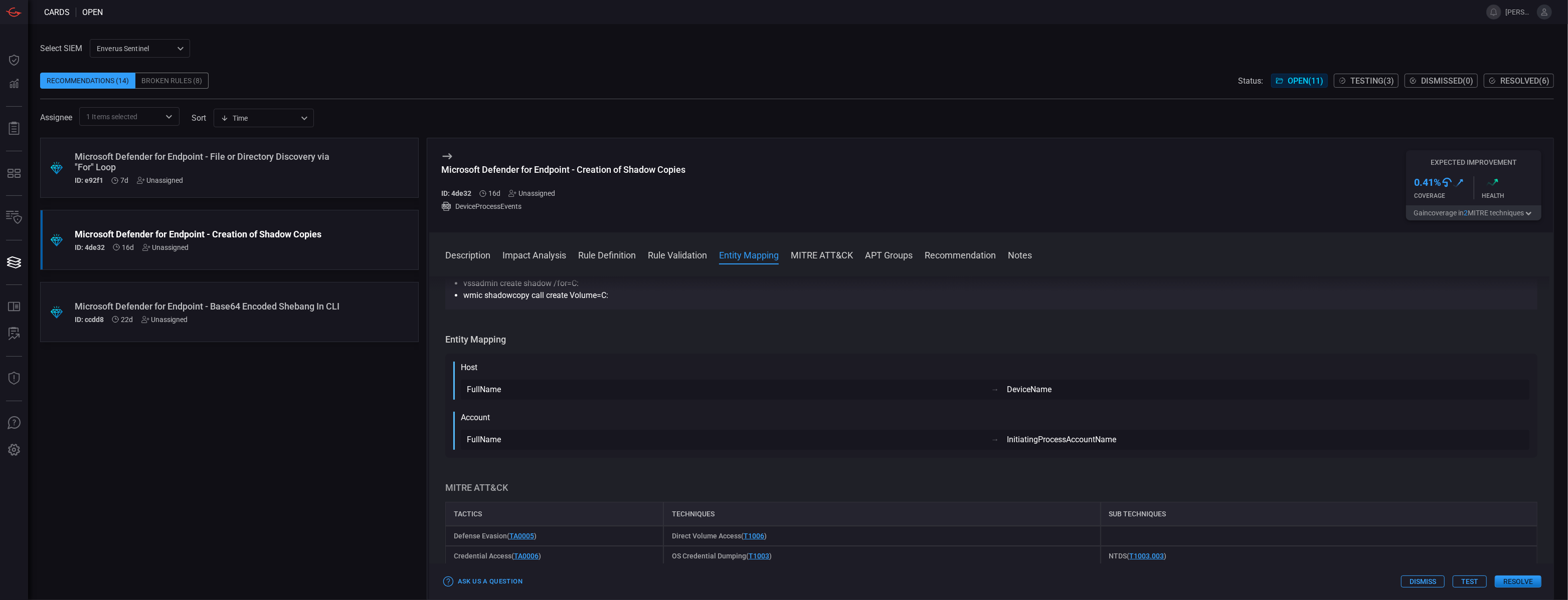
click at [255, 189] on div ".suggested_cards_icon{fill:url(#suggested_cards_icon);} Microsoft Defender for …" at bounding box center [230, 168] width 379 height 60
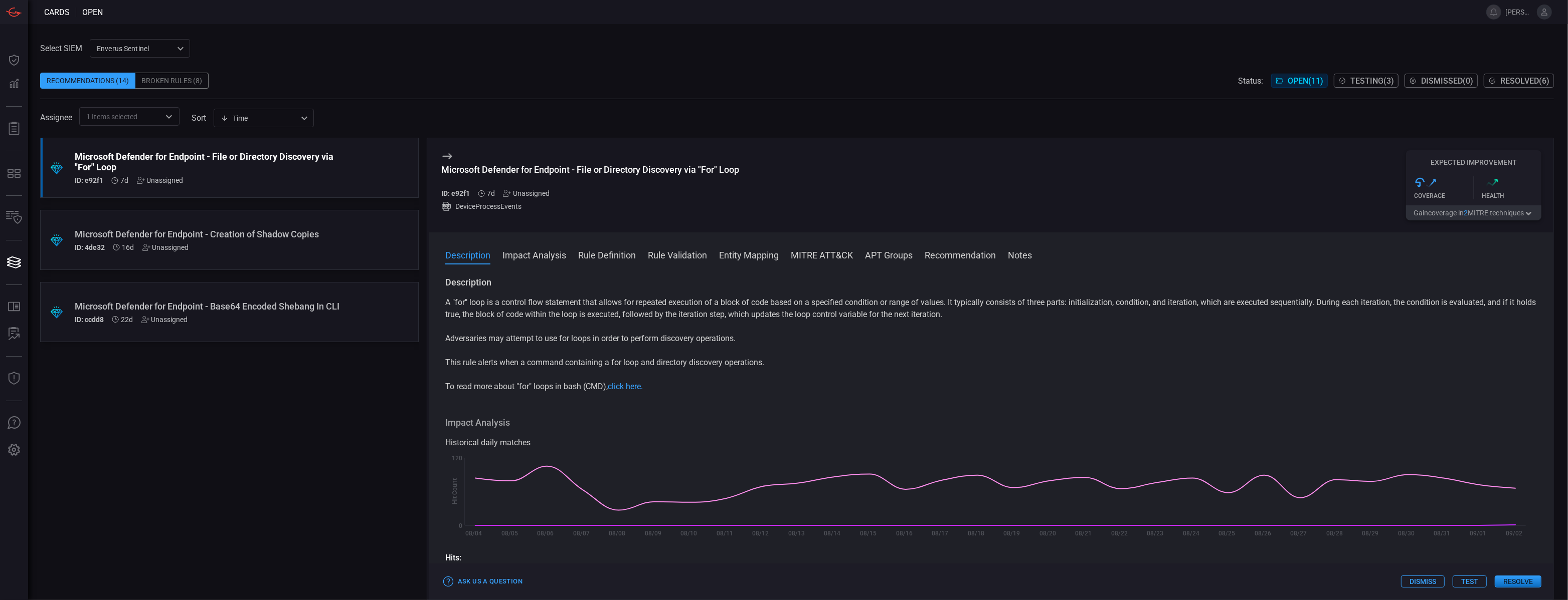
click at [171, 179] on div "Unassigned" at bounding box center [160, 180] width 47 height 8
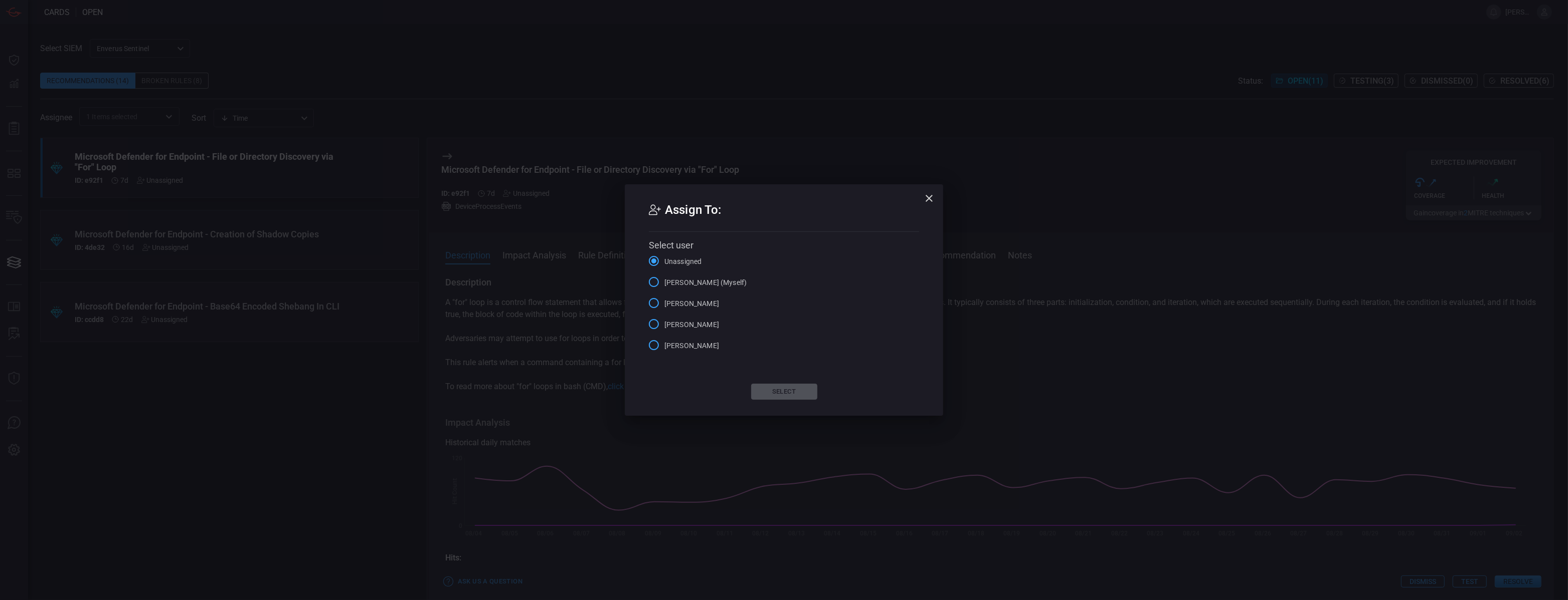
click at [710, 284] on span "[PERSON_NAME] (Myself)" at bounding box center [706, 283] width 82 height 10
click at [665, 284] on input "[PERSON_NAME] (Myself)" at bounding box center [653, 282] width 21 height 21
click at [774, 397] on button "Select" at bounding box center [784, 392] width 66 height 16
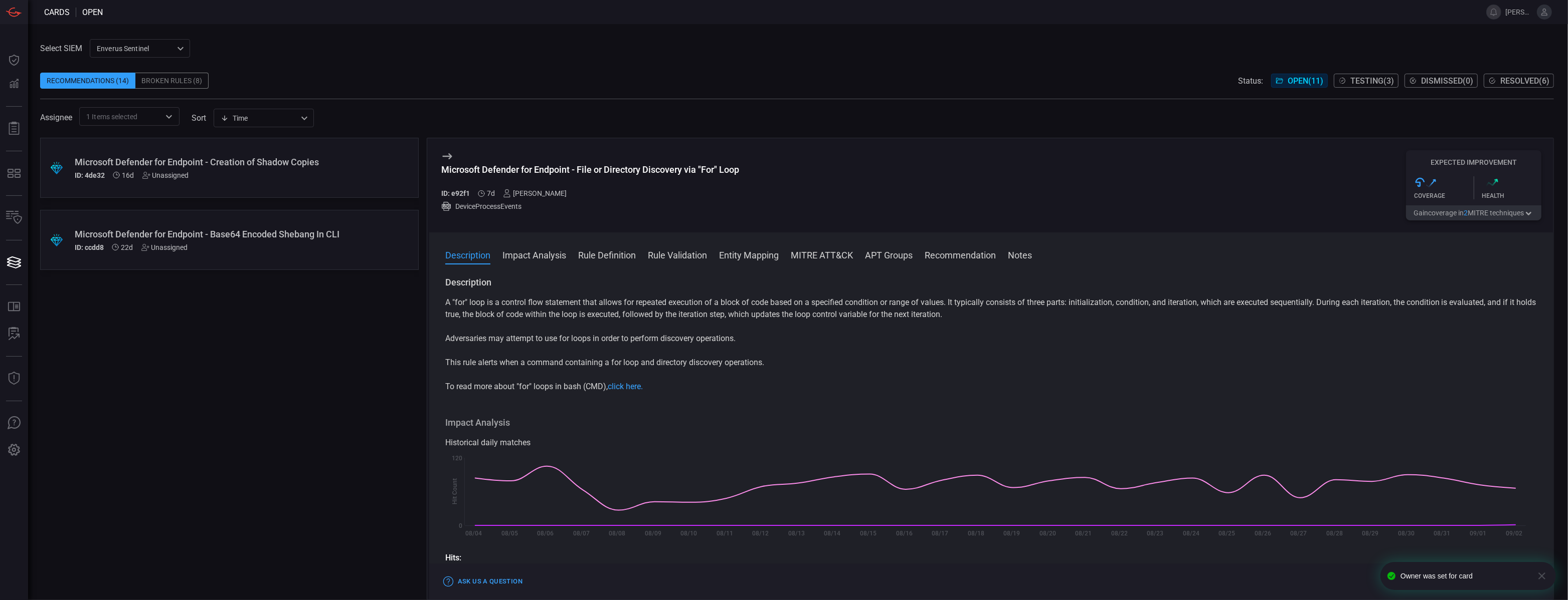
click at [288, 179] on div "ID: 4de32 16d Unassigned" at bounding box center [210, 176] width 272 height 8
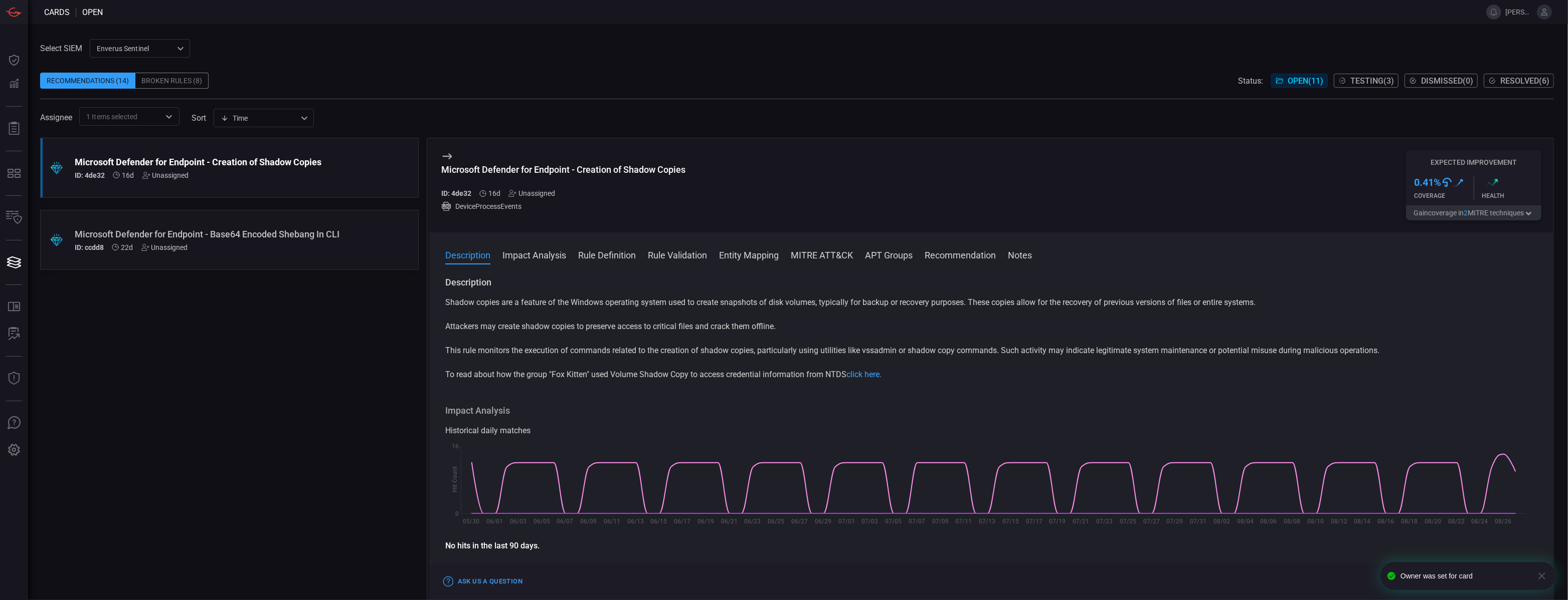
click at [524, 195] on div "Unassigned" at bounding box center [532, 193] width 47 height 8
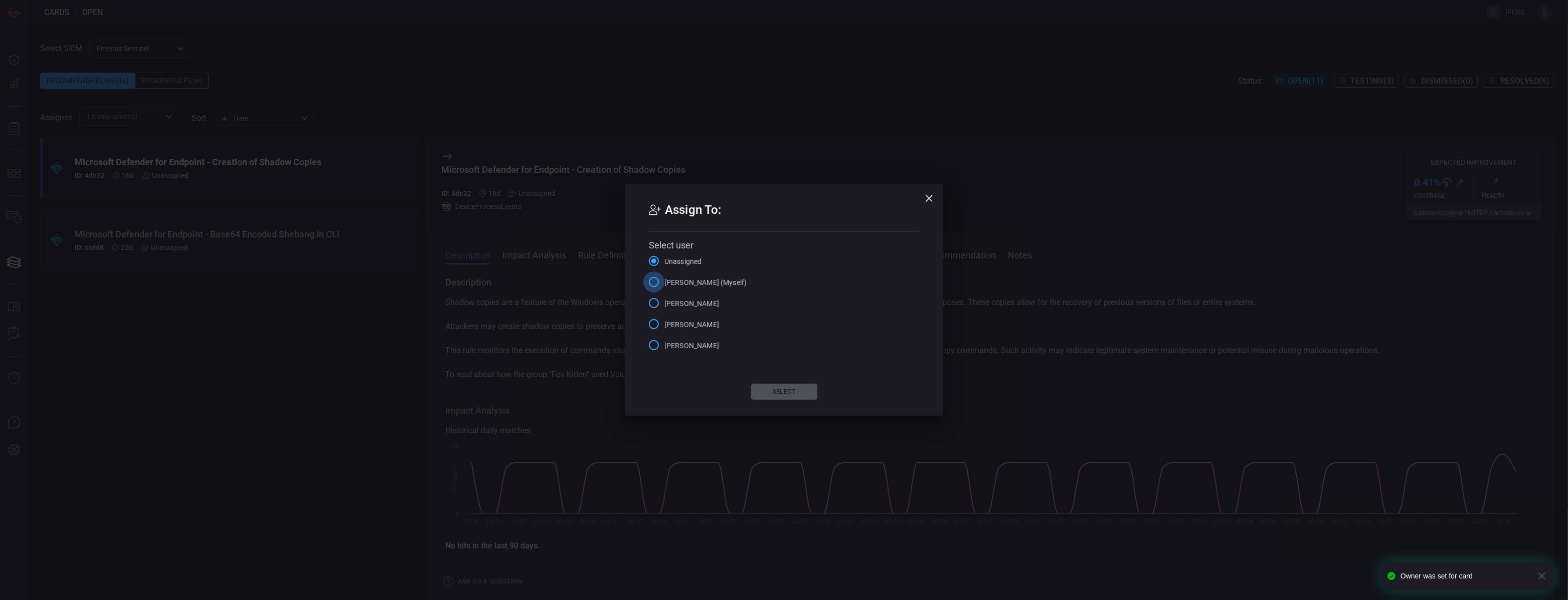
click at [662, 283] on input "[PERSON_NAME] (Myself)" at bounding box center [653, 282] width 21 height 21
click at [794, 389] on button "Select" at bounding box center [784, 392] width 66 height 16
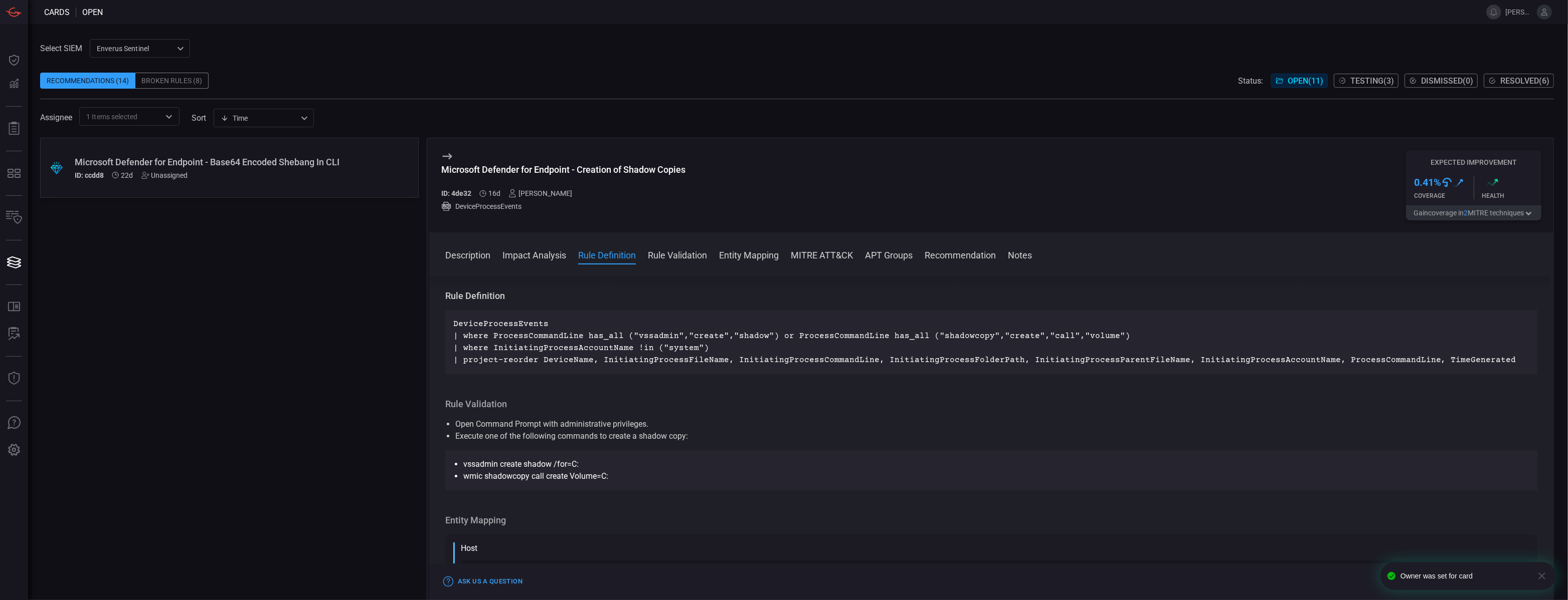
scroll to position [293, 0]
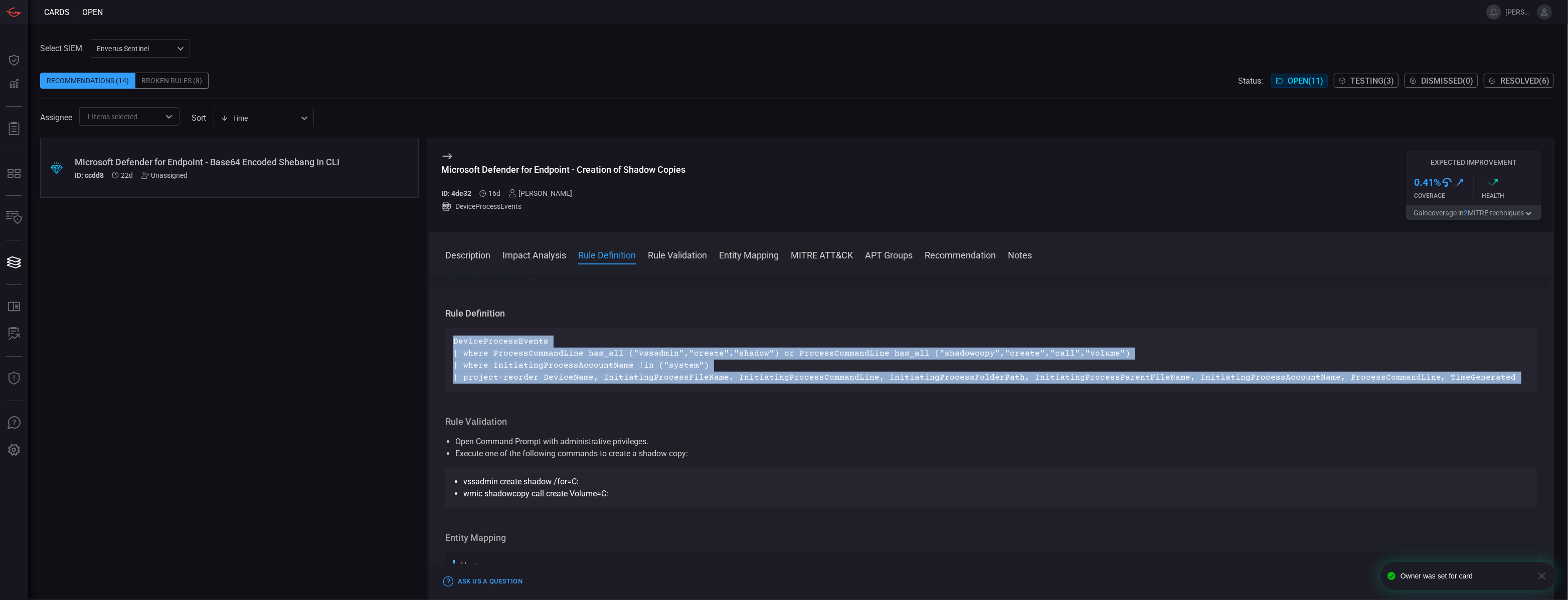
drag, startPoint x: 452, startPoint y: 340, endPoint x: 721, endPoint y: 410, distance: 278.0
click at [721, 410] on div "Description Shadow copies are a feature of the Windows operating system used to…" at bounding box center [991, 437] width 1124 height 320
copy p "DeviceProcessEvents | where ProcessCommandLine has_all ("vssadmin","create","sh…"
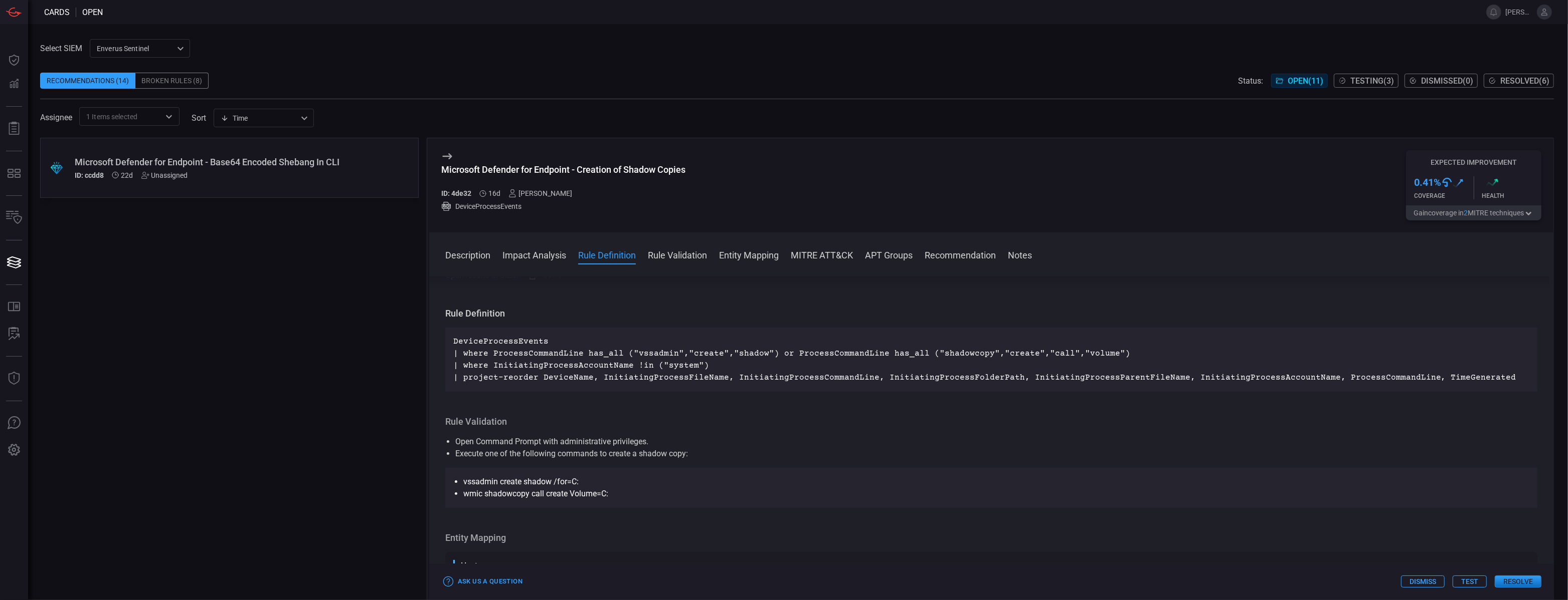
click at [494, 168] on div "Microsoft Defender for Endpoint - Creation of Shadow Copies" at bounding box center [563, 169] width 244 height 10
copy div "Microsoft Defender for Endpoint - Creation of Shadow Copies"
click at [1471, 581] on button "Test" at bounding box center [1470, 581] width 34 height 12
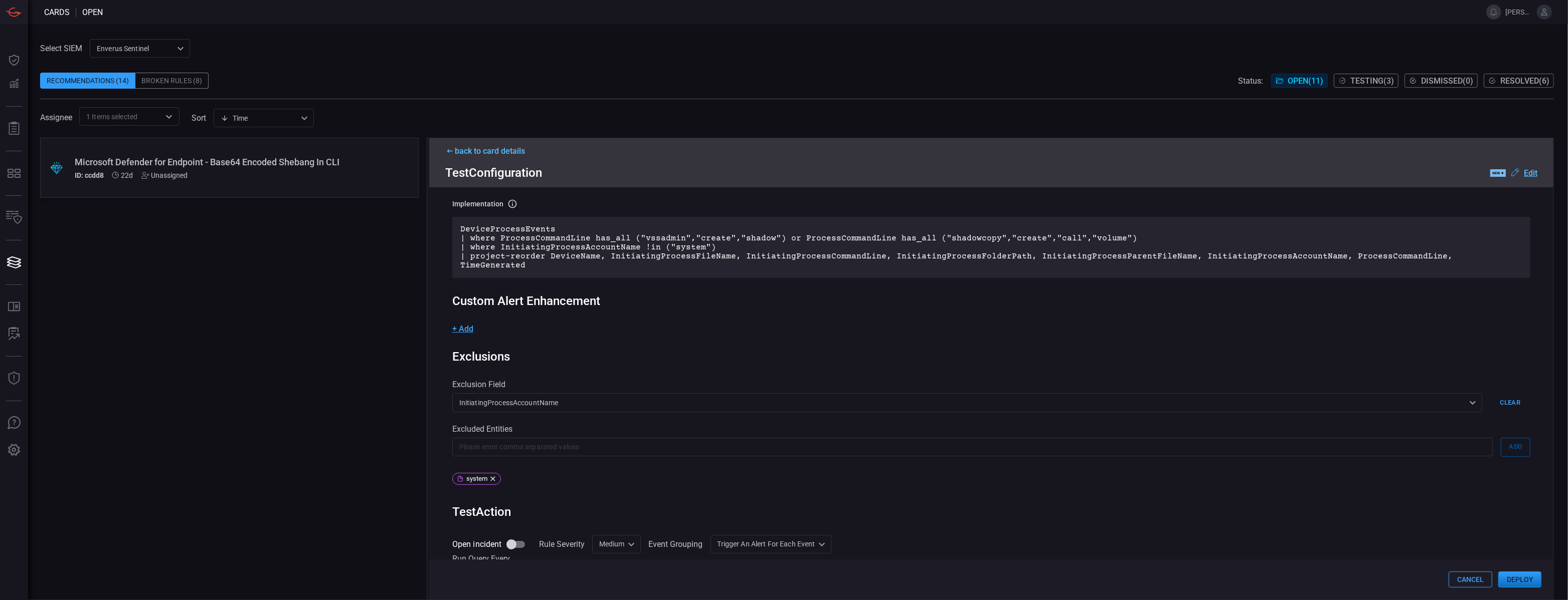
scroll to position [195, 0]
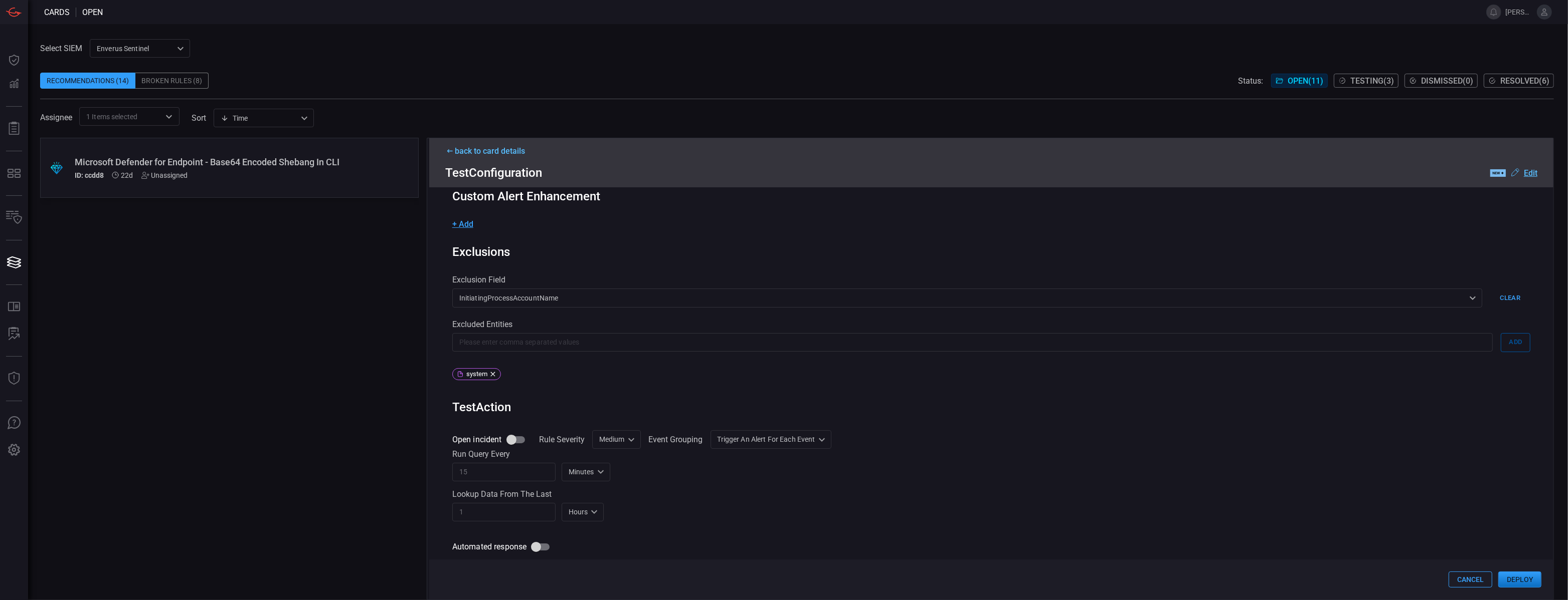
click at [1463, 581] on button "Cancel" at bounding box center [1471, 580] width 44 height 16
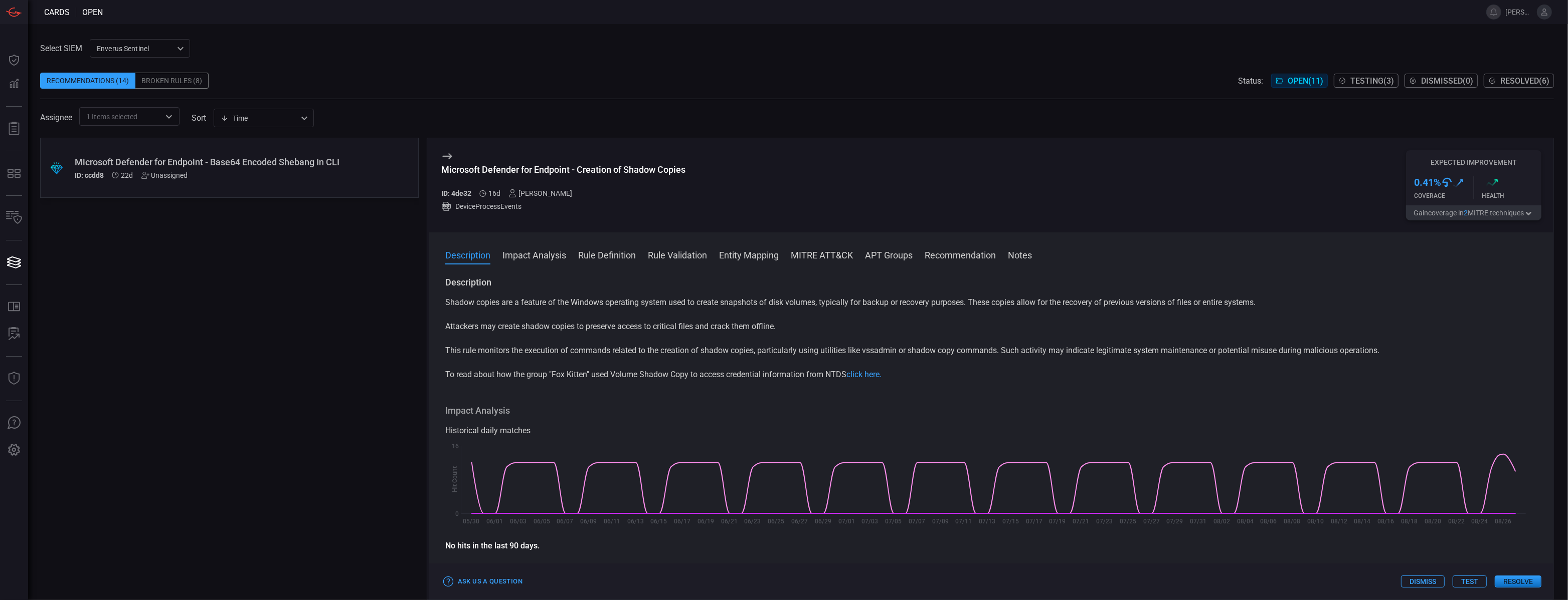
click at [274, 175] on div "ID: ccdd8 22d Unassigned" at bounding box center [210, 176] width 272 height 8
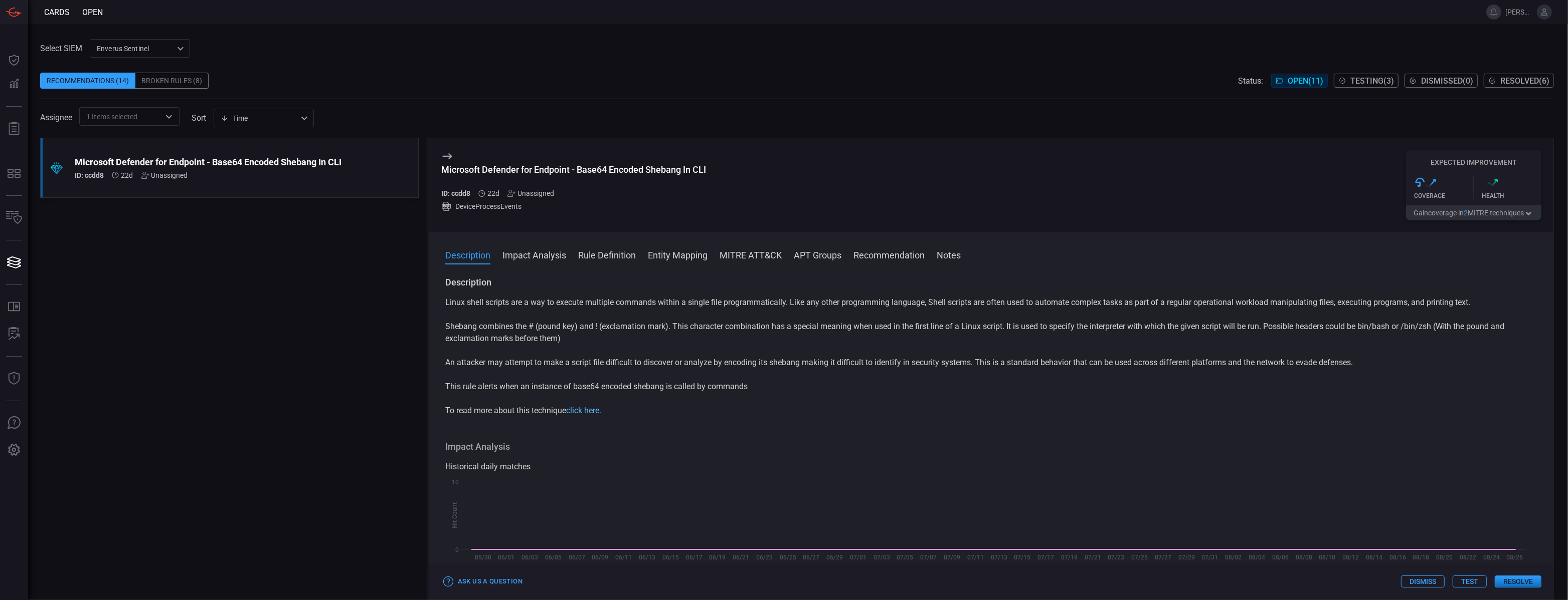
click at [592, 415] on link "click here." at bounding box center [584, 411] width 35 height 10
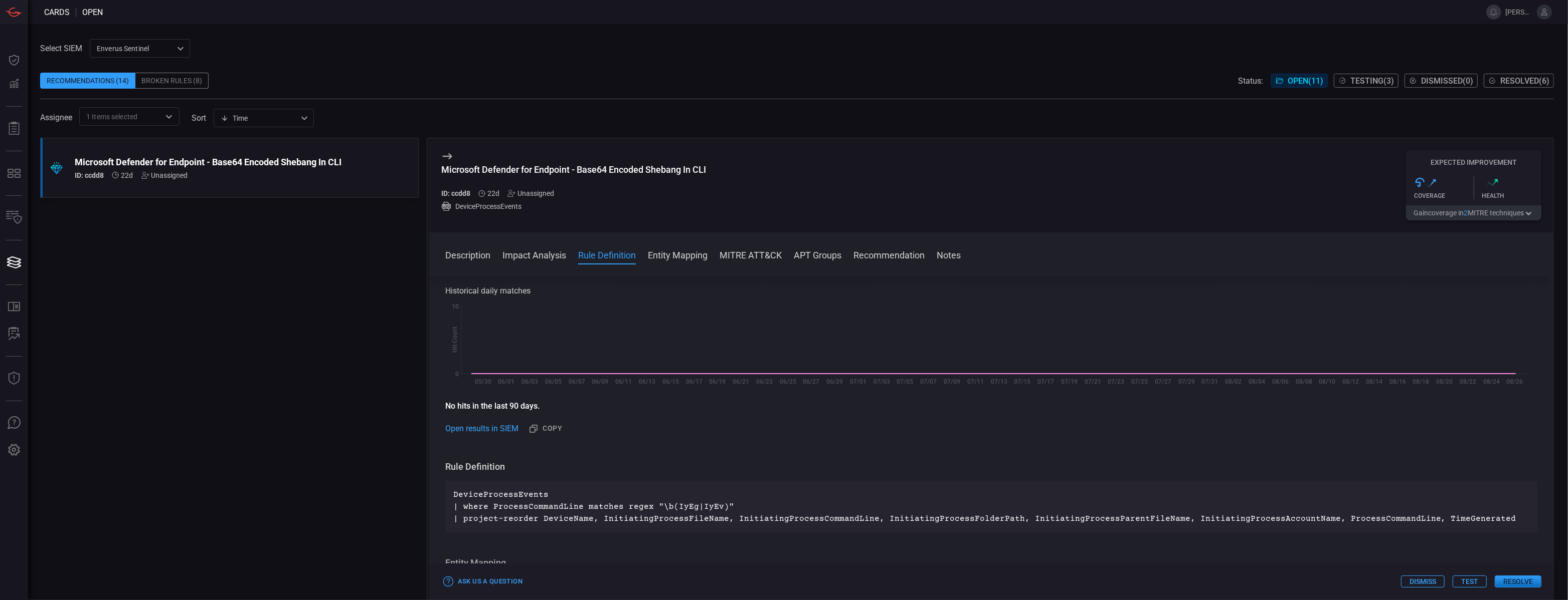
scroll to position [176, 0]
drag, startPoint x: 450, startPoint y: 494, endPoint x: 578, endPoint y: 501, distance: 128.2
click at [578, 501] on div "DeviceProcessEvents | where ProcessCommandLine matches regex "\b(IyEg|IyEv)" | …" at bounding box center [991, 507] width 1092 height 52
copy p "DeviceProcessEvents | where ProcessCommandLine"
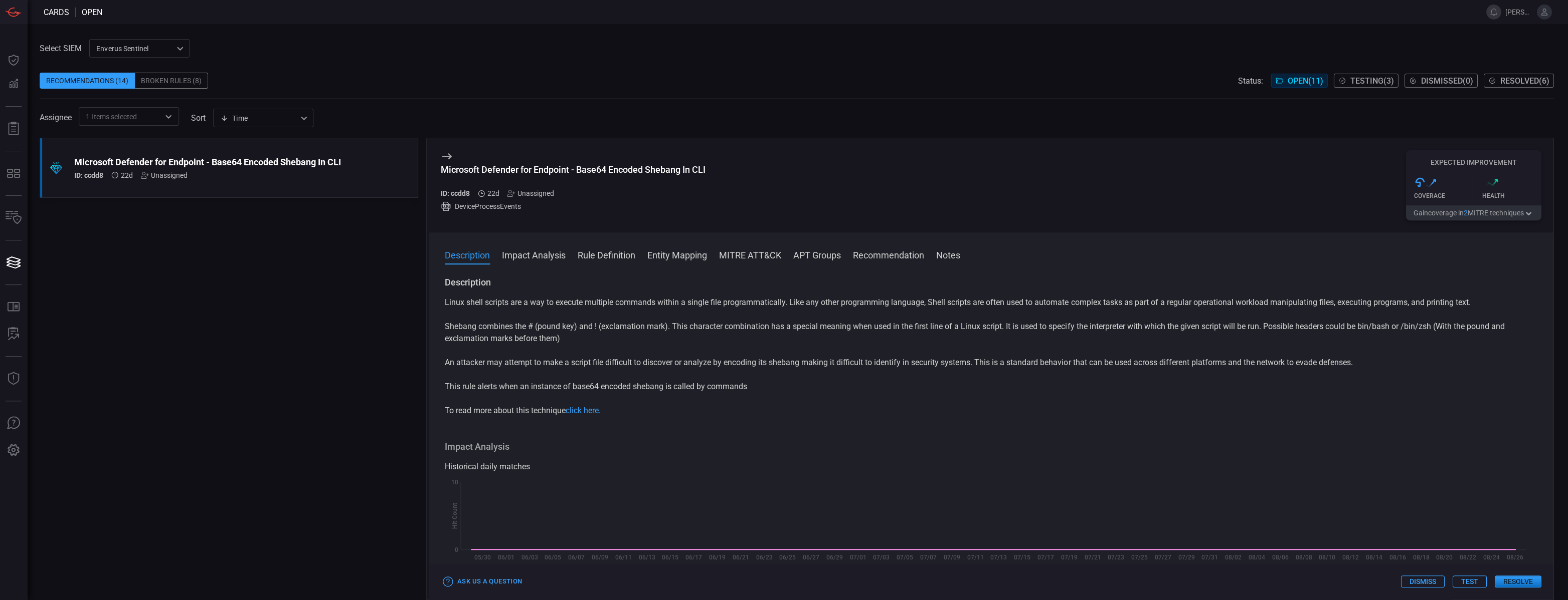
scroll to position [0, 0]
click at [165, 172] on div "Unassigned" at bounding box center [164, 176] width 47 height 8
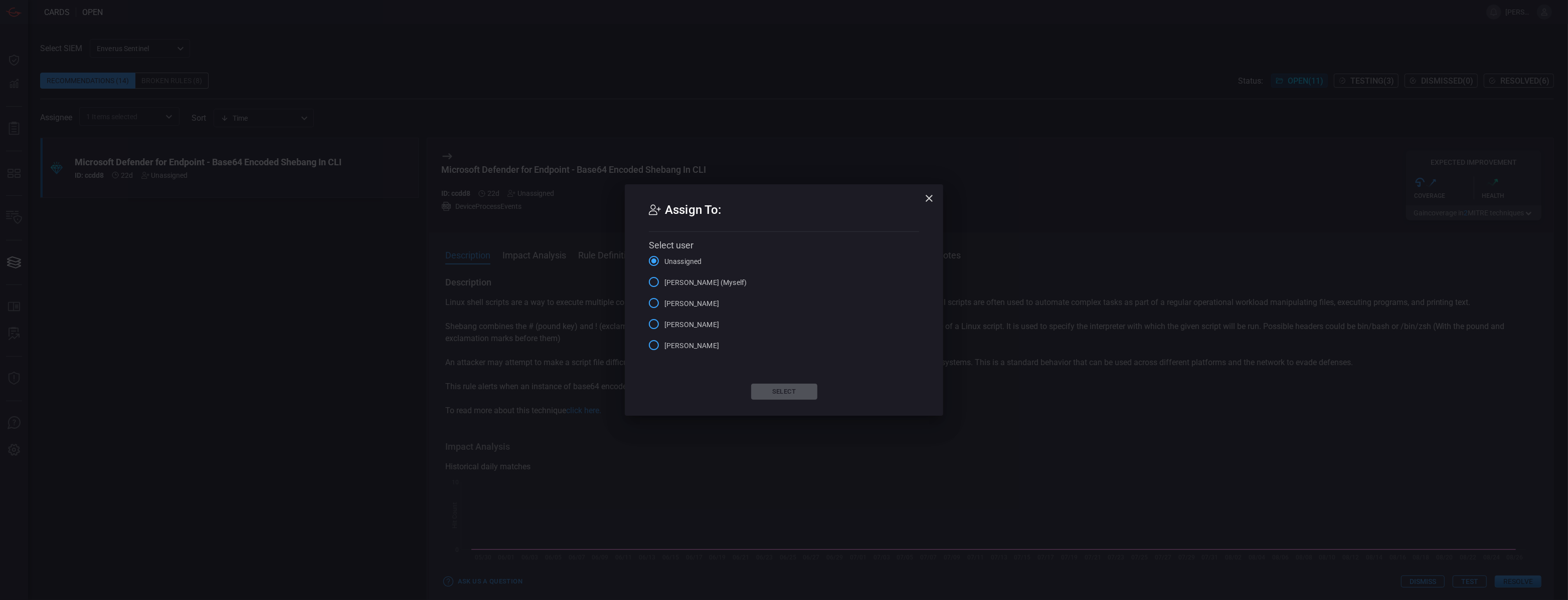
click at [711, 288] on label "[PERSON_NAME] (Myself)" at bounding box center [695, 282] width 103 height 21
click at [665, 288] on input "[PERSON_NAME] (Myself)" at bounding box center [653, 282] width 21 height 21
click at [780, 390] on button "Select" at bounding box center [784, 392] width 66 height 16
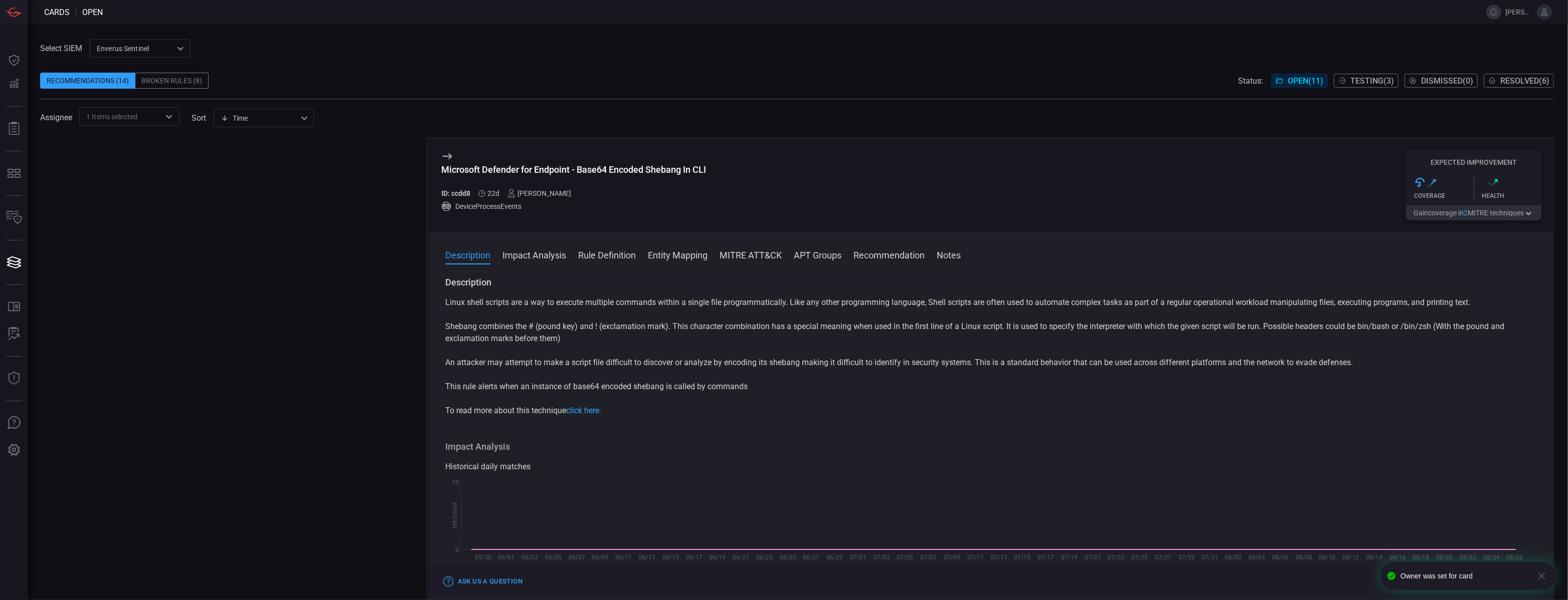
click at [145, 118] on input "text" at bounding box center [149, 117] width 23 height 13
click at [157, 157] on icon at bounding box center [161, 162] width 9 height 12
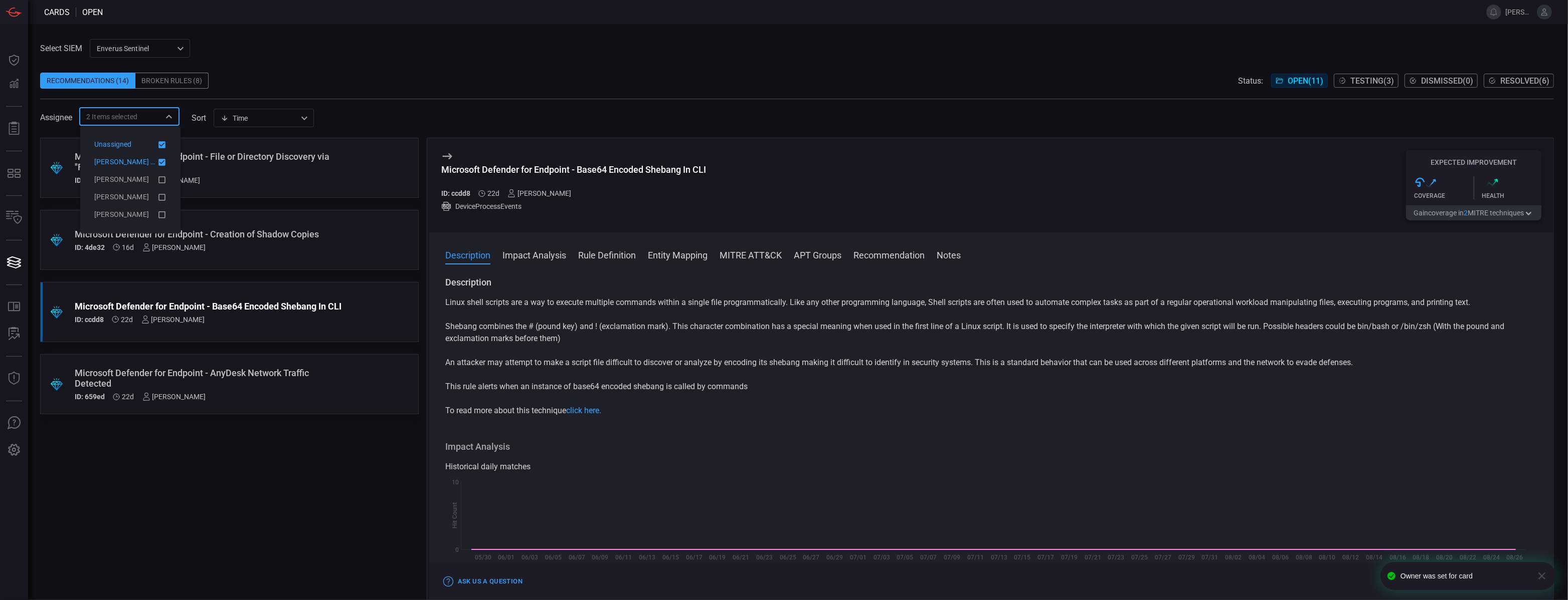
click at [161, 148] on icon at bounding box center [161, 144] width 9 height 12
click at [158, 446] on div ".suggested_cards_icon{fill:url(#suggested_cards_icon);} Microsoft Defender for …" at bounding box center [230, 369] width 379 height 462
click at [253, 316] on div "ID: ccdd8 22d [PERSON_NAME]" at bounding box center [210, 320] width 272 height 8
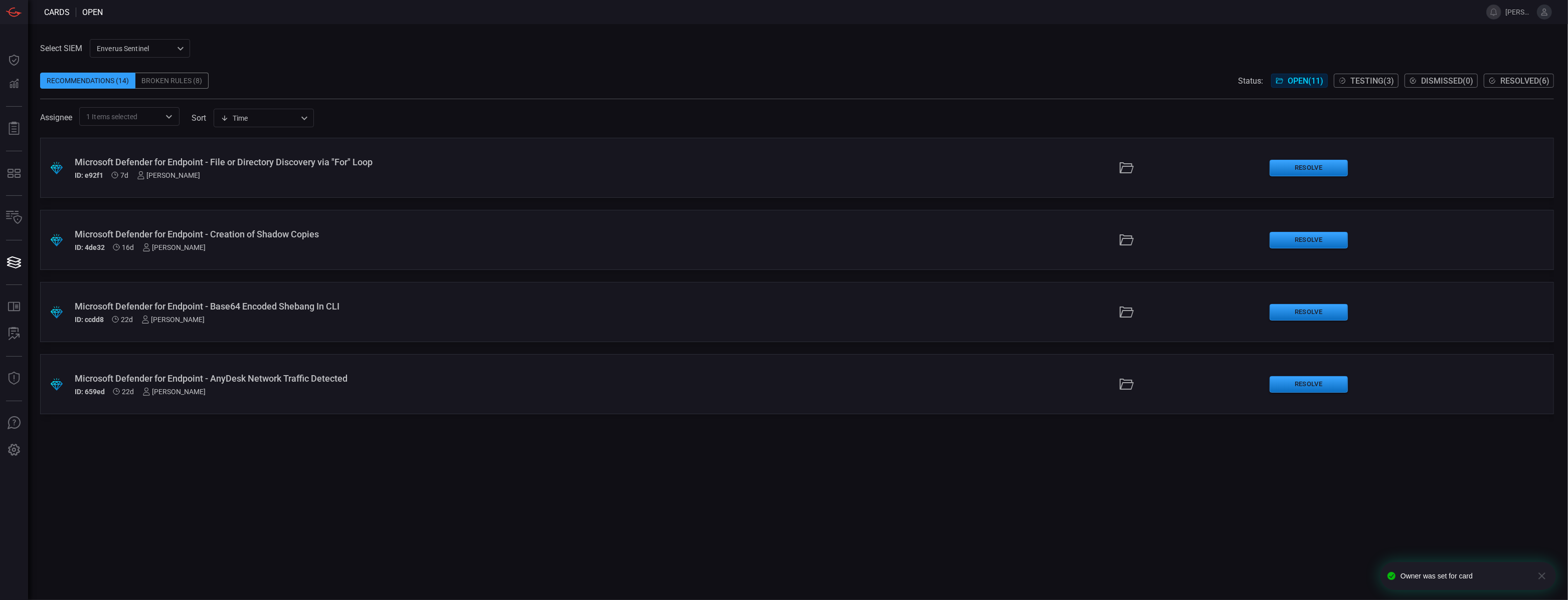
click at [253, 316] on div "ID: ccdd8 22d [PERSON_NAME]" at bounding box center [385, 320] width 621 height 8
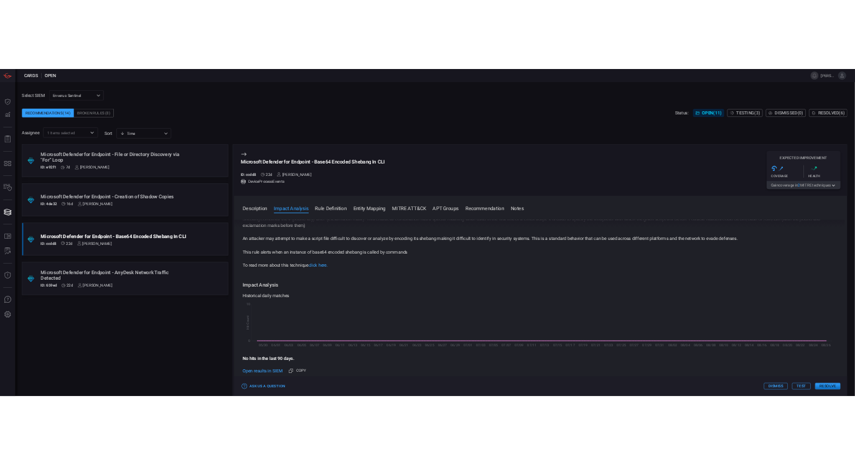
scroll to position [67, 0]
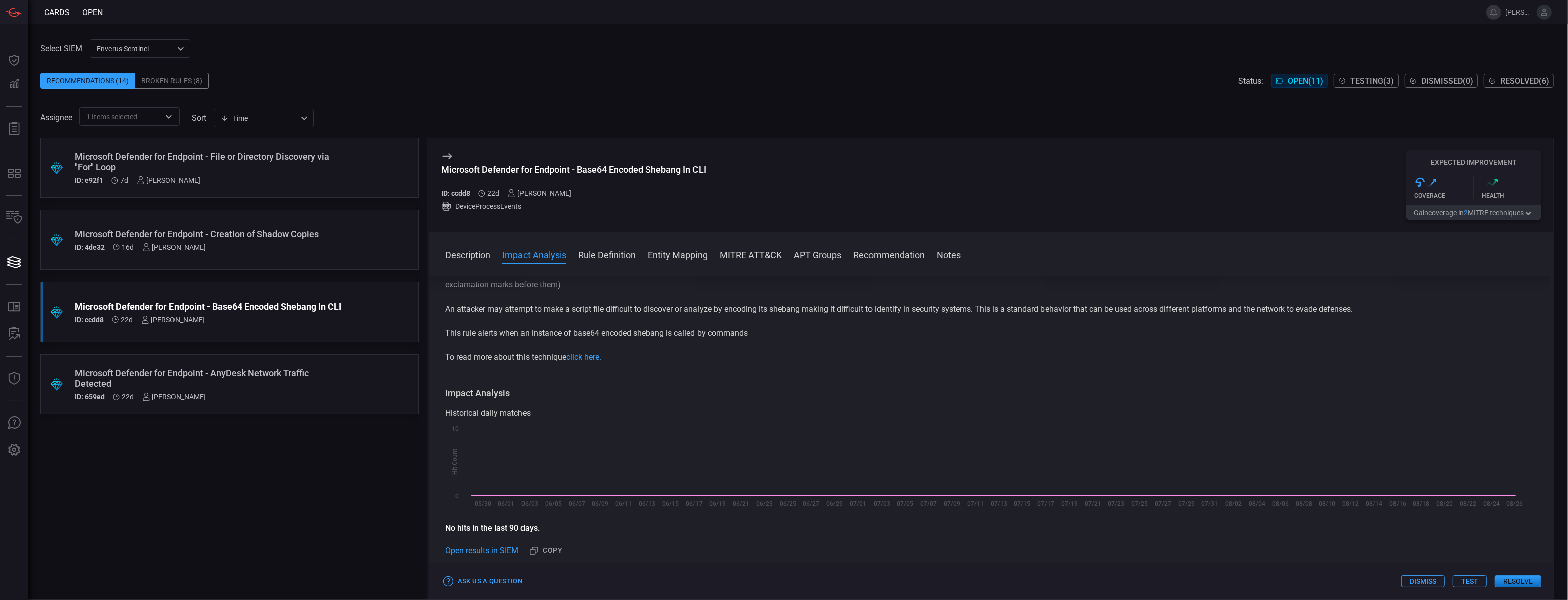
click at [1467, 587] on button "Test" at bounding box center [1470, 581] width 34 height 12
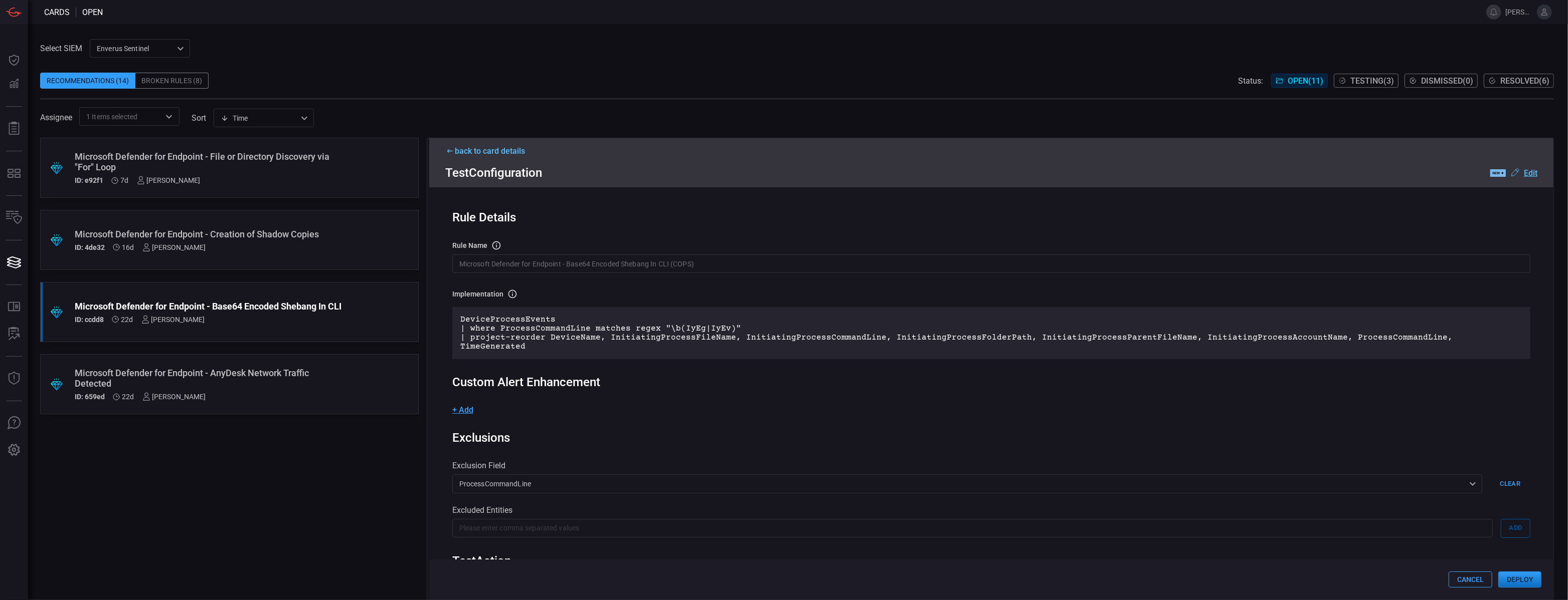
click at [1534, 586] on button "Deploy" at bounding box center [1520, 580] width 44 height 16
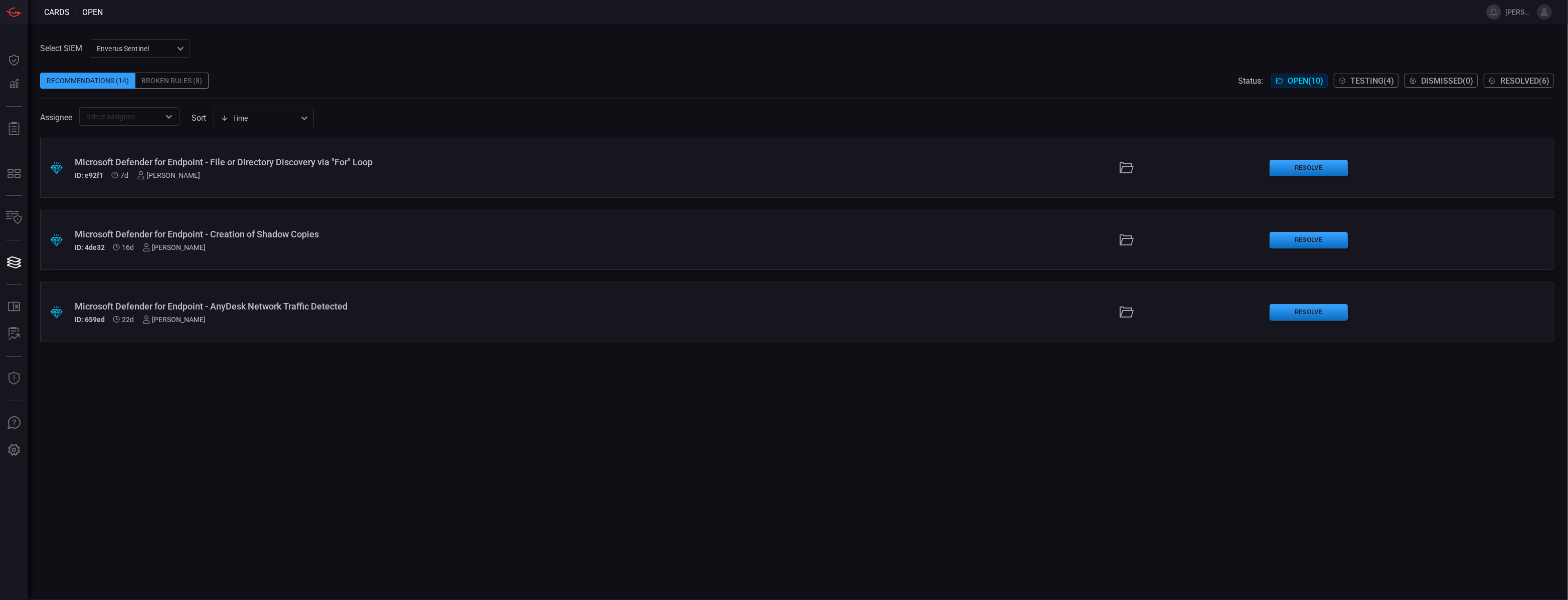
click at [1350, 81] on span "Testing ( 4 )" at bounding box center [1372, 81] width 44 height 10
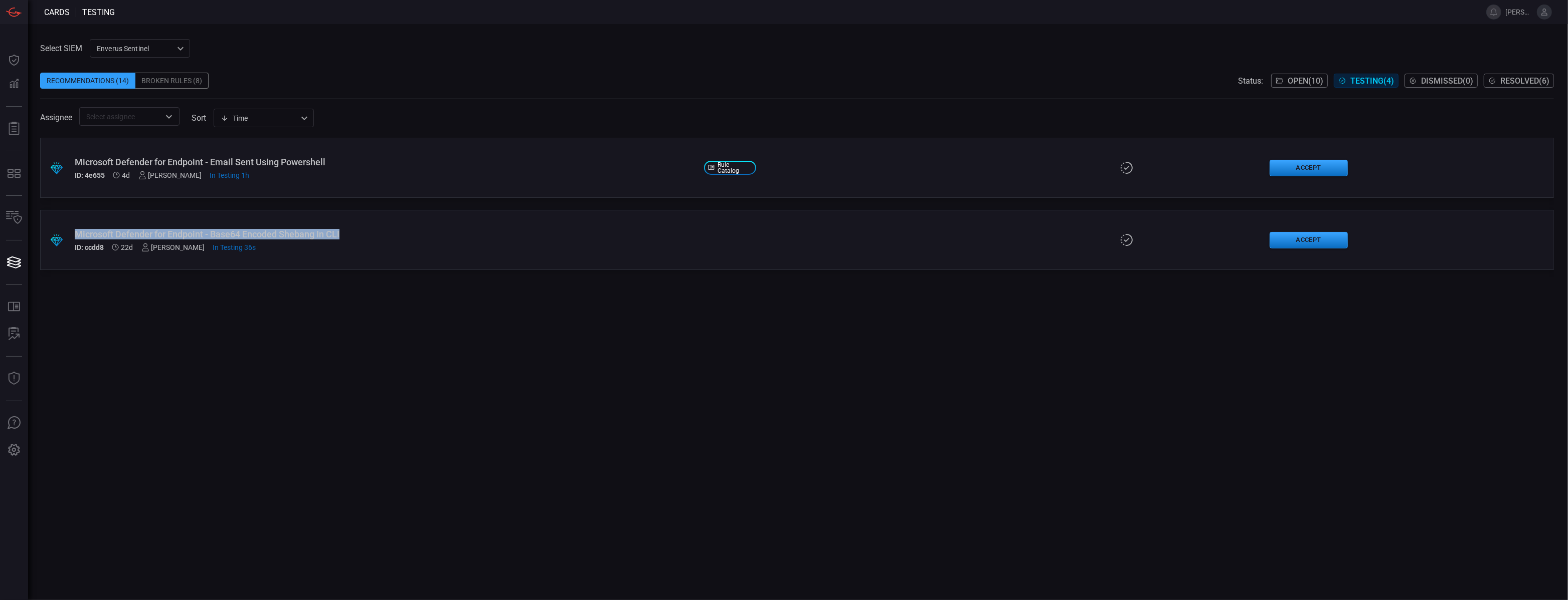
drag, startPoint x: 349, startPoint y: 230, endPoint x: 68, endPoint y: 233, distance: 281.0
click at [68, 233] on div ".suggested_cards_icon{fill:url(#suggested_cards_icon);} Microsoft Defender for …" at bounding box center [797, 240] width 1514 height 60
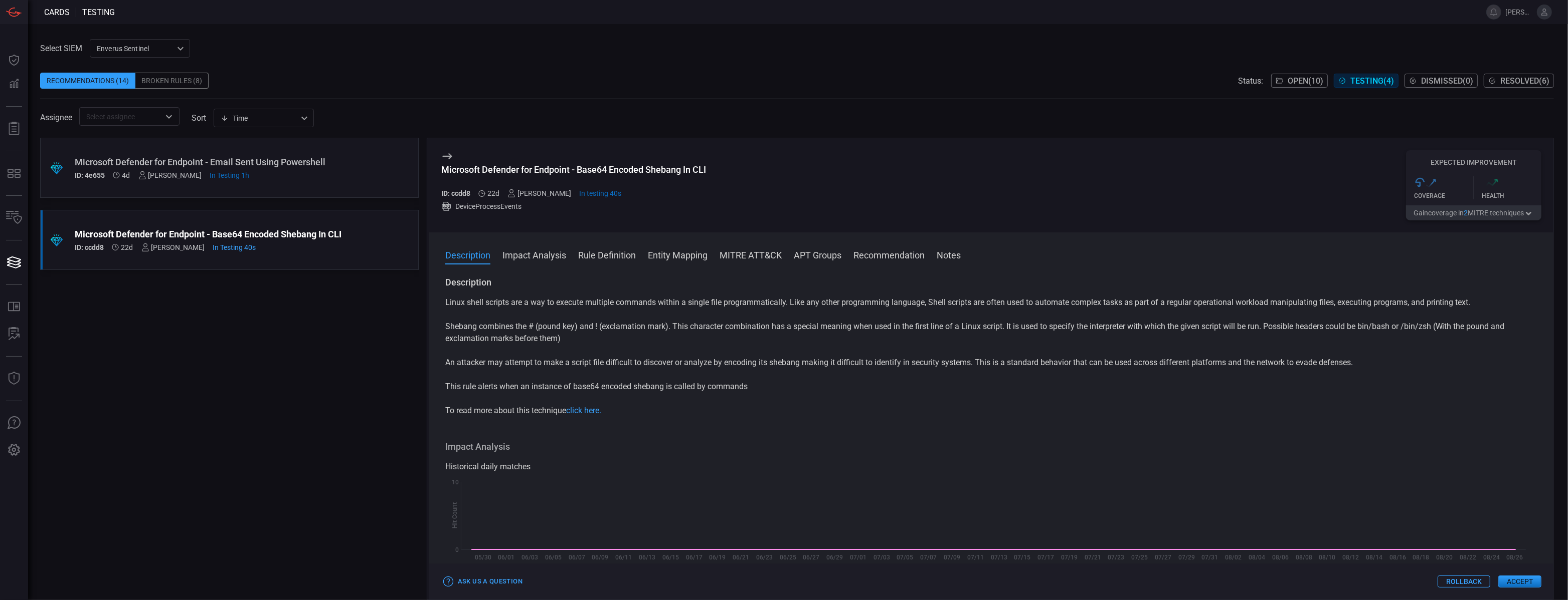
click at [570, 165] on div "Microsoft Defender for Endpoint - Base64 Encoded Shebang In CLI" at bounding box center [574, 169] width 265 height 10
click at [97, 82] on div "Recommendations (14)" at bounding box center [88, 81] width 95 height 16
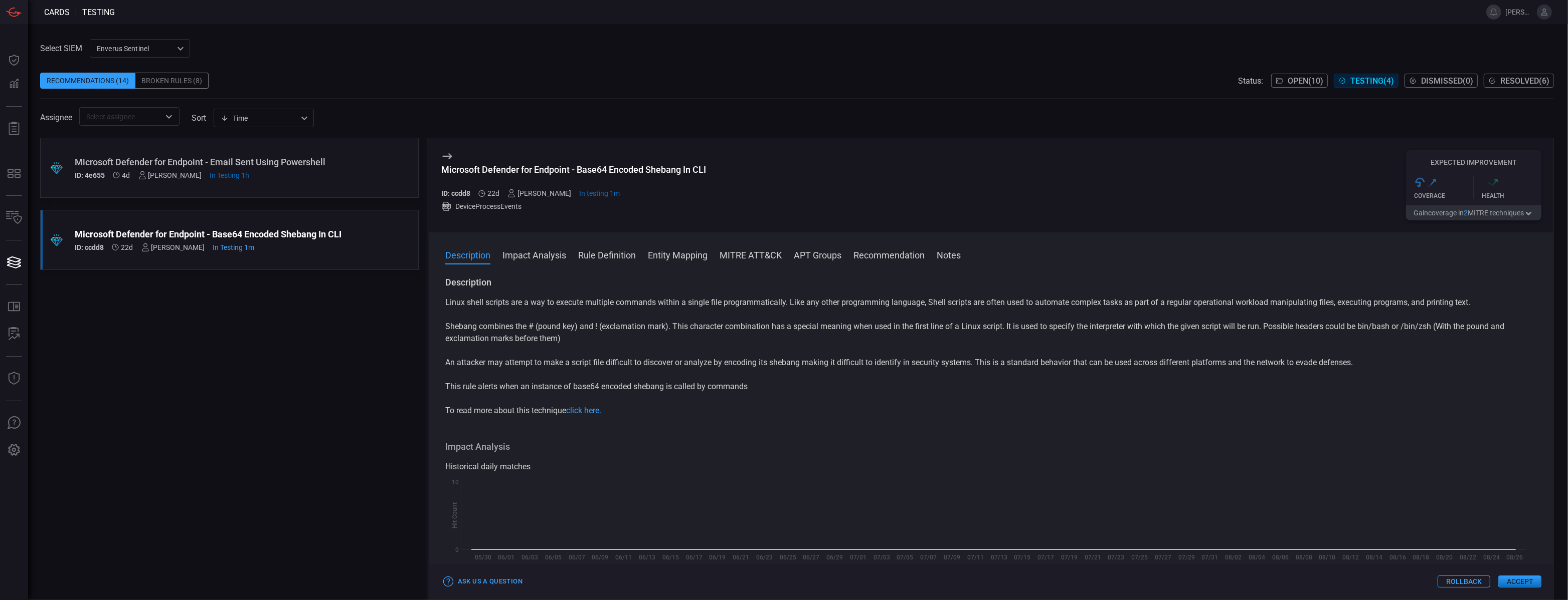
click at [106, 82] on div "Recommendations (14)" at bounding box center [88, 81] width 95 height 16
click at [166, 82] on div "Broken Rules (8)" at bounding box center [172, 81] width 73 height 16
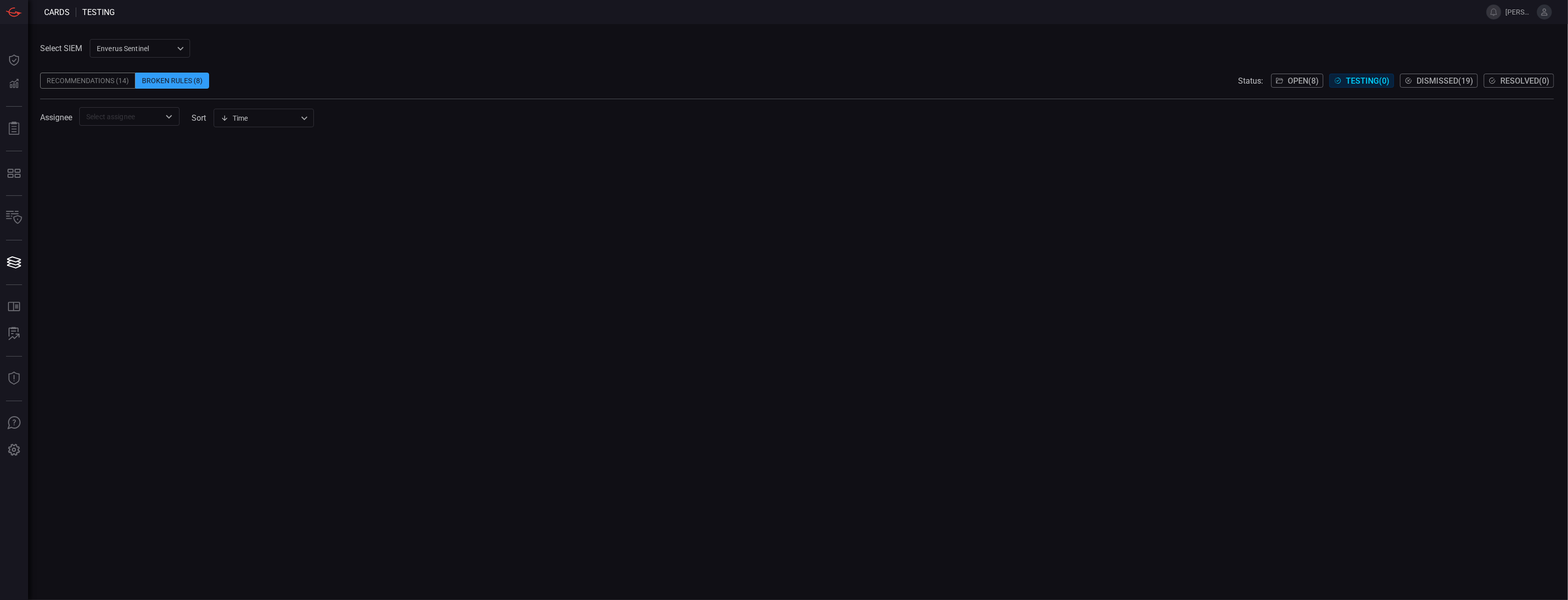
click at [101, 85] on div "Recommendations (14)" at bounding box center [88, 81] width 95 height 16
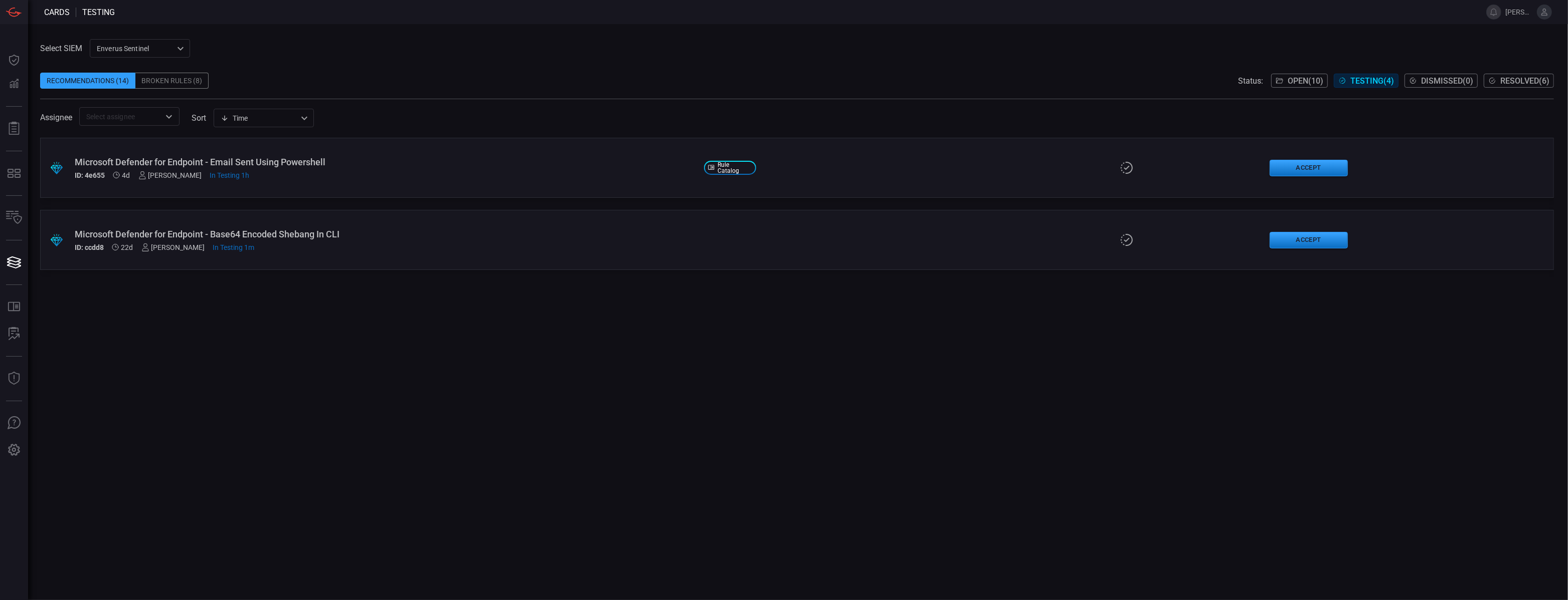
click at [1284, 88] on div "Status: Open ( 10 ) Testing ( 4 ) Dismissed ( 0 ) Resolved ( 6 )" at bounding box center [1396, 81] width 316 height 16
click at [1284, 73] on button "Open ( 10 )" at bounding box center [1299, 80] width 56 height 14
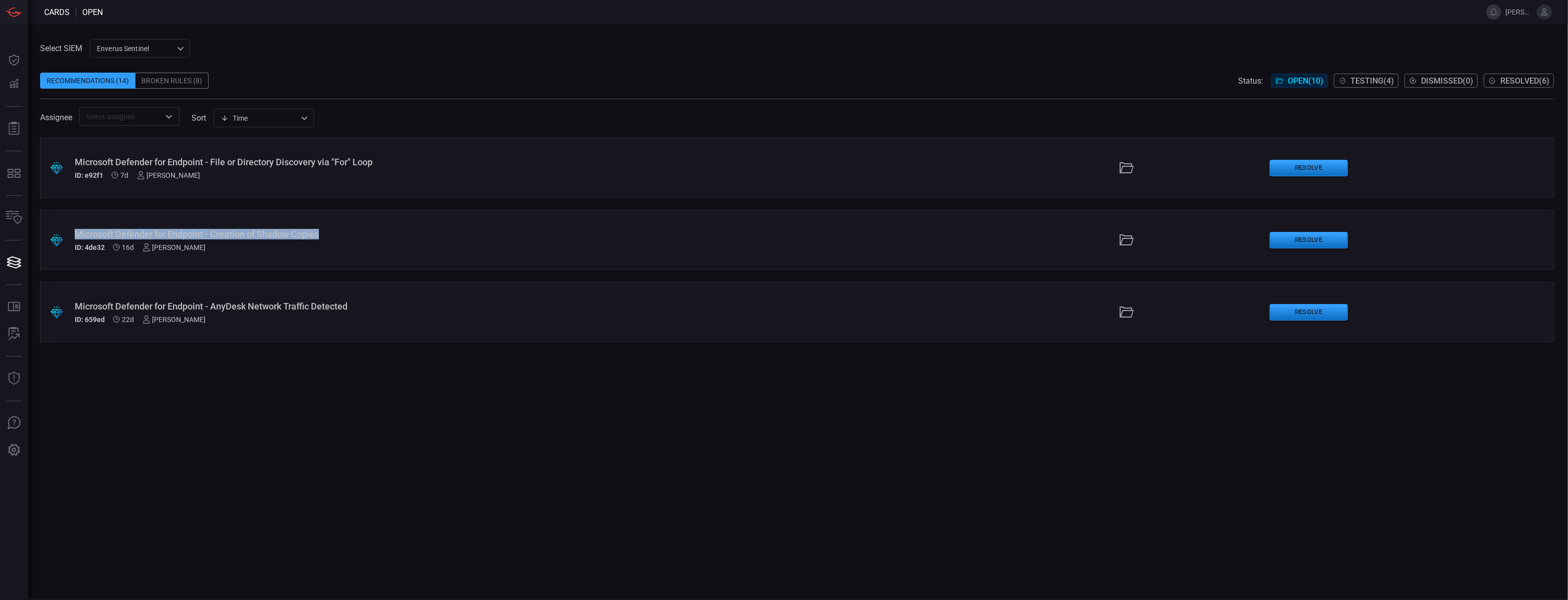
drag, startPoint x: 343, startPoint y: 238, endPoint x: 64, endPoint y: 238, distance: 279.0
click at [64, 238] on div ".suggested_cards_icon{fill:url(#suggested_cards_icon);} Microsoft Defender for …" at bounding box center [797, 240] width 1514 height 60
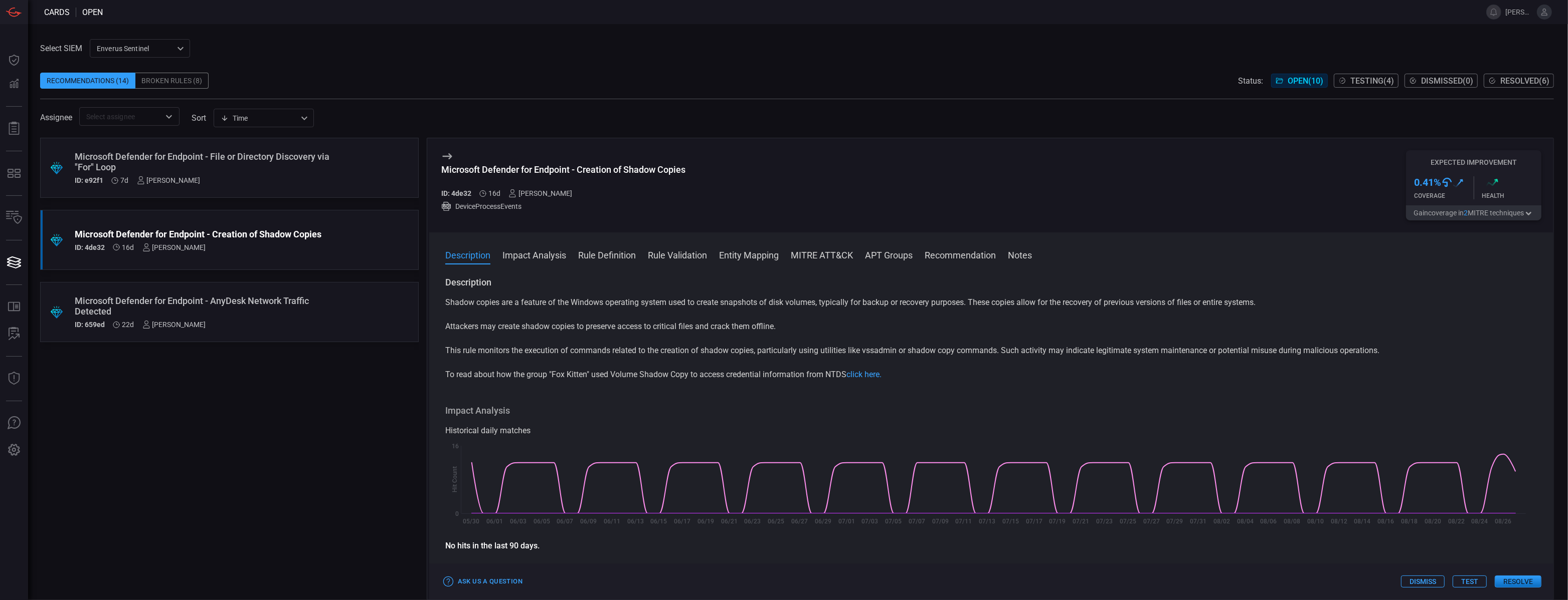
click at [571, 167] on div "Microsoft Defender for Endpoint - Creation of Shadow Copies" at bounding box center [563, 169] width 244 height 10
copy div "Microsoft Defender for Endpoint - Creation of Shadow Copies"
click at [276, 155] on div "Microsoft Defender for Endpoint - File or Directory Discovery via "For" Loop" at bounding box center [210, 162] width 272 height 21
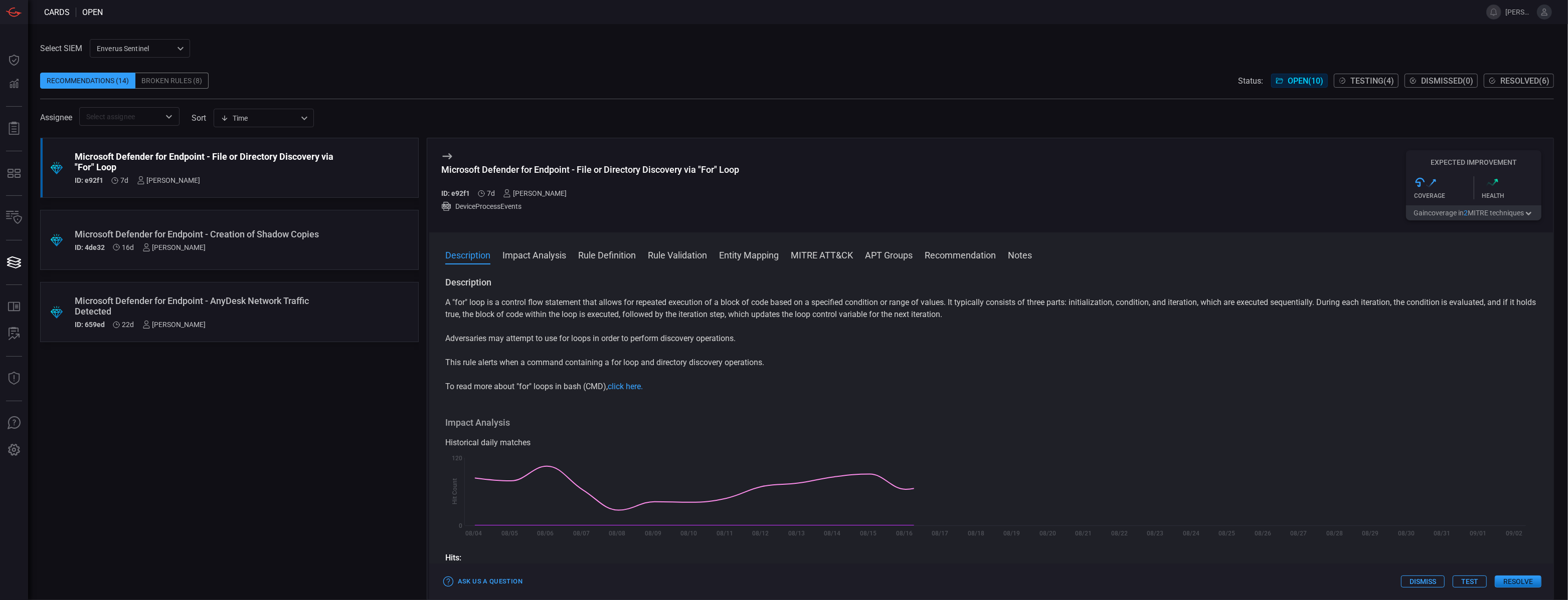
click at [591, 168] on div "Microsoft Defender for Endpoint - File or Directory Discovery via "For" Loop" at bounding box center [591, 169] width 298 height 10
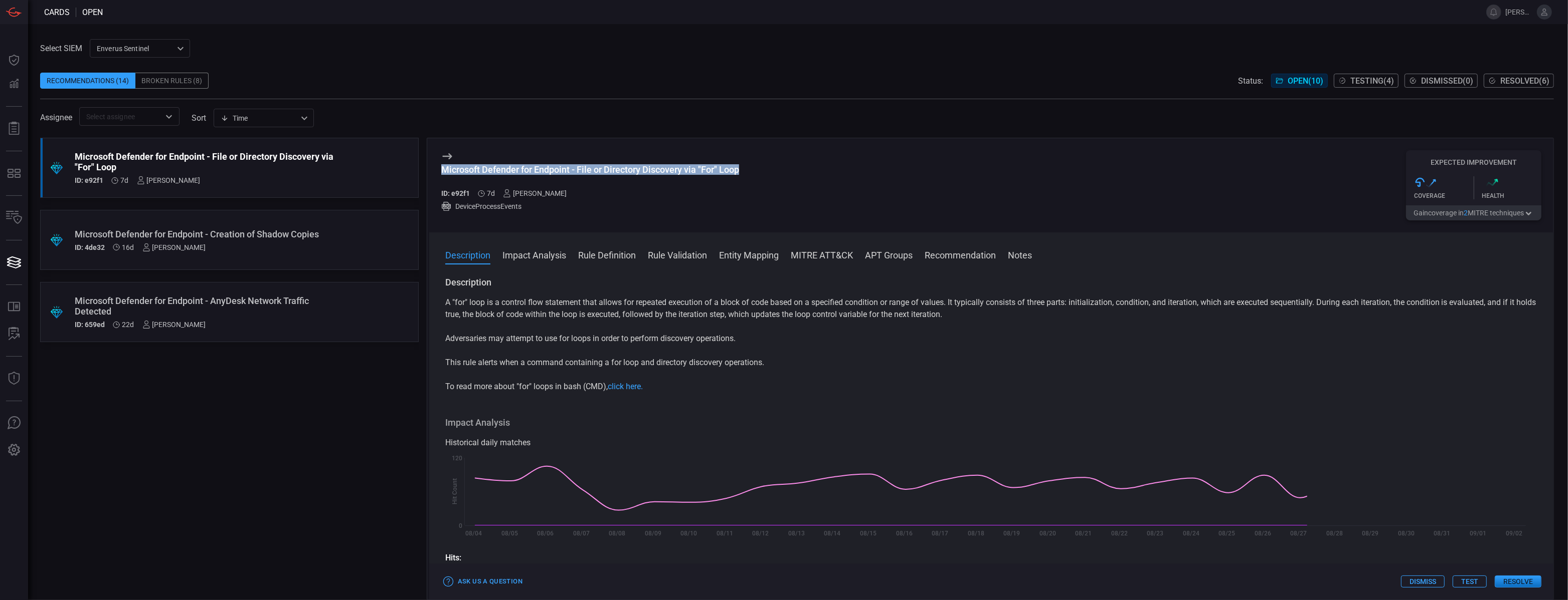
click at [591, 168] on div "Microsoft Defender for Endpoint - File or Directory Discovery via "For" Loop" at bounding box center [591, 169] width 298 height 10
copy div "Microsoft Defender for Endpoint - File or Directory Discovery via "For" Loop"
click at [1363, 82] on span "Testing ( 4 )" at bounding box center [1372, 81] width 44 height 10
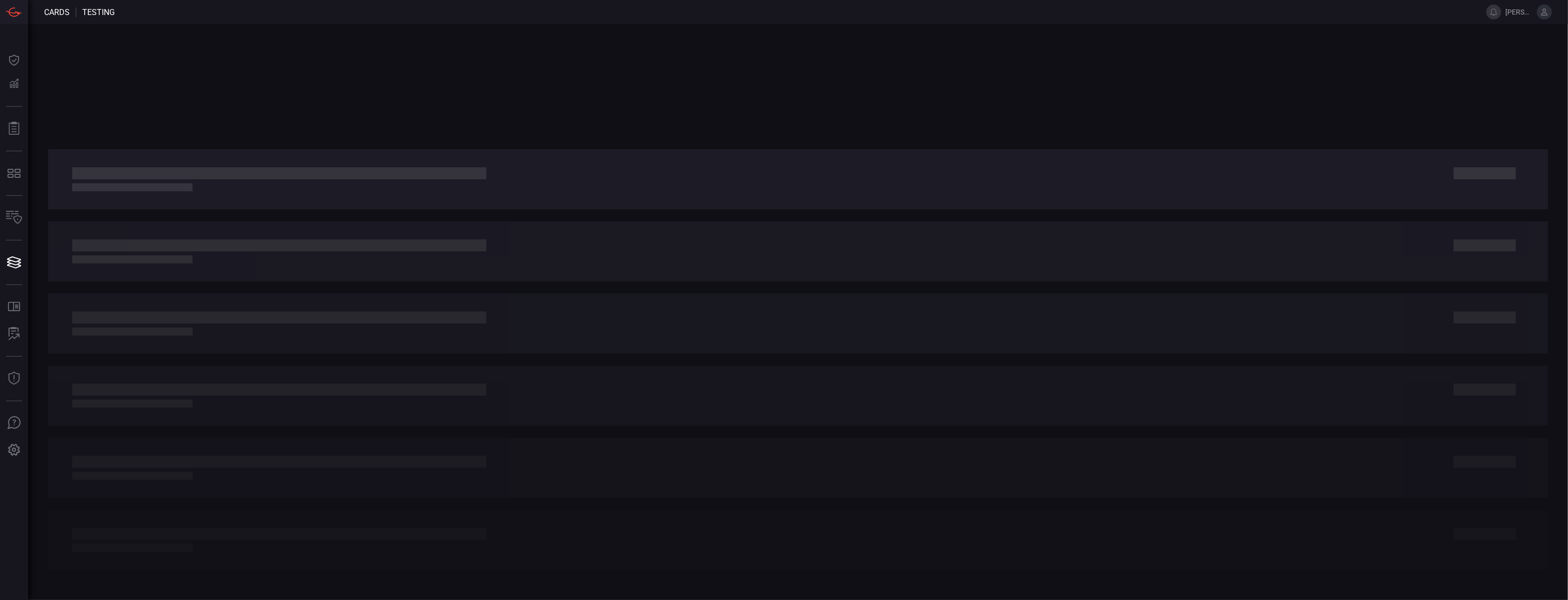
click at [1363, 82] on div at bounding box center [798, 312] width 1540 height 577
